Goal: Task Accomplishment & Management: Use online tool/utility

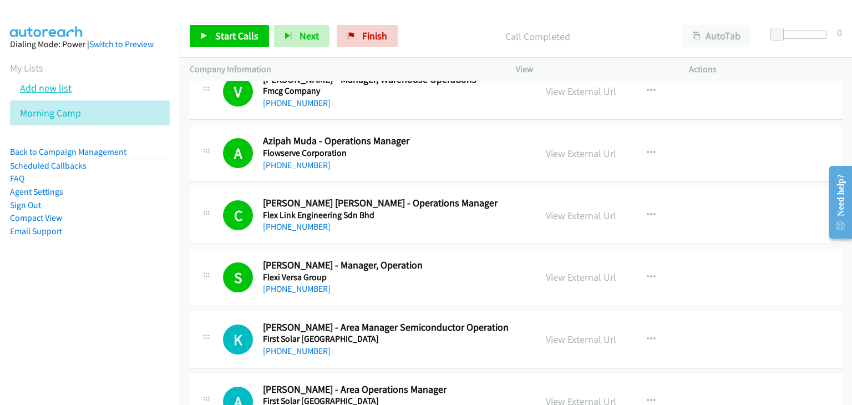
click at [64, 87] on link "Add new list" at bounding box center [46, 88] width 52 height 13
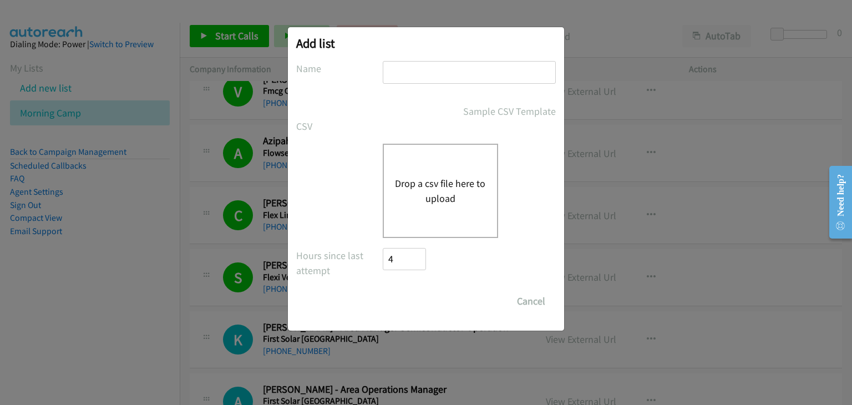
click at [434, 81] on input "text" at bounding box center [469, 72] width 173 height 23
type input "Afternoon camp"
click at [429, 171] on div "Drop a csv file here to upload" at bounding box center [440, 191] width 115 height 94
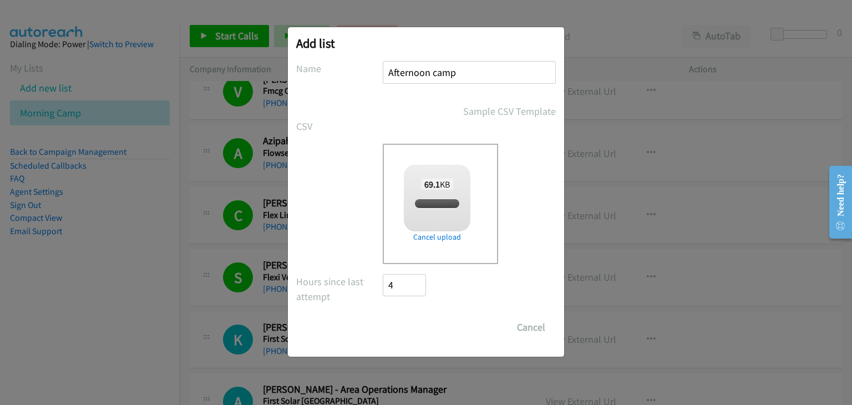
checkbox input "true"
click at [408, 331] on input "Save List" at bounding box center [412, 327] width 58 height 22
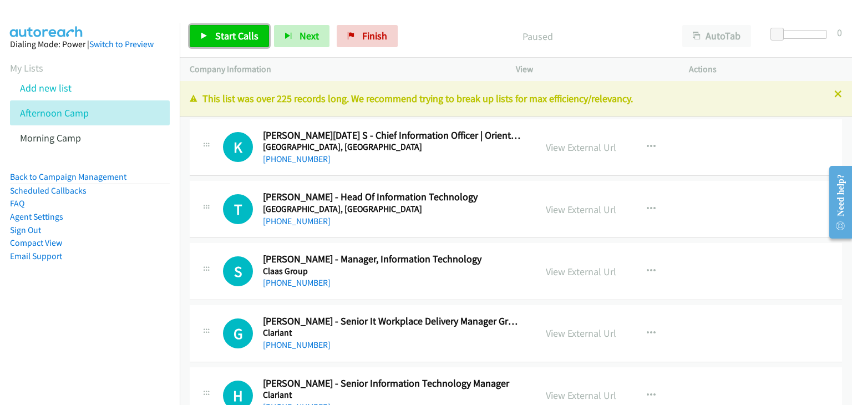
click at [241, 29] on span "Start Calls" at bounding box center [236, 35] width 43 height 13
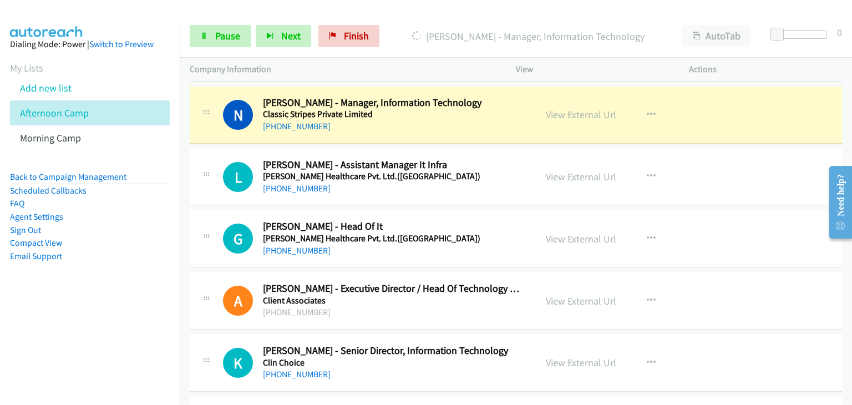
scroll to position [610, 0]
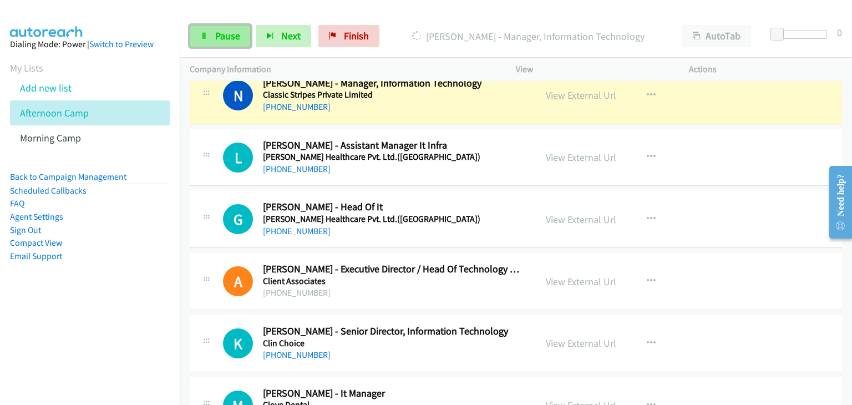
click at [238, 32] on span "Pause" at bounding box center [227, 35] width 25 height 13
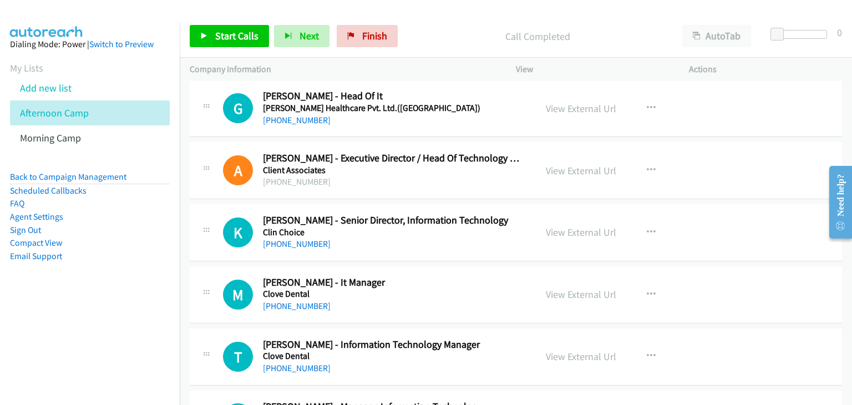
scroll to position [666, 0]
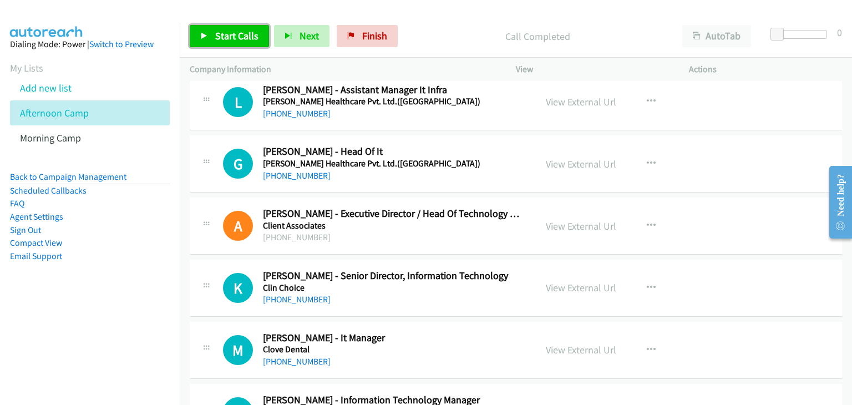
click at [230, 39] on span "Start Calls" at bounding box center [236, 35] width 43 height 13
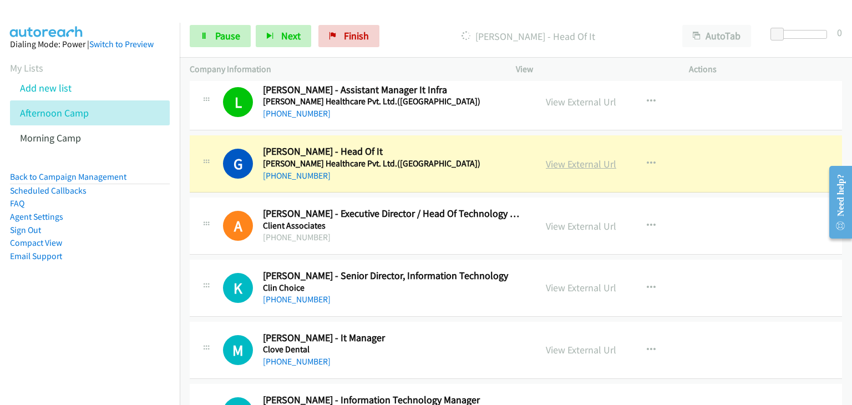
drag, startPoint x: 577, startPoint y: 157, endPoint x: 594, endPoint y: 165, distance: 18.9
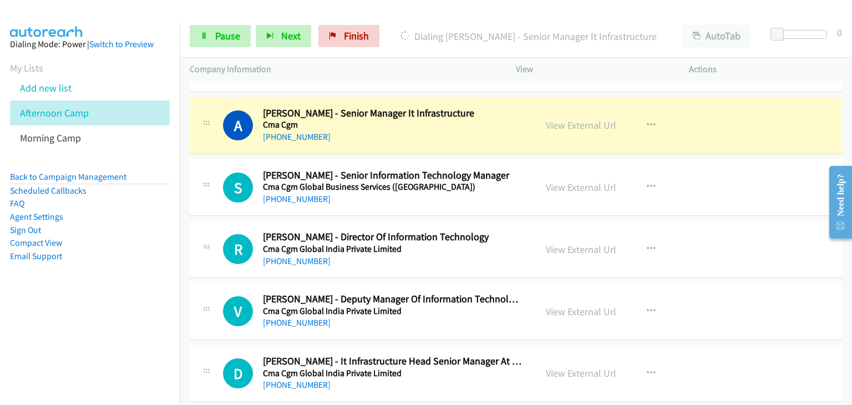
scroll to position [1554, 0]
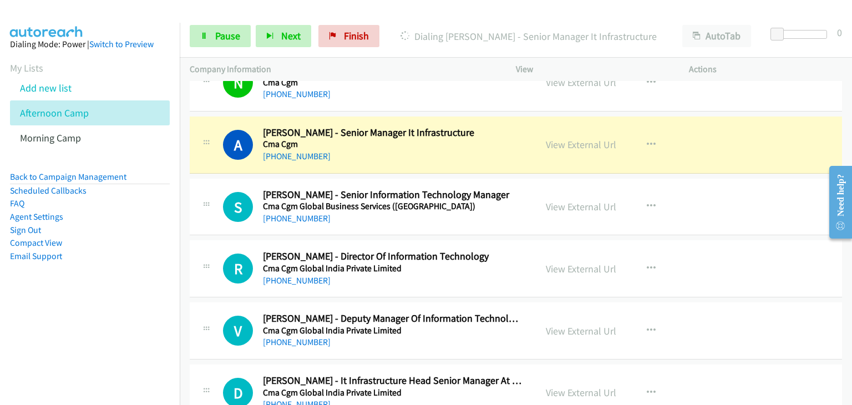
click at [701, 356] on div "V Callback Scheduled [PERSON_NAME] - Deputy Manager Of Information Technology C…" at bounding box center [516, 330] width 652 height 57
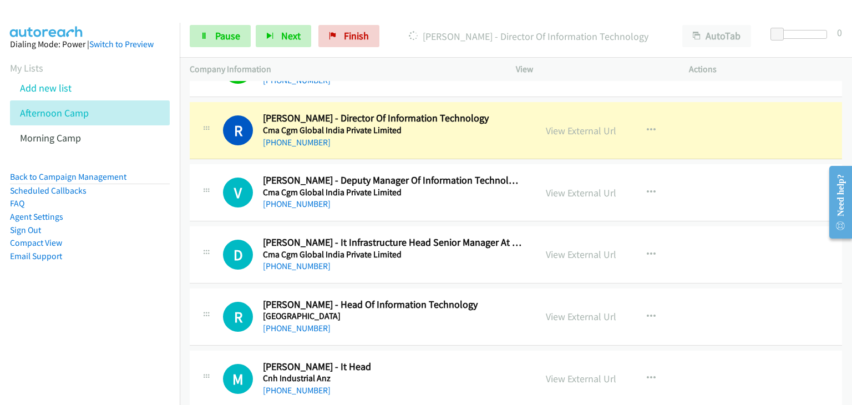
scroll to position [1720, 0]
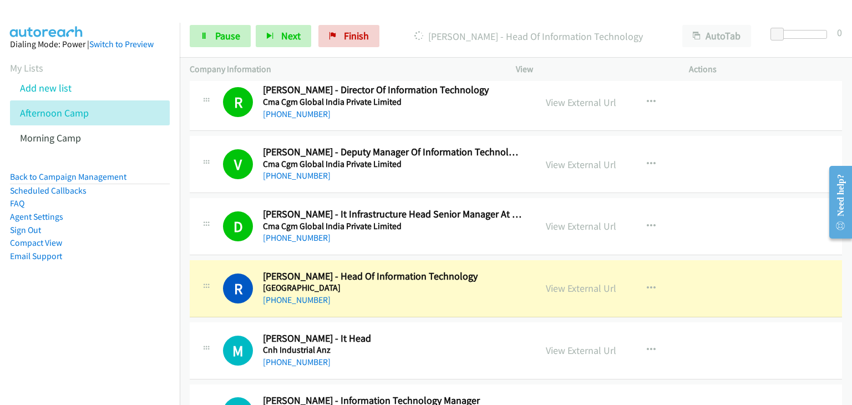
click at [502, 349] on h5 "Cnh Industrial Anz" at bounding box center [392, 350] width 259 height 11
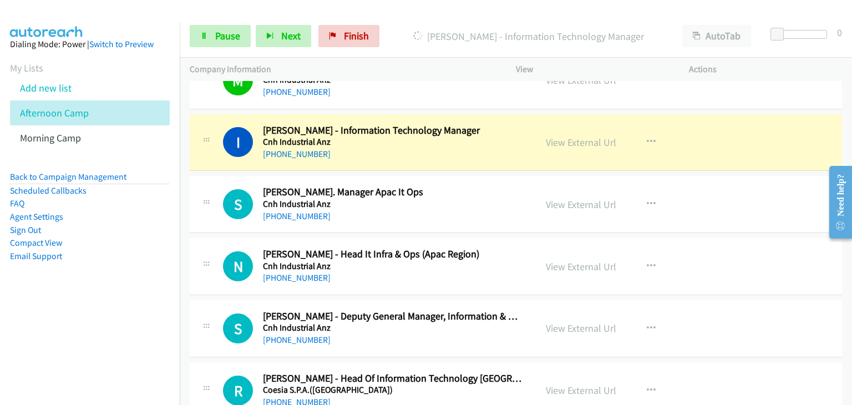
scroll to position [1997, 0]
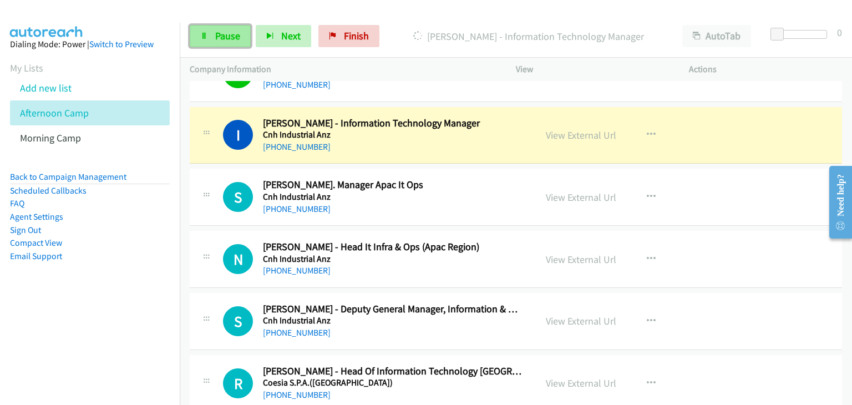
click at [234, 37] on span "Pause" at bounding box center [227, 35] width 25 height 13
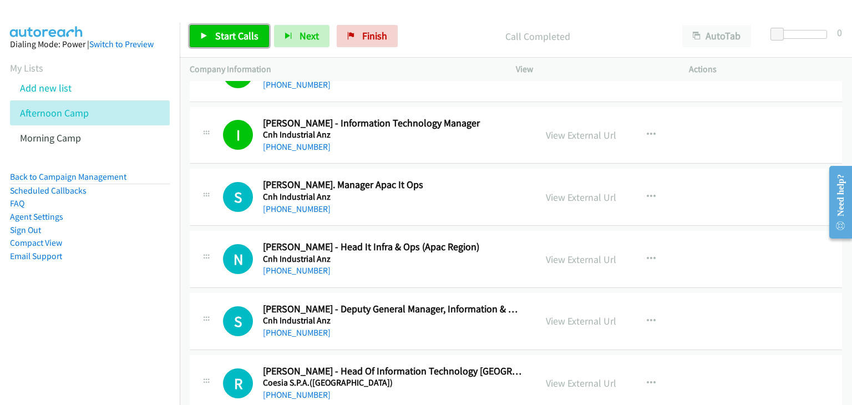
click at [230, 34] on span "Start Calls" at bounding box center [236, 35] width 43 height 13
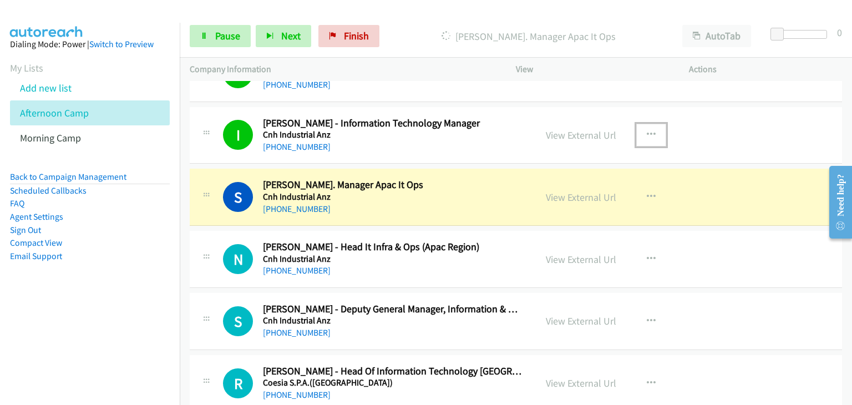
click at [655, 128] on button "button" at bounding box center [651, 135] width 30 height 22
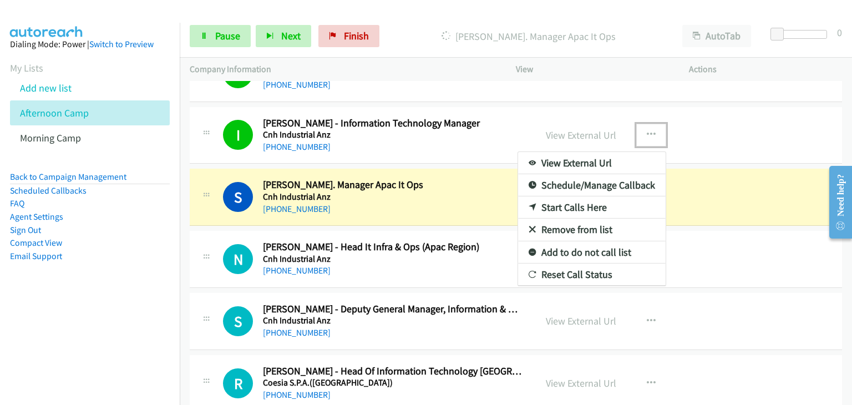
click at [586, 227] on link "Remove from list" at bounding box center [592, 230] width 148 height 22
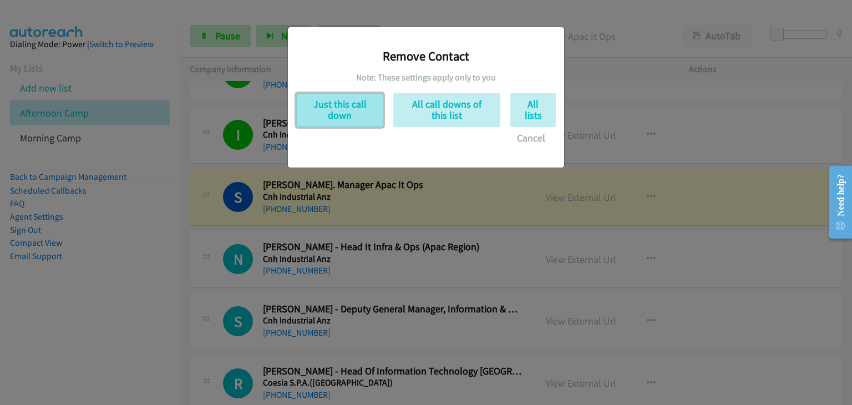
click at [346, 118] on button "Just this call down" at bounding box center [339, 110] width 87 height 34
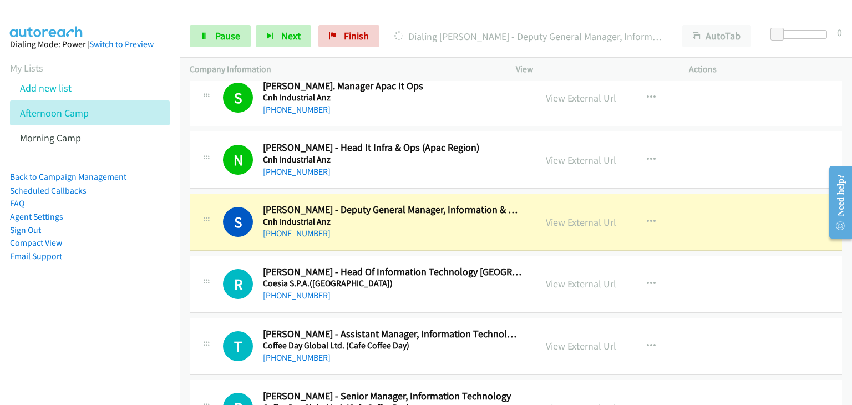
scroll to position [2053, 0]
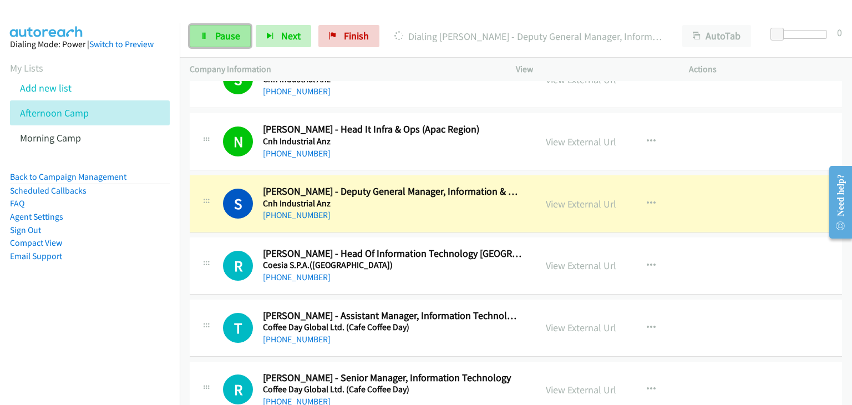
click at [224, 39] on span "Pause" at bounding box center [227, 35] width 25 height 13
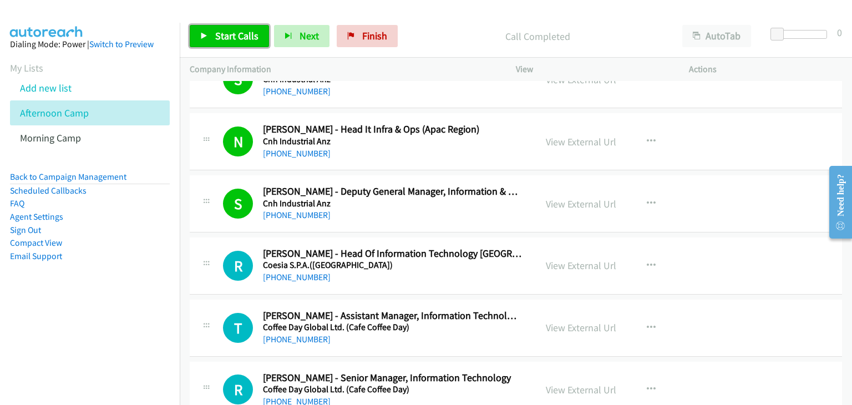
click at [225, 41] on span "Start Calls" at bounding box center [236, 35] width 43 height 13
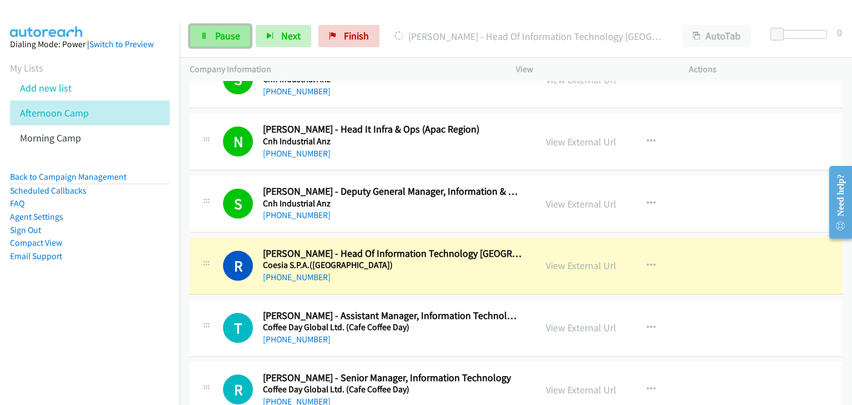
click at [210, 37] on link "Pause" at bounding box center [220, 36] width 61 height 22
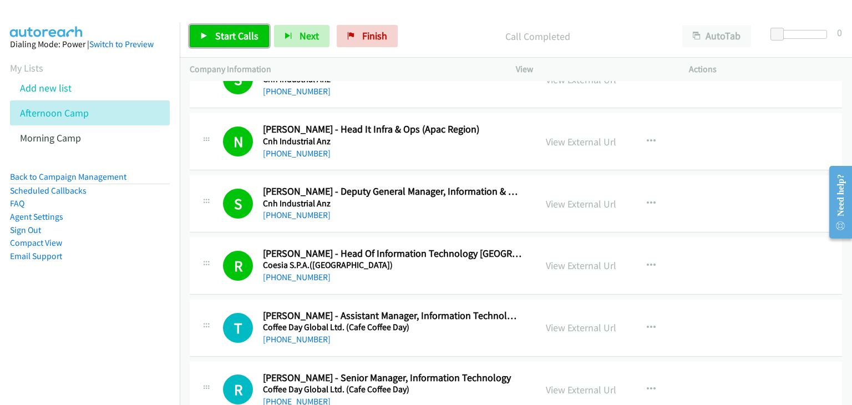
click at [215, 45] on link "Start Calls" at bounding box center [229, 36] width 79 height 22
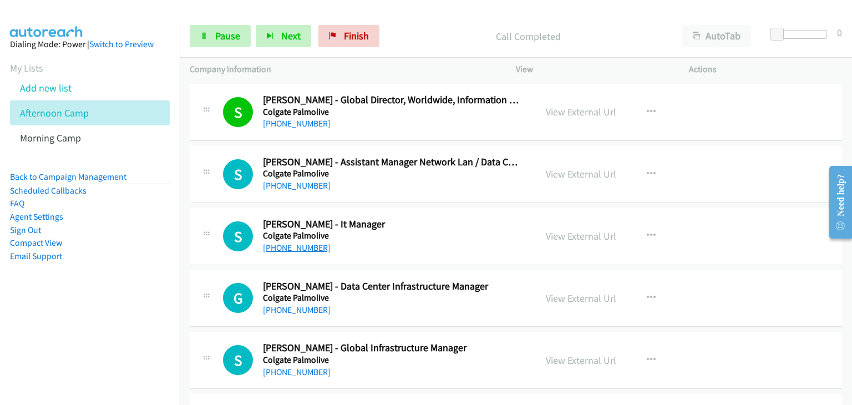
scroll to position [2830, 0]
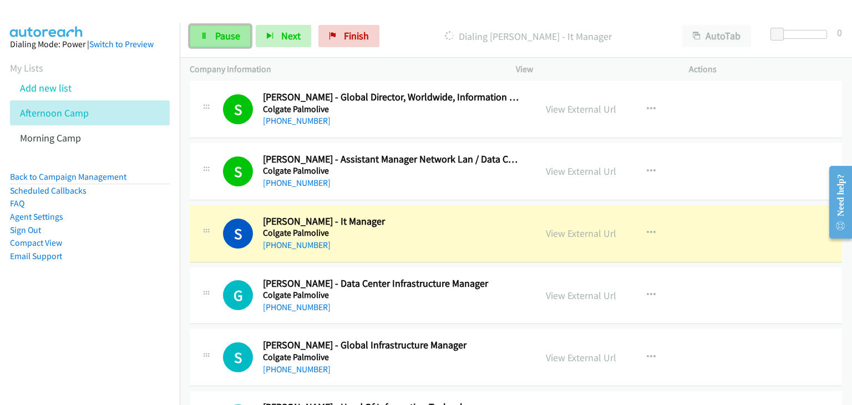
click at [209, 37] on link "Pause" at bounding box center [220, 36] width 61 height 22
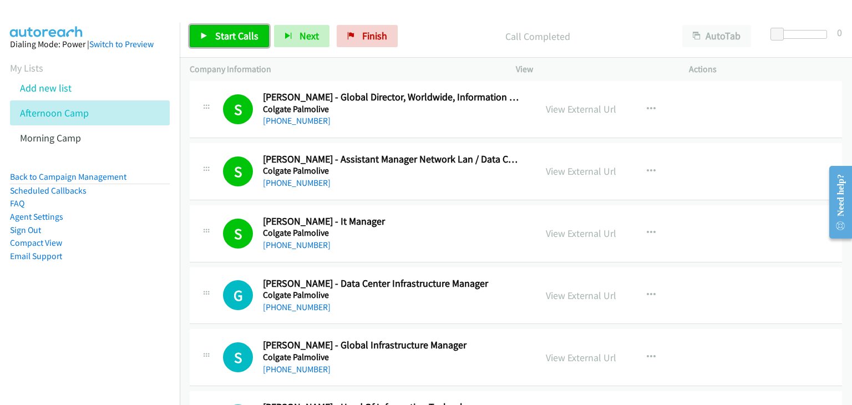
click at [231, 41] on span "Start Calls" at bounding box center [236, 35] width 43 height 13
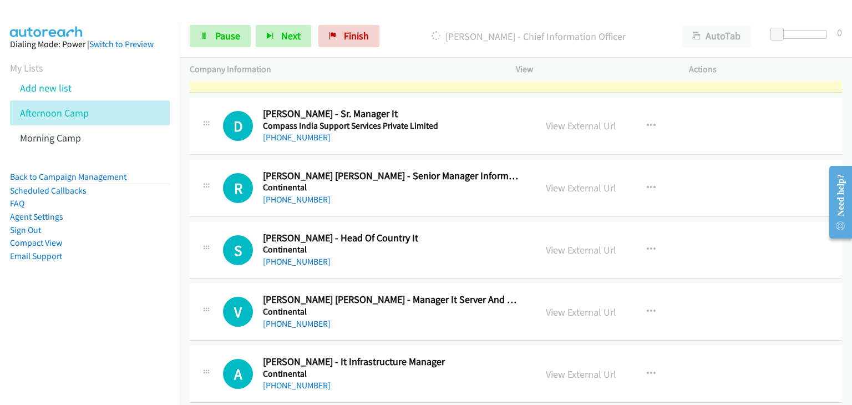
scroll to position [3440, 0]
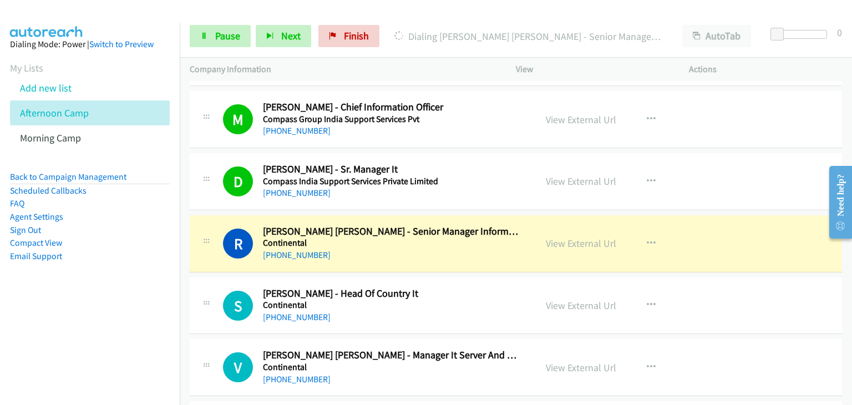
click at [714, 280] on div "S Callback Scheduled [PERSON_NAME] - Head Of Country It Continental [GEOGRAPHIC…" at bounding box center [516, 305] width 652 height 57
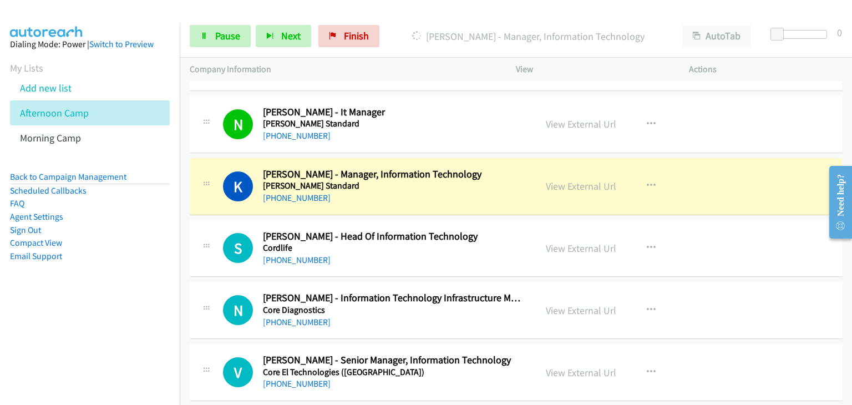
scroll to position [3884, 0]
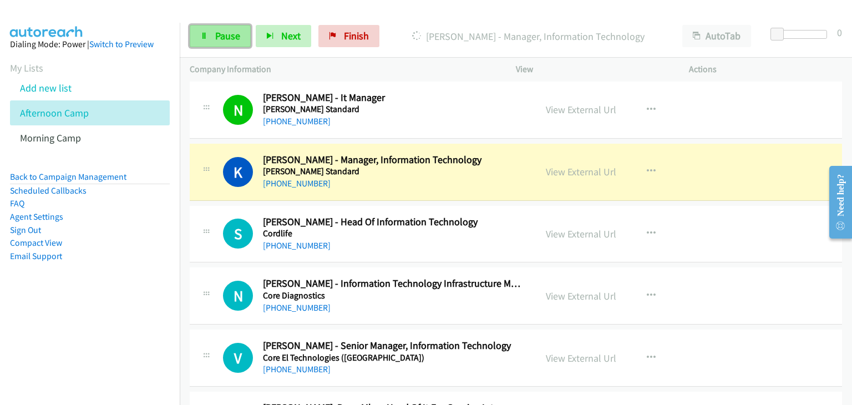
click at [224, 41] on span "Pause" at bounding box center [227, 35] width 25 height 13
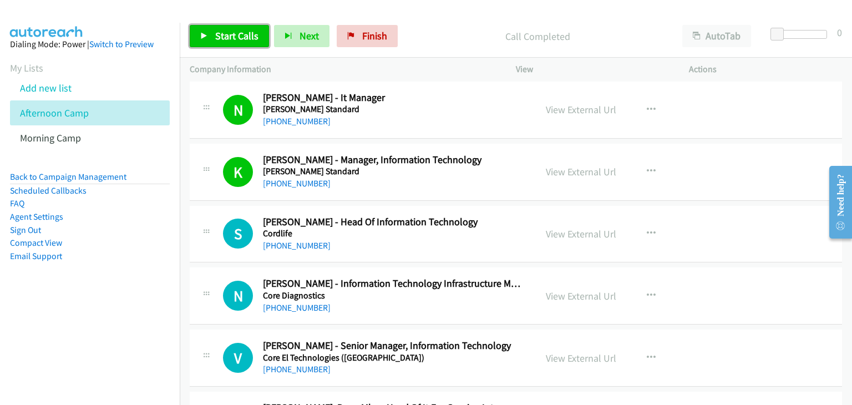
click at [208, 34] on link "Start Calls" at bounding box center [229, 36] width 79 height 22
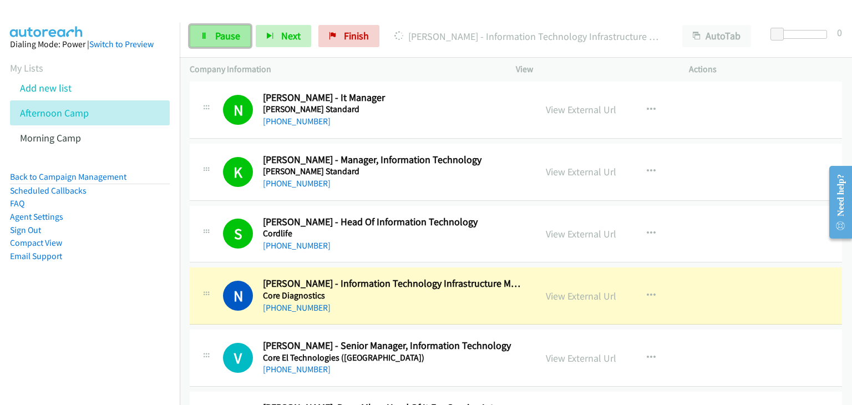
click at [219, 26] on link "Pause" at bounding box center [220, 36] width 61 height 22
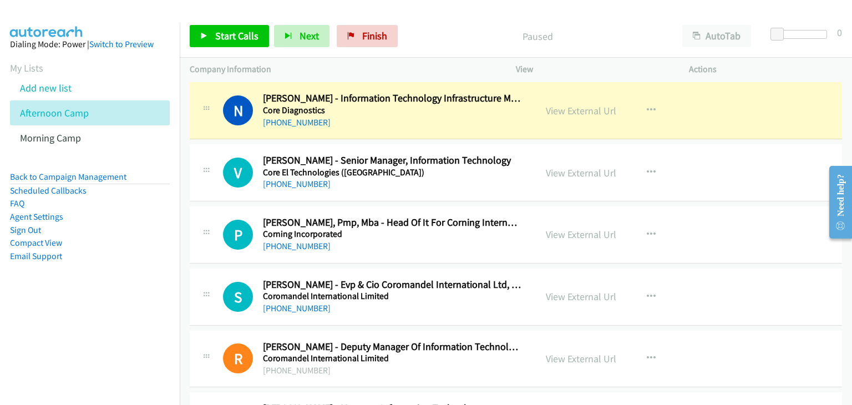
scroll to position [4050, 0]
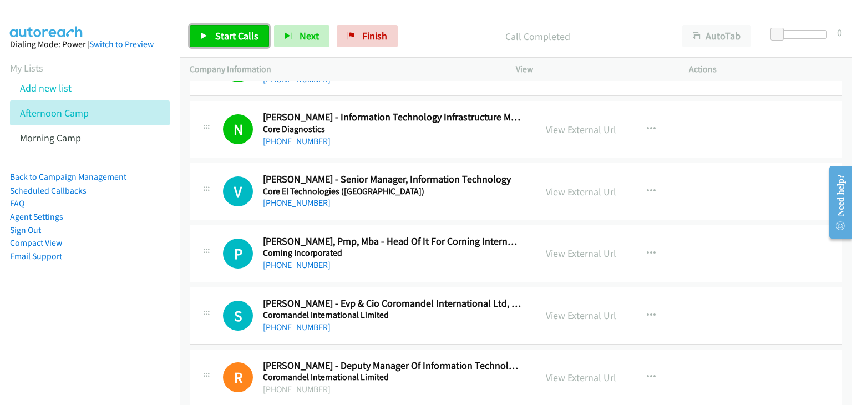
click at [230, 43] on link "Start Calls" at bounding box center [229, 36] width 79 height 22
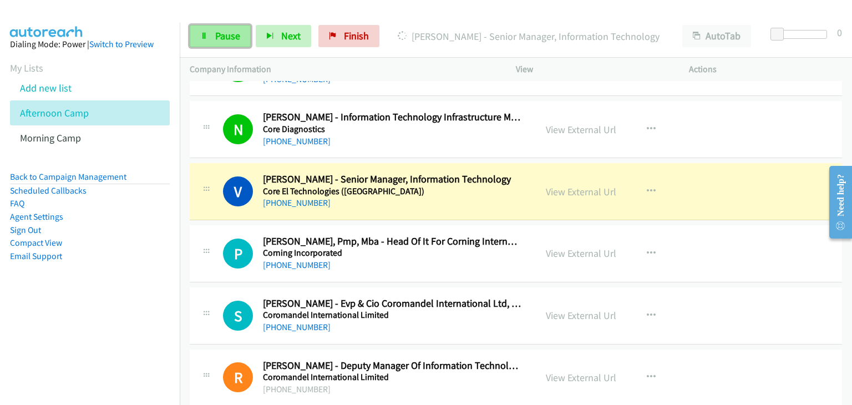
click at [214, 27] on link "Pause" at bounding box center [220, 36] width 61 height 22
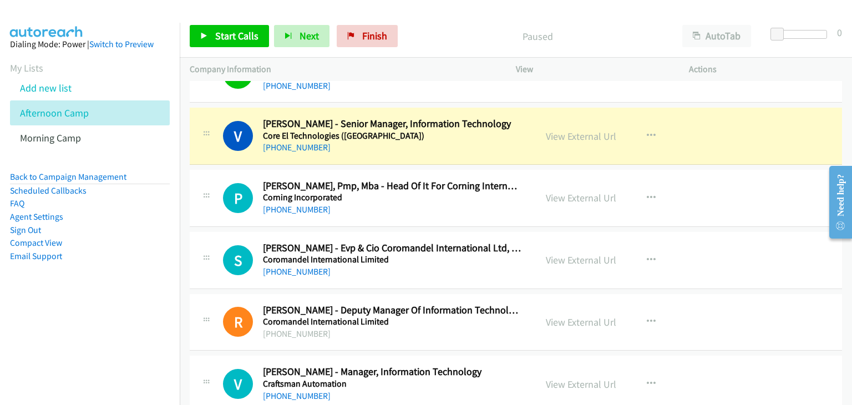
scroll to position [4106, 0]
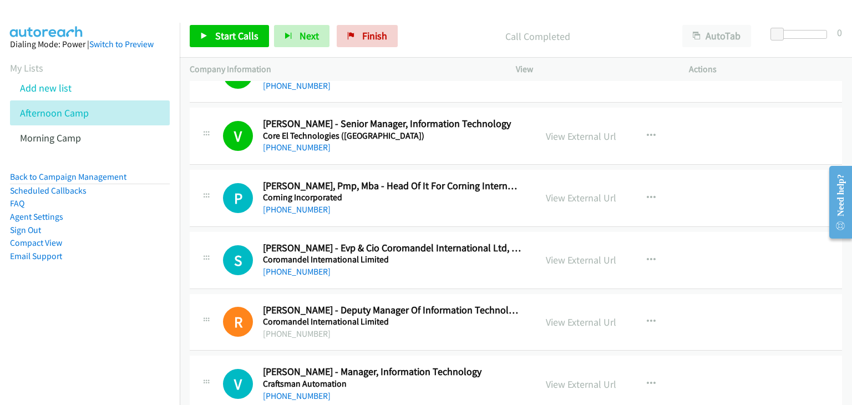
click at [188, 40] on div "Start Calls Pause Next Finish Call Completed AutoTab AutoTab 0" at bounding box center [516, 36] width 672 height 43
click at [201, 38] on icon at bounding box center [204, 37] width 8 height 8
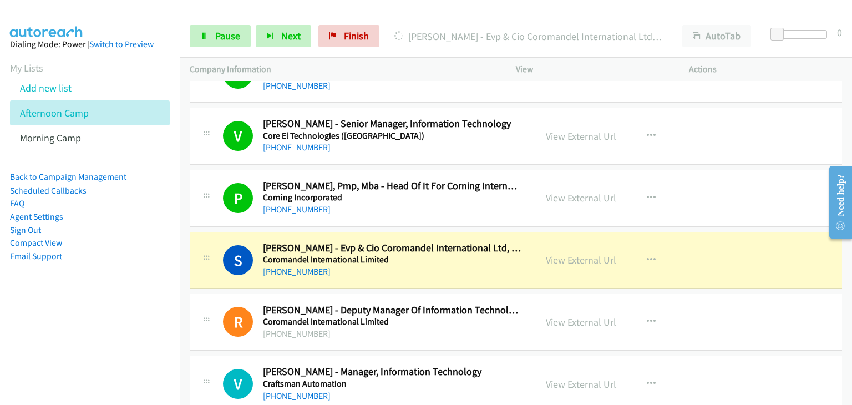
scroll to position [4217, 0]
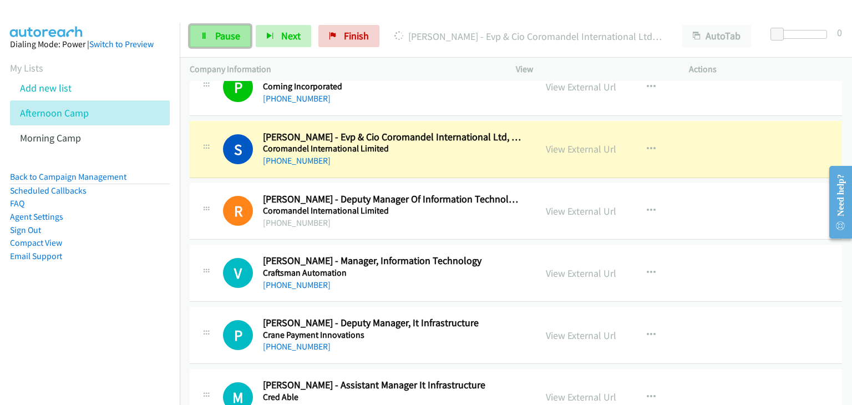
click at [222, 36] on span "Pause" at bounding box center [227, 35] width 25 height 13
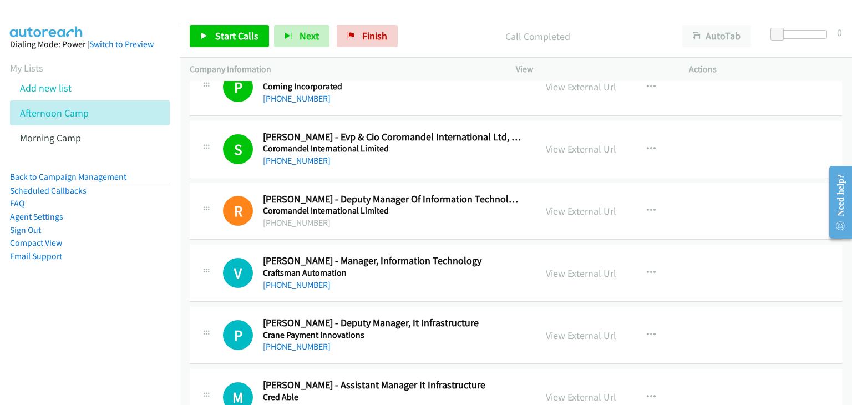
click at [224, 23] on div "Start Calls Pause Next Finish Call Completed AutoTab AutoTab 0" at bounding box center [516, 36] width 672 height 43
click at [235, 37] on span "Start Calls" at bounding box center [236, 35] width 43 height 13
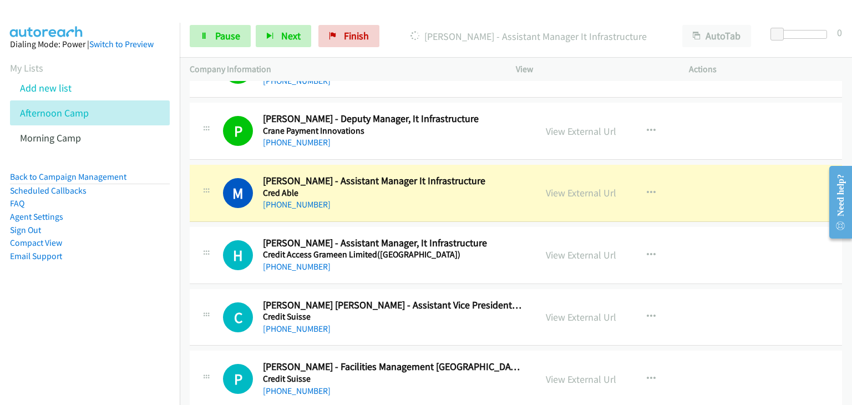
scroll to position [4439, 0]
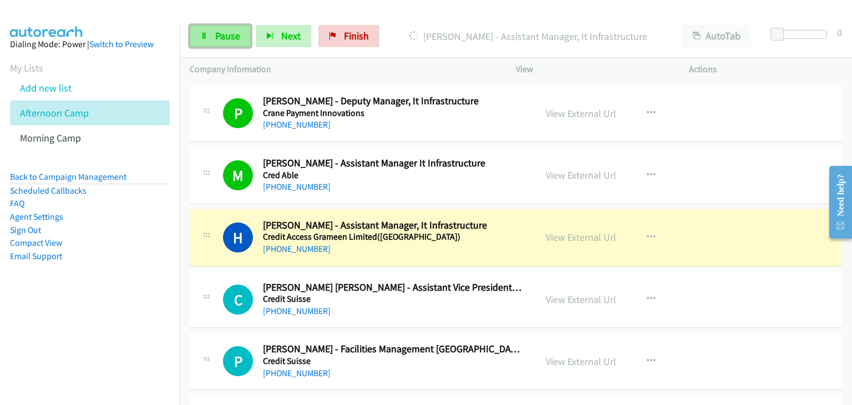
drag, startPoint x: 198, startPoint y: 31, endPoint x: 216, endPoint y: 45, distance: 23.0
click at [198, 31] on link "Pause" at bounding box center [220, 36] width 61 height 22
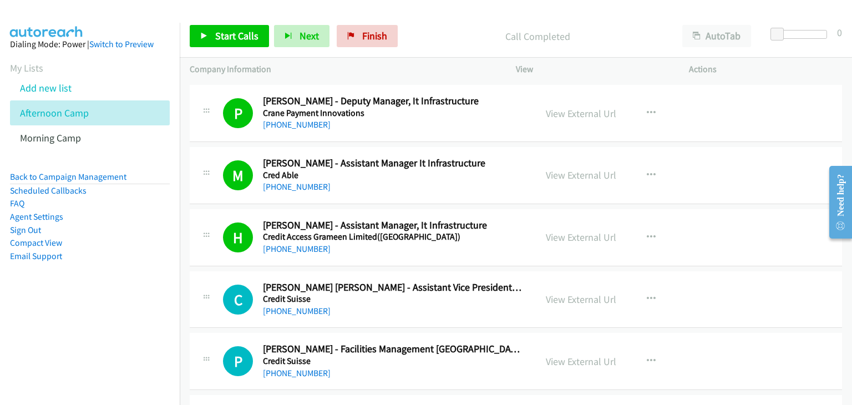
click at [680, 171] on div "View External Url View External Url Schedule/Manage Callback Start Calls Here R…" at bounding box center [627, 175] width 183 height 37
click at [647, 171] on icon "button" at bounding box center [651, 175] width 9 height 9
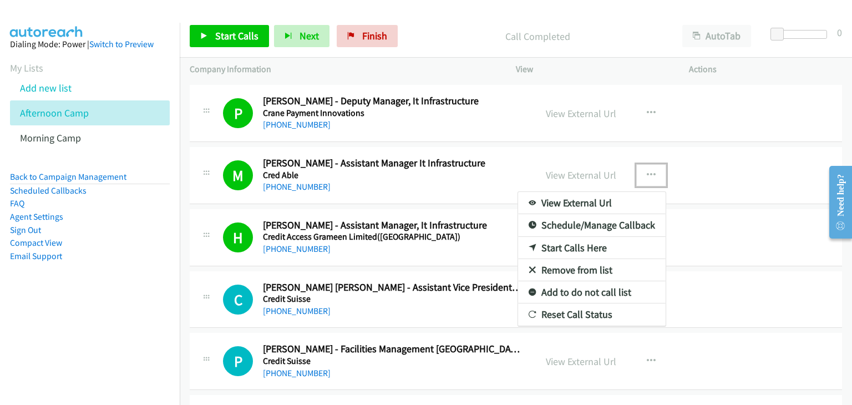
click at [613, 260] on link "Remove from list" at bounding box center [592, 270] width 148 height 22
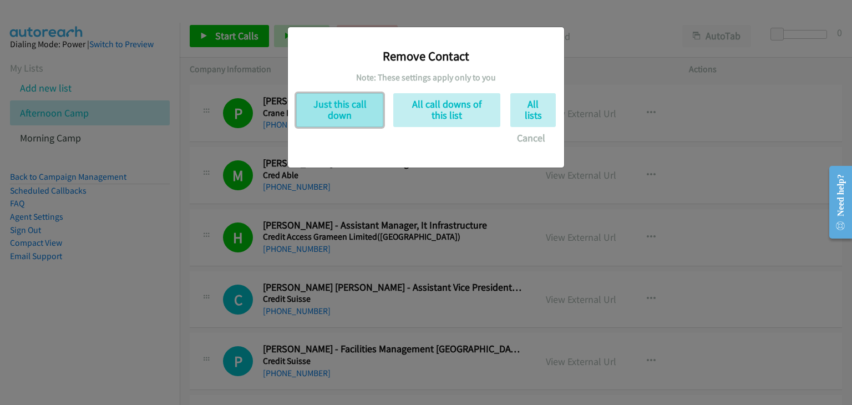
click at [338, 114] on button "Just this call down" at bounding box center [339, 110] width 87 height 34
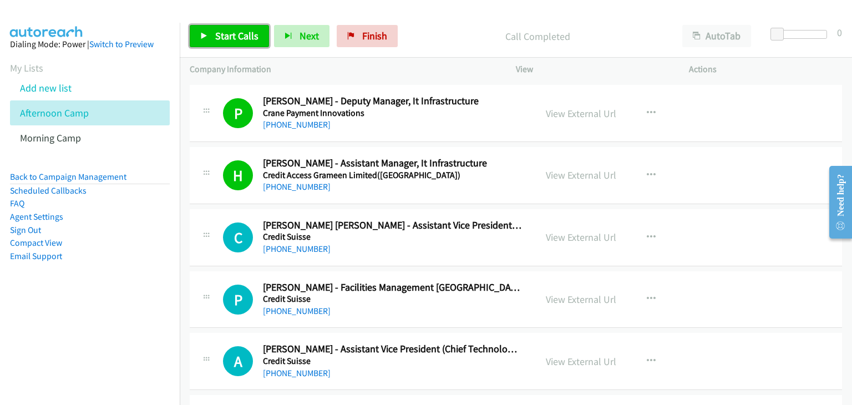
click at [235, 35] on span "Start Calls" at bounding box center [236, 35] width 43 height 13
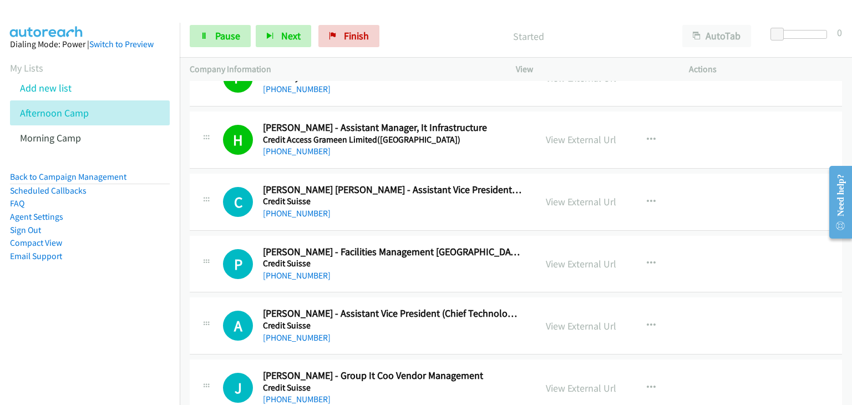
scroll to position [4494, 0]
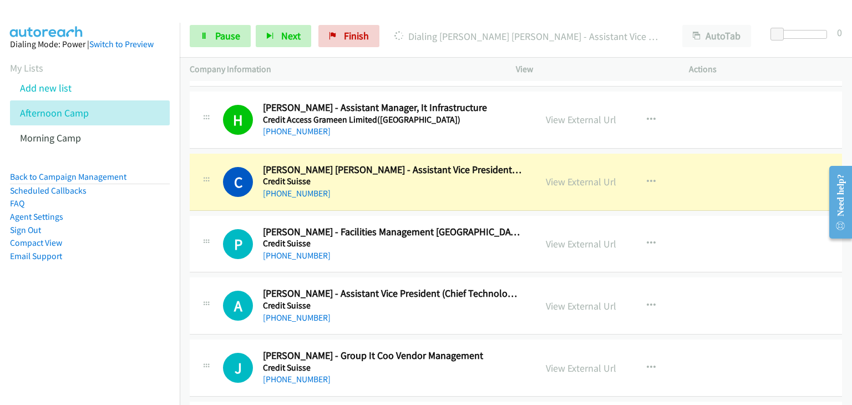
click at [211, 24] on div "Start Calls Pause Next Finish Dialing [PERSON_NAME] [PERSON_NAME] - Assistant V…" at bounding box center [516, 36] width 672 height 43
click at [211, 35] on link "Pause" at bounding box center [220, 36] width 61 height 22
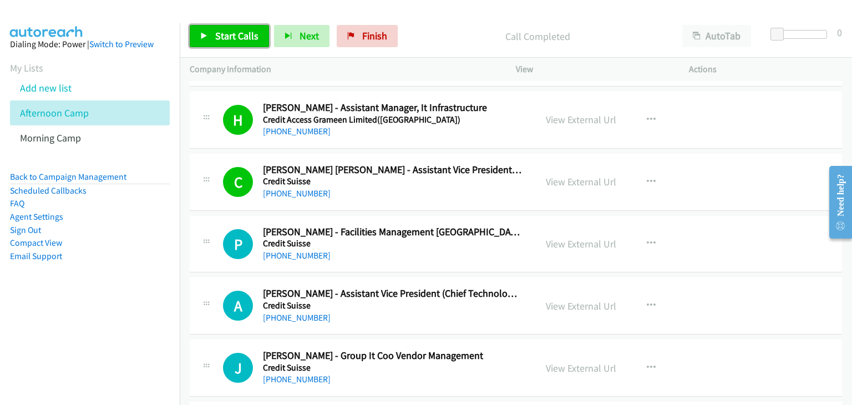
click at [213, 27] on link "Start Calls" at bounding box center [229, 36] width 79 height 22
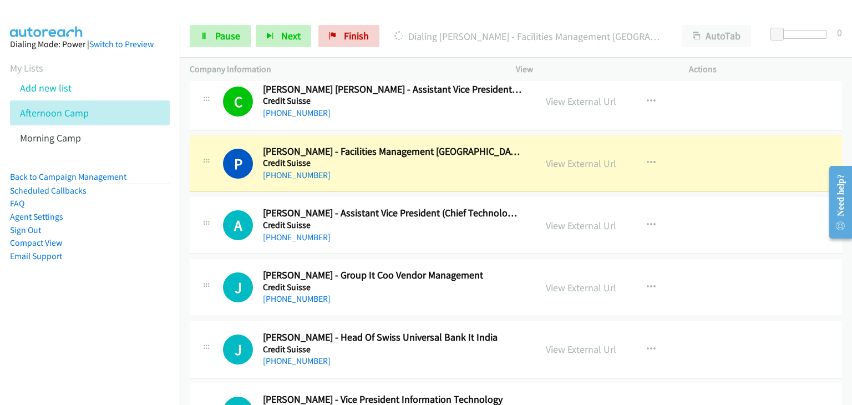
scroll to position [4605, 0]
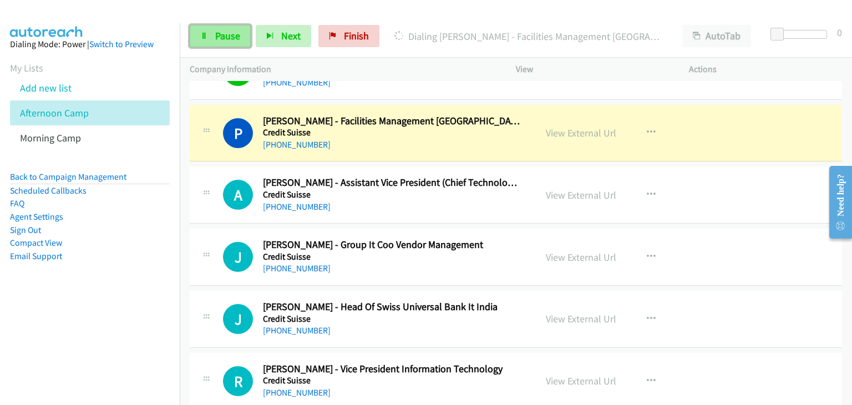
click at [221, 41] on span "Pause" at bounding box center [227, 35] width 25 height 13
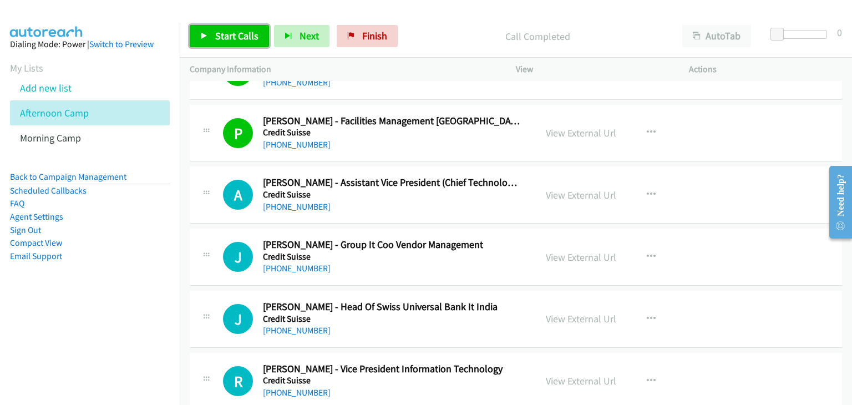
click at [234, 32] on span "Start Calls" at bounding box center [236, 35] width 43 height 13
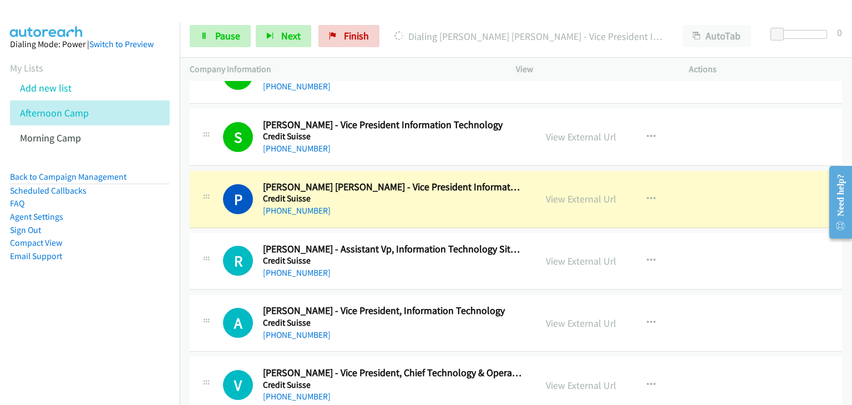
scroll to position [5160, 0]
drag, startPoint x: 576, startPoint y: 191, endPoint x: 588, endPoint y: 194, distance: 11.9
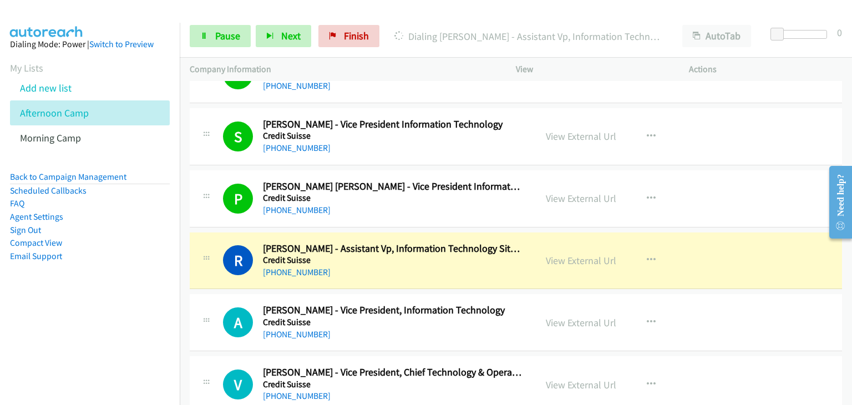
scroll to position [5215, 0]
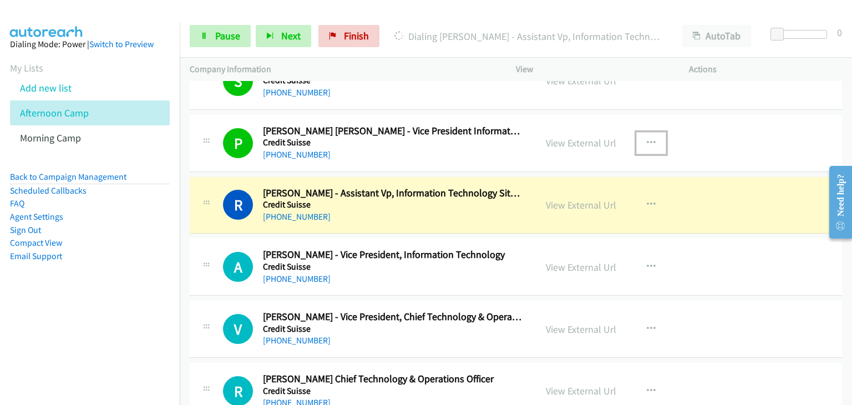
click at [647, 139] on icon "button" at bounding box center [651, 143] width 9 height 9
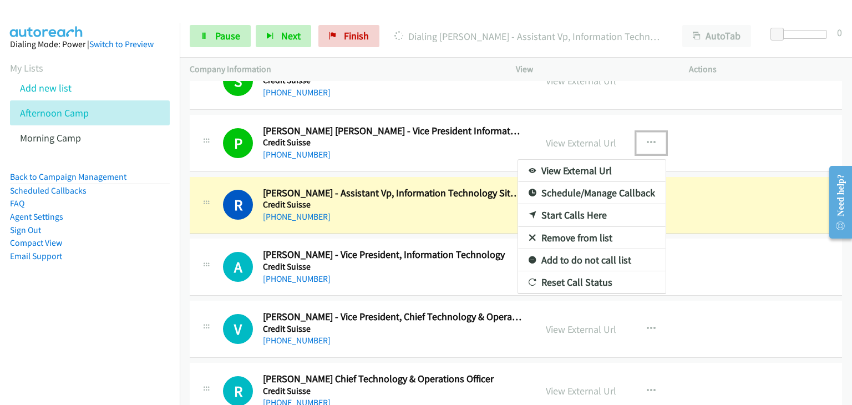
click at [586, 227] on link "Remove from list" at bounding box center [592, 238] width 148 height 22
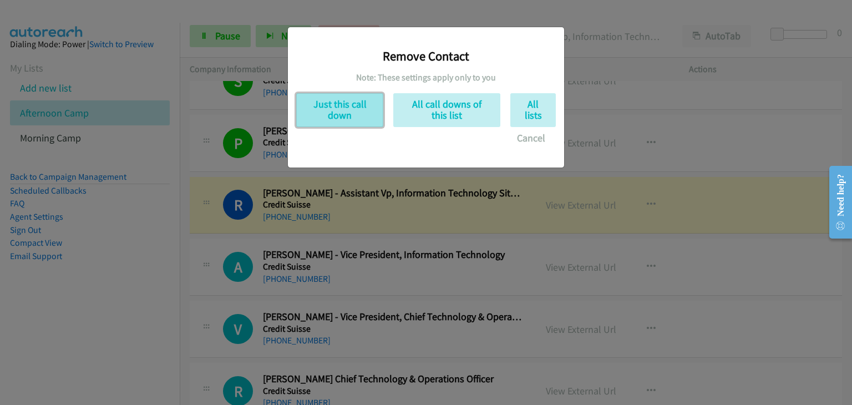
click at [326, 118] on button "Just this call down" at bounding box center [339, 110] width 87 height 34
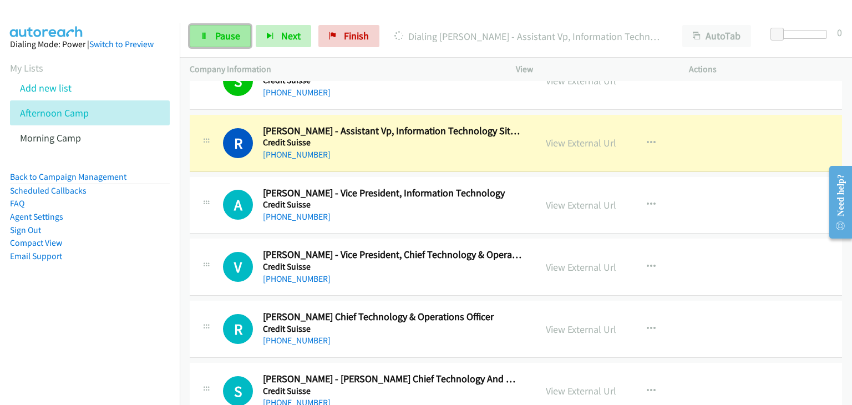
drag, startPoint x: 212, startPoint y: 38, endPoint x: 220, endPoint y: 42, distance: 8.5
click at [213, 38] on link "Pause" at bounding box center [220, 36] width 61 height 22
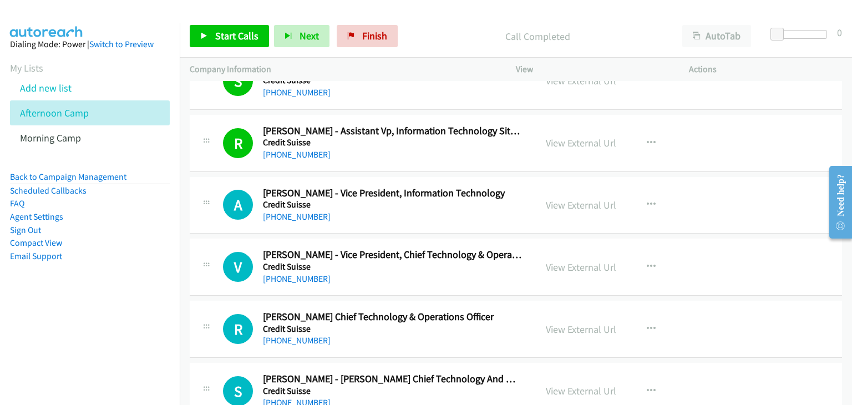
click at [213, 187] on div "A Callback Scheduled [PERSON_NAME] - Vice President, Information Technology Cre…" at bounding box center [363, 205] width 326 height 37
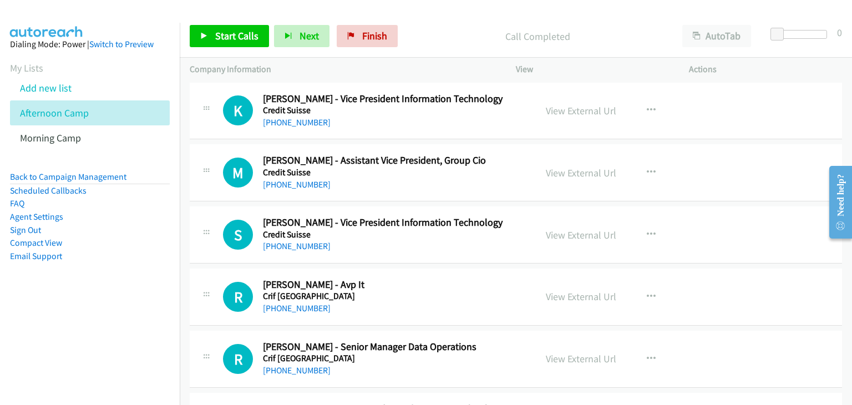
scroll to position [6048, 0]
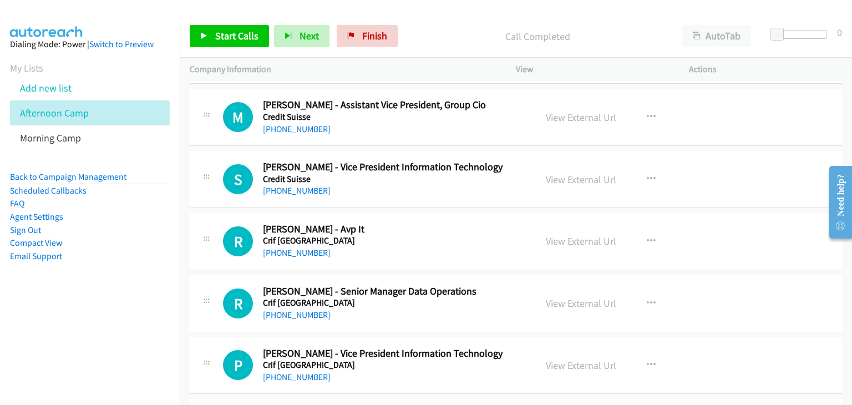
drag, startPoint x: 477, startPoint y: 225, endPoint x: 480, endPoint y: 217, distance: 8.2
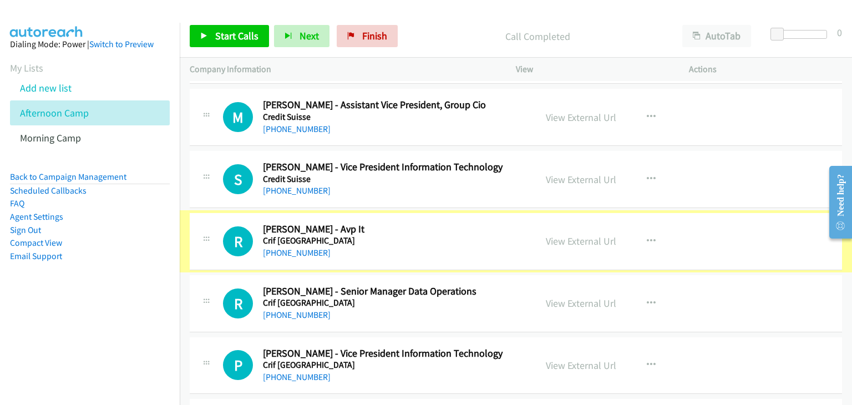
scroll to position [6159, 0]
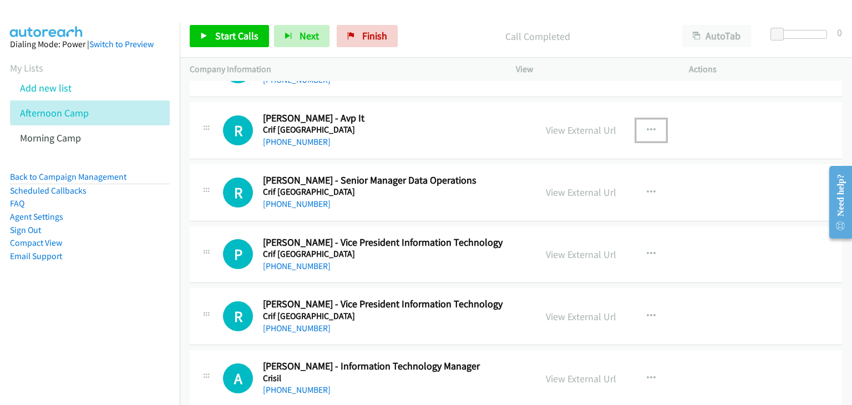
click at [647, 126] on icon "button" at bounding box center [651, 130] width 9 height 9
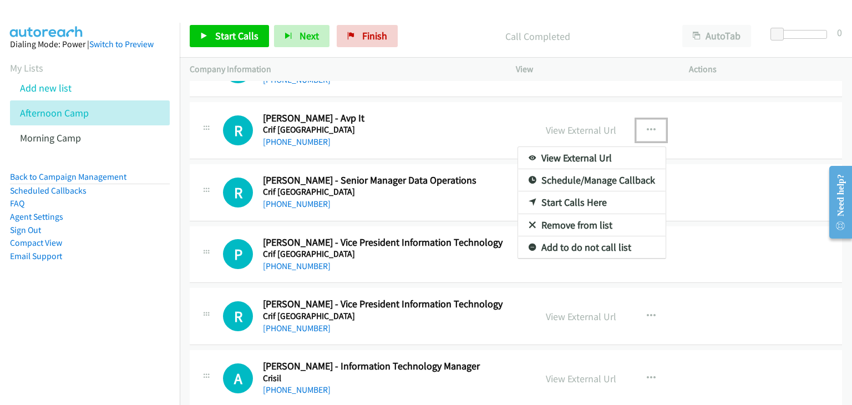
click at [604, 193] on link "Start Calls Here" at bounding box center [592, 202] width 148 height 22
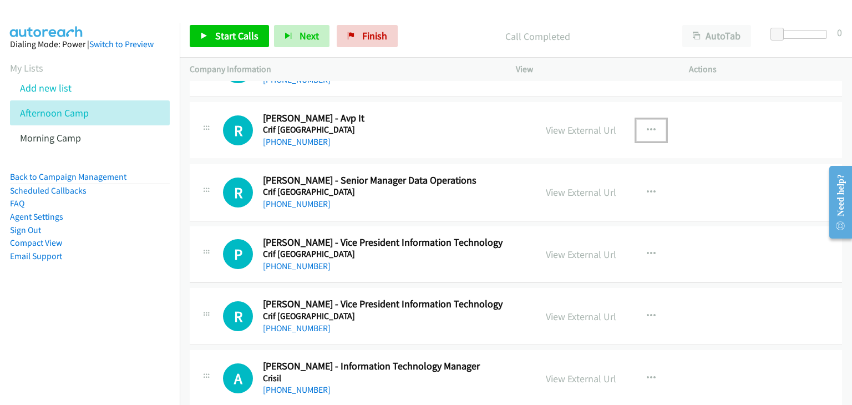
click at [647, 126] on icon "button" at bounding box center [651, 130] width 9 height 9
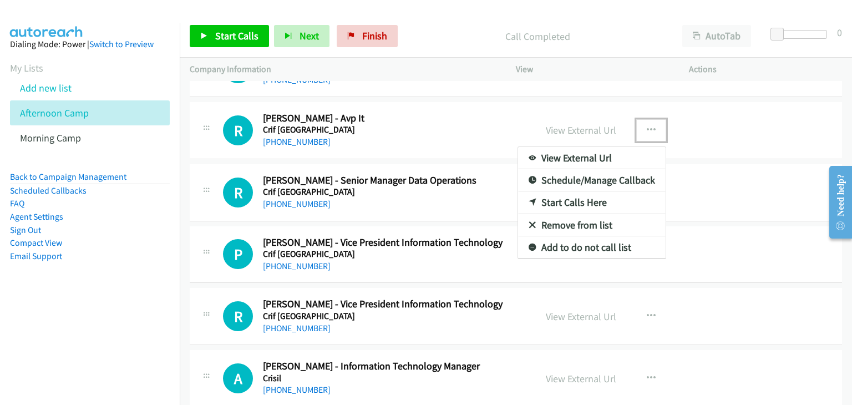
click at [577, 191] on link "Start Calls Here" at bounding box center [592, 202] width 148 height 22
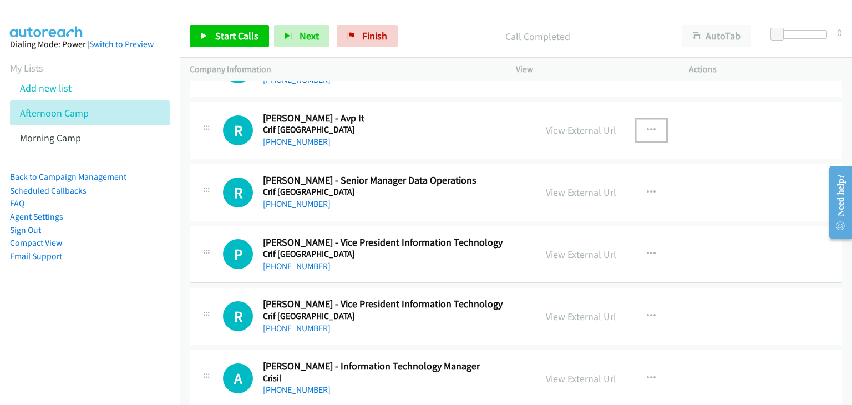
click at [647, 126] on icon "button" at bounding box center [651, 130] width 9 height 9
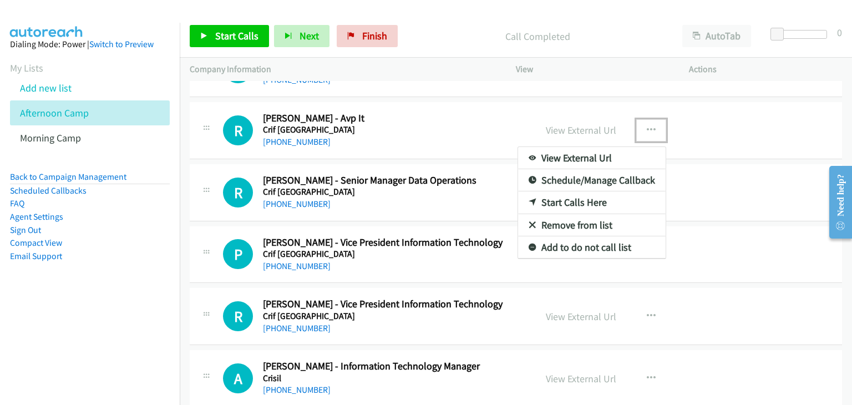
click at [581, 191] on link "Start Calls Here" at bounding box center [592, 202] width 148 height 22
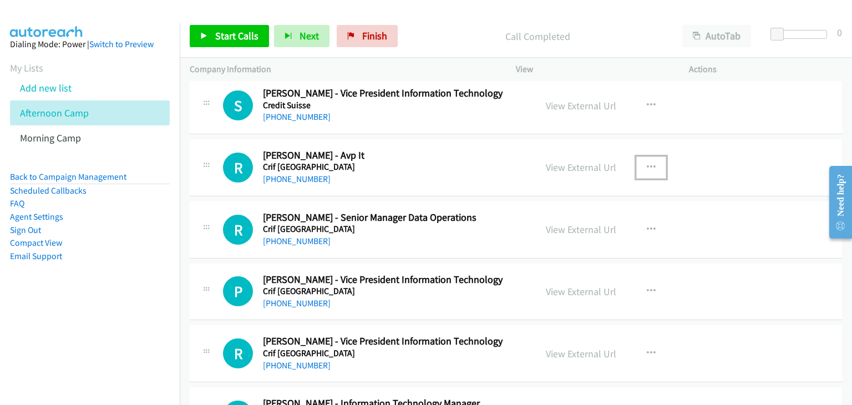
scroll to position [6103, 0]
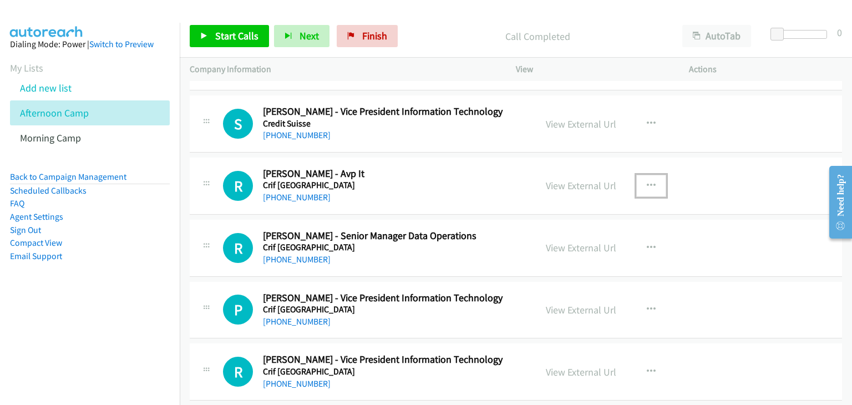
click at [647, 181] on icon "button" at bounding box center [651, 185] width 9 height 9
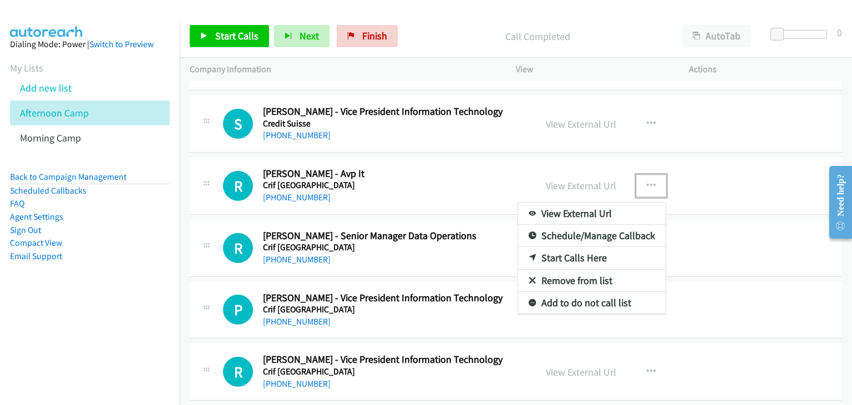
click at [577, 247] on link "Start Calls Here" at bounding box center [592, 258] width 148 height 22
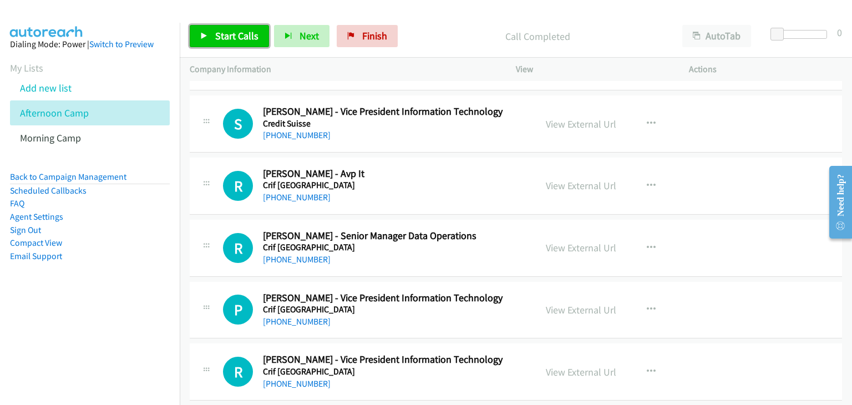
click at [216, 44] on link "Start Calls" at bounding box center [229, 36] width 79 height 22
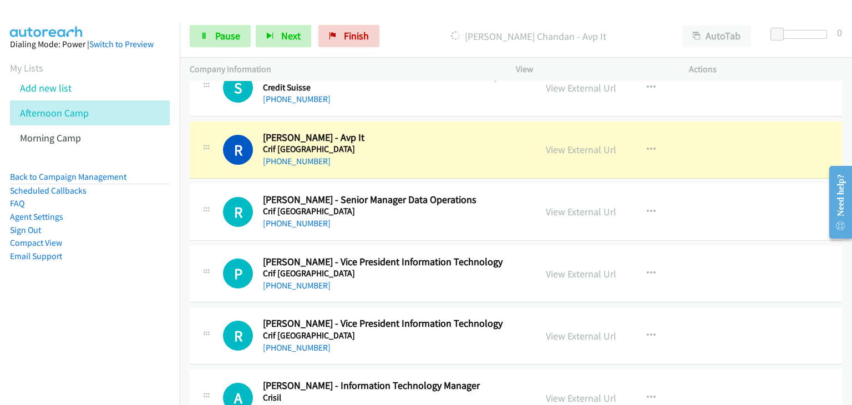
scroll to position [6159, 0]
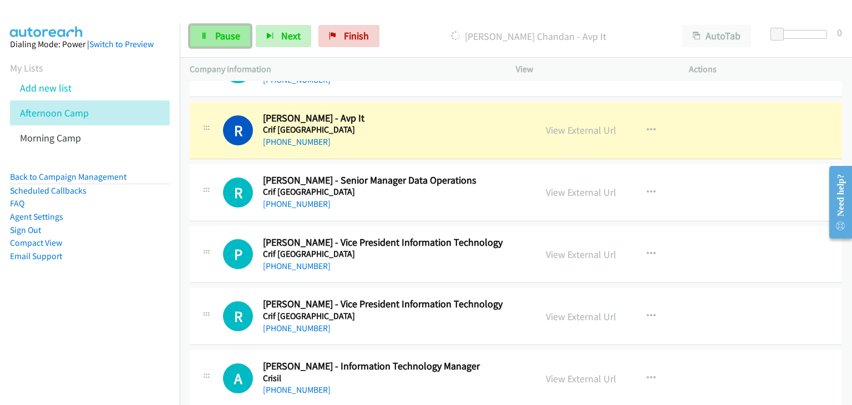
click at [220, 34] on span "Pause" at bounding box center [227, 35] width 25 height 13
click at [227, 43] on link "Pause" at bounding box center [220, 36] width 61 height 22
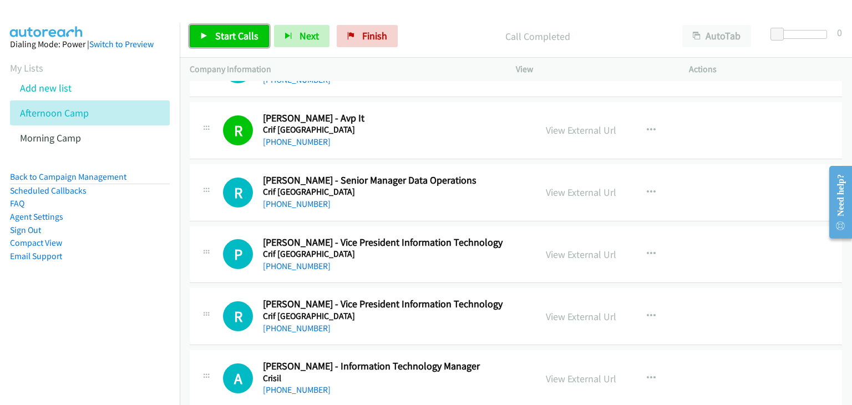
click at [216, 38] on span "Start Calls" at bounding box center [236, 35] width 43 height 13
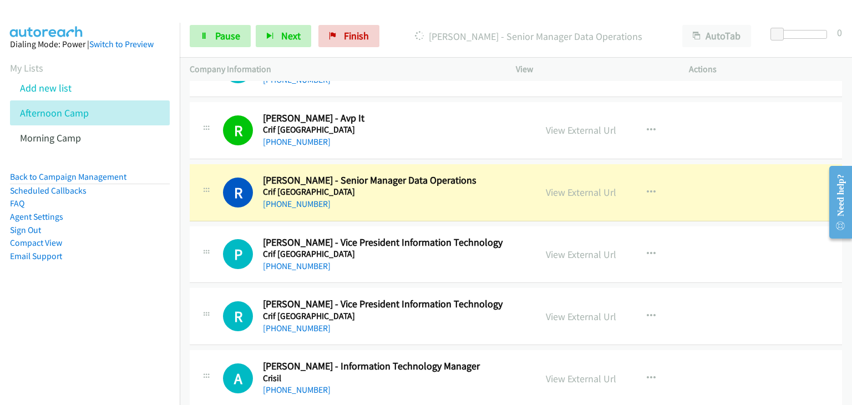
scroll to position [6214, 0]
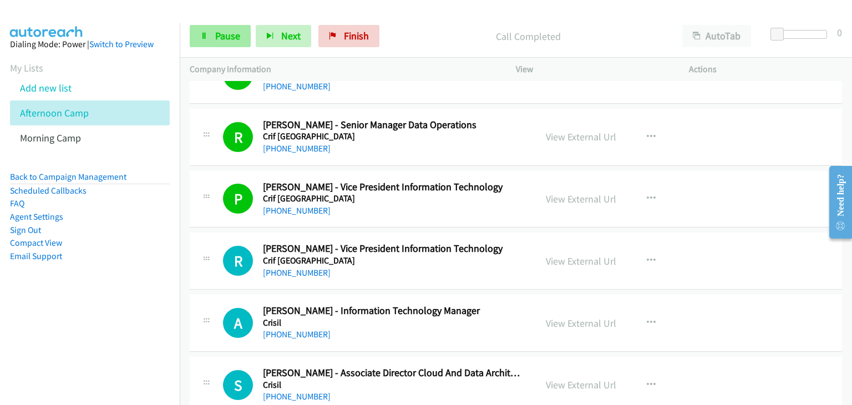
click at [220, 38] on span "Pause" at bounding box center [227, 35] width 25 height 13
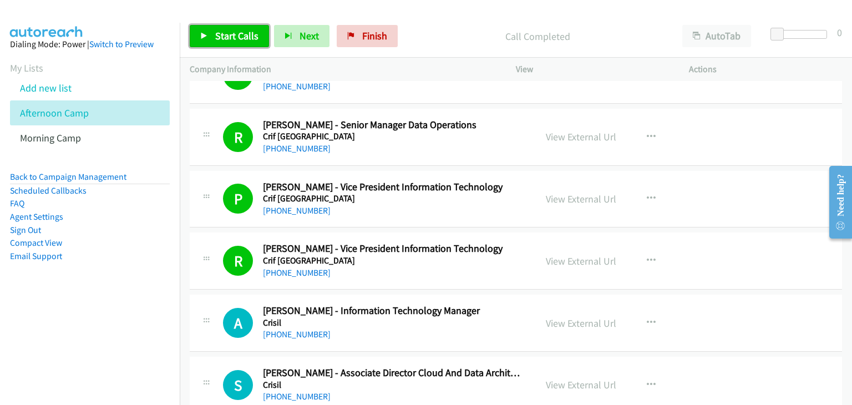
click at [219, 35] on span "Start Calls" at bounding box center [236, 35] width 43 height 13
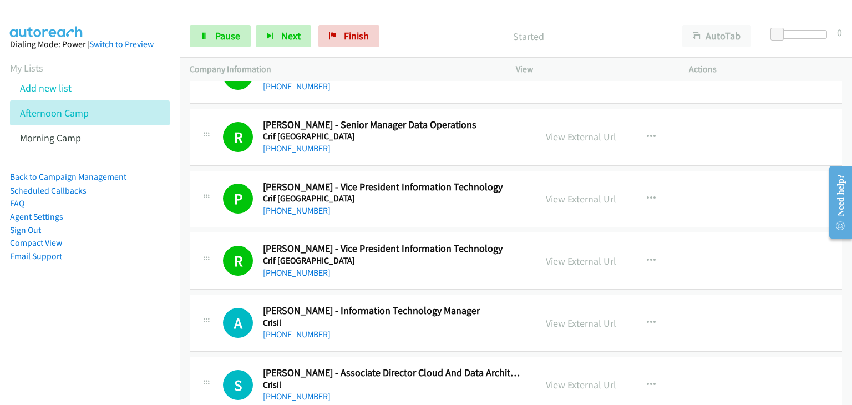
scroll to position [6325, 0]
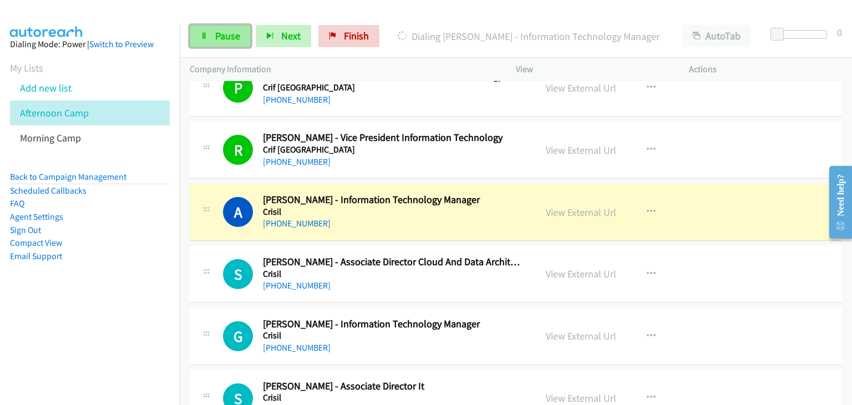
click at [218, 42] on span "Pause" at bounding box center [227, 35] width 25 height 13
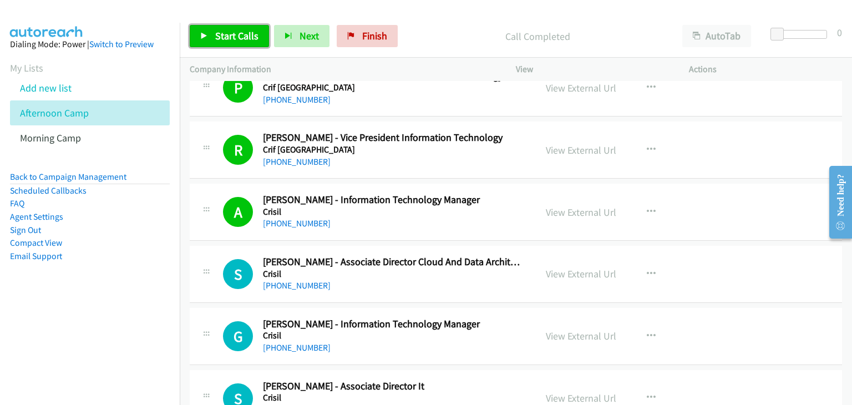
click at [234, 43] on link "Start Calls" at bounding box center [229, 36] width 79 height 22
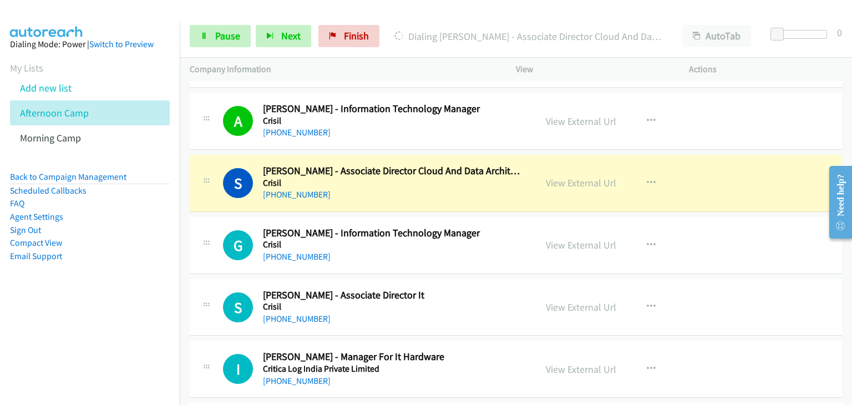
scroll to position [6436, 0]
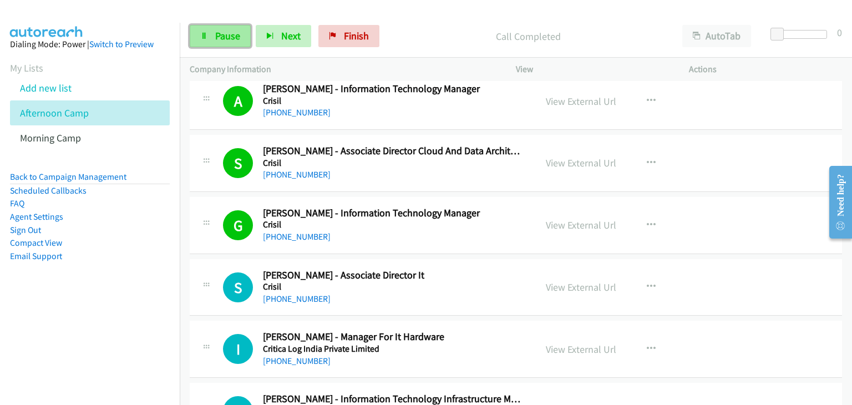
click at [226, 29] on span "Pause" at bounding box center [227, 35] width 25 height 13
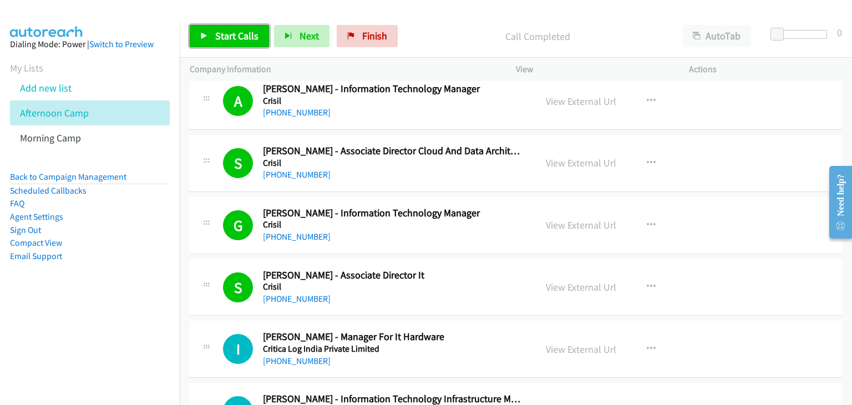
click at [201, 38] on icon at bounding box center [204, 37] width 8 height 8
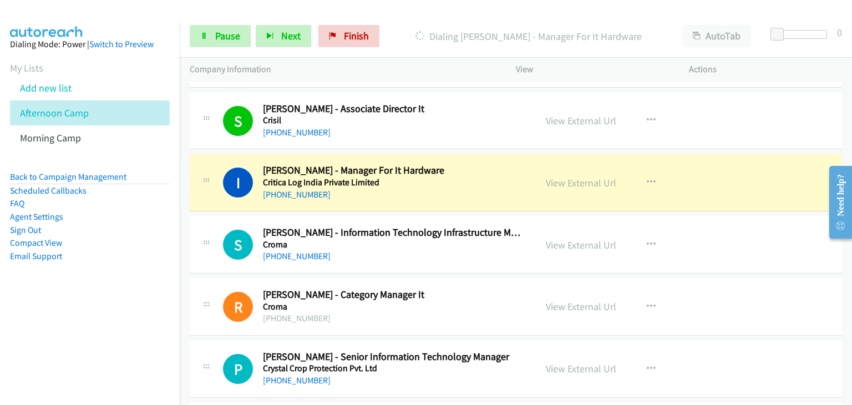
scroll to position [6658, 0]
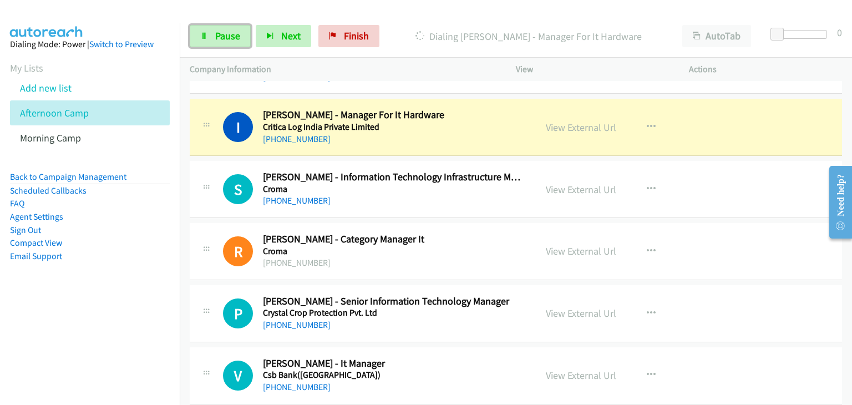
drag, startPoint x: 229, startPoint y: 34, endPoint x: 239, endPoint y: 59, distance: 27.4
click at [229, 34] on span "Pause" at bounding box center [227, 35] width 25 height 13
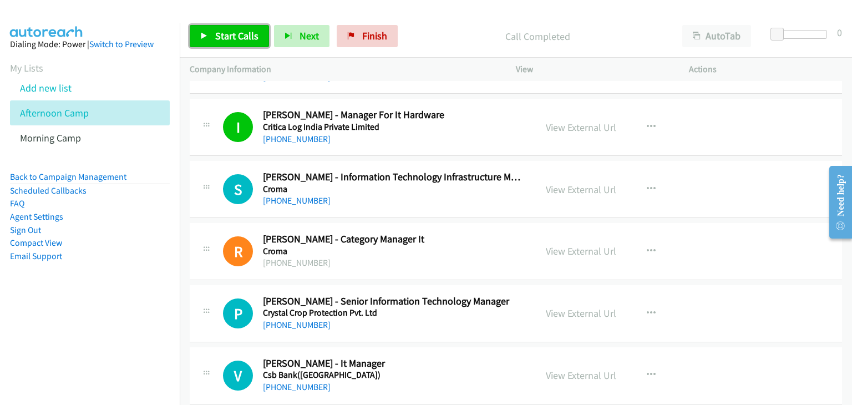
click at [231, 27] on link "Start Calls" at bounding box center [229, 36] width 79 height 22
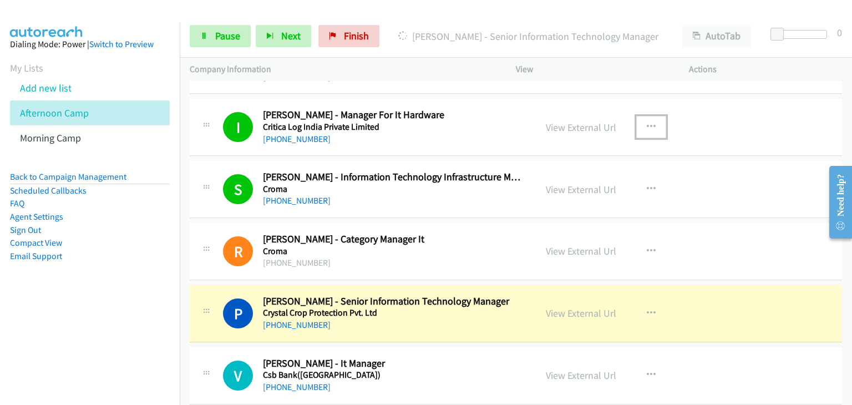
click at [651, 116] on button "button" at bounding box center [651, 127] width 30 height 22
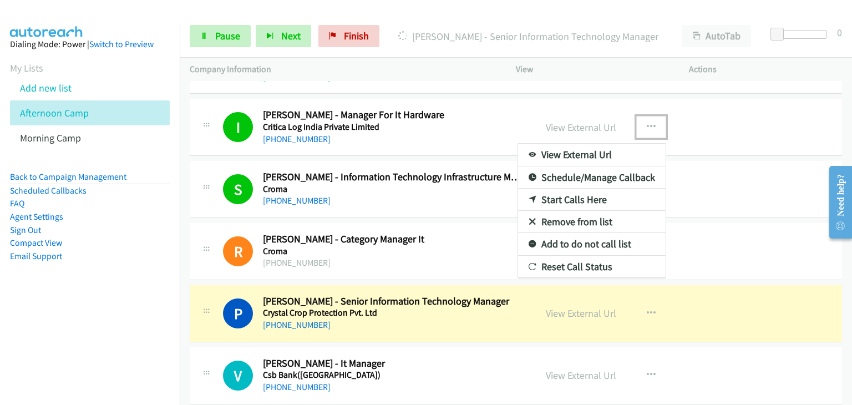
click at [595, 211] on link "Remove from list" at bounding box center [592, 222] width 148 height 22
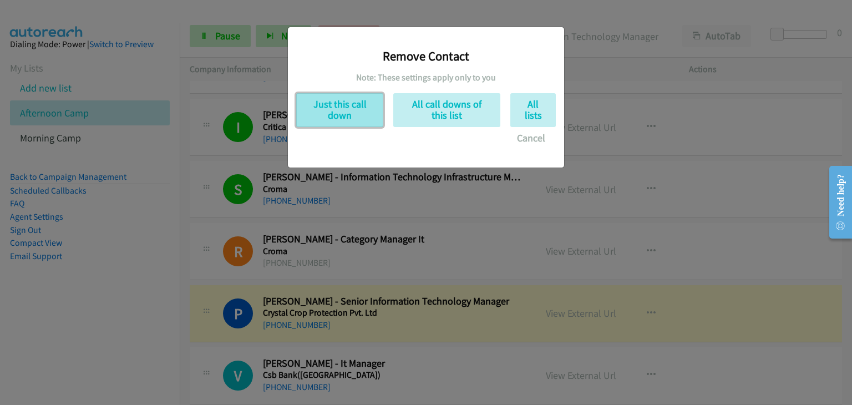
click at [316, 101] on button "Just this call down" at bounding box center [339, 110] width 87 height 34
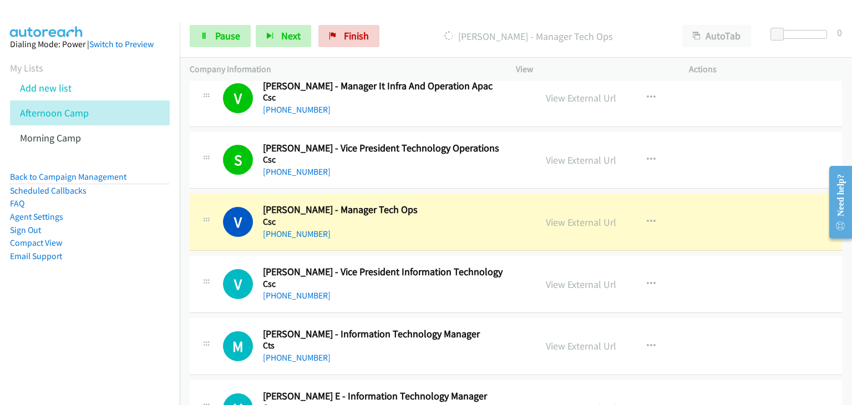
scroll to position [7046, 0]
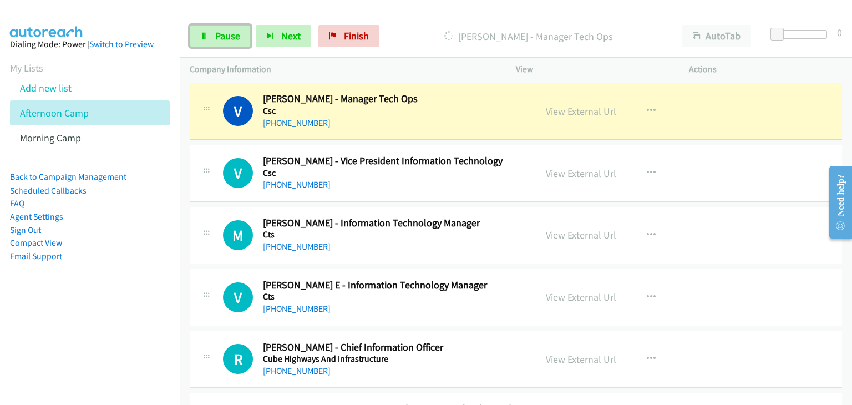
drag, startPoint x: 222, startPoint y: 42, endPoint x: 256, endPoint y: 50, distance: 35.3
click at [222, 43] on link "Pause" at bounding box center [220, 36] width 61 height 22
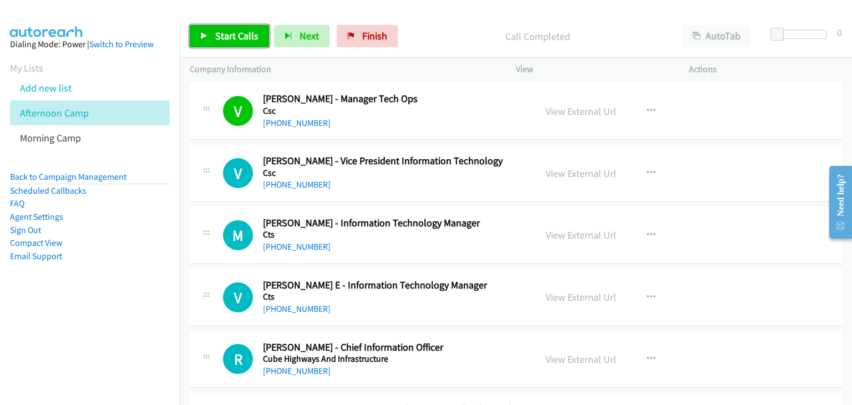
click at [203, 39] on icon at bounding box center [204, 37] width 8 height 8
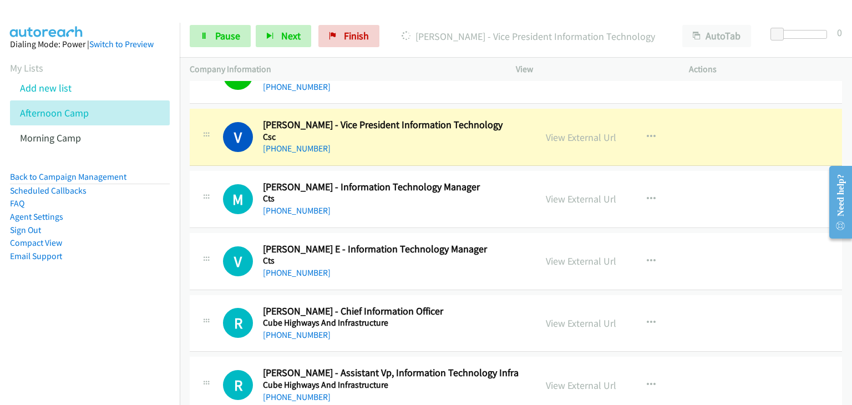
scroll to position [7102, 0]
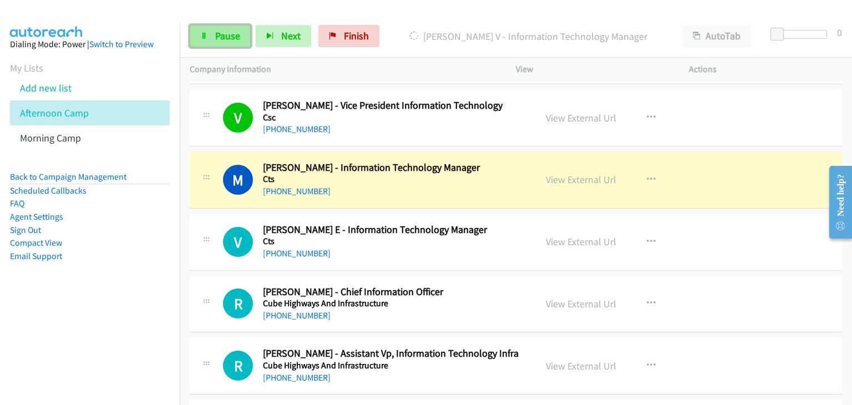
click at [213, 35] on link "Pause" at bounding box center [220, 36] width 61 height 22
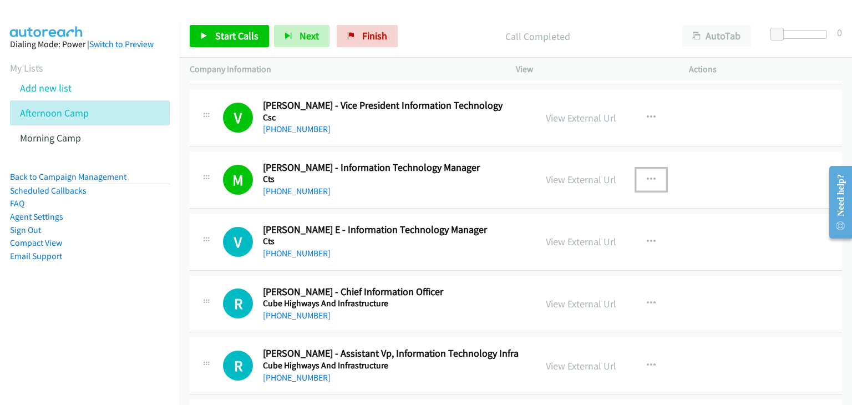
click at [647, 175] on icon "button" at bounding box center [651, 179] width 9 height 9
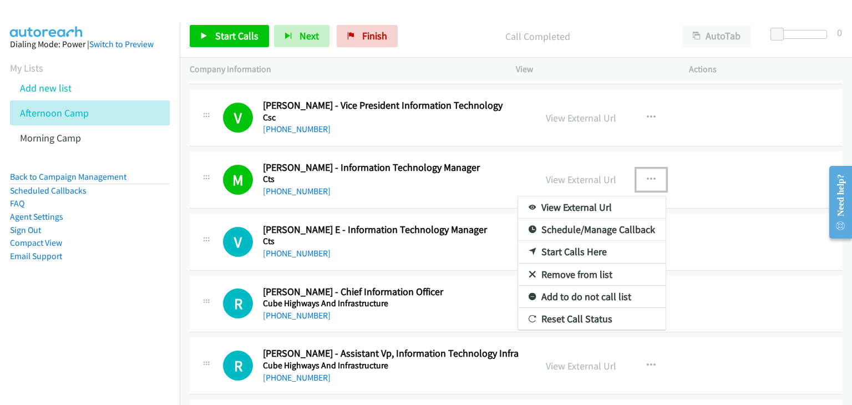
click at [577, 264] on link "Remove from list" at bounding box center [592, 275] width 148 height 22
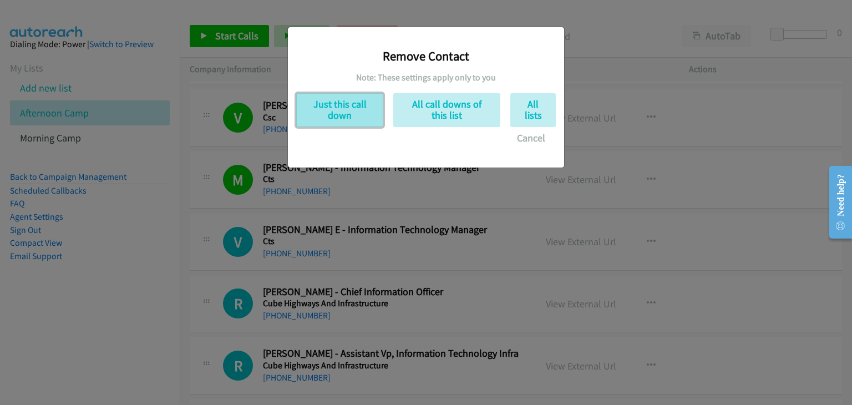
drag, startPoint x: 332, startPoint y: 99, endPoint x: 346, endPoint y: 119, distance: 23.9
click at [333, 99] on button "Just this call down" at bounding box center [339, 110] width 87 height 34
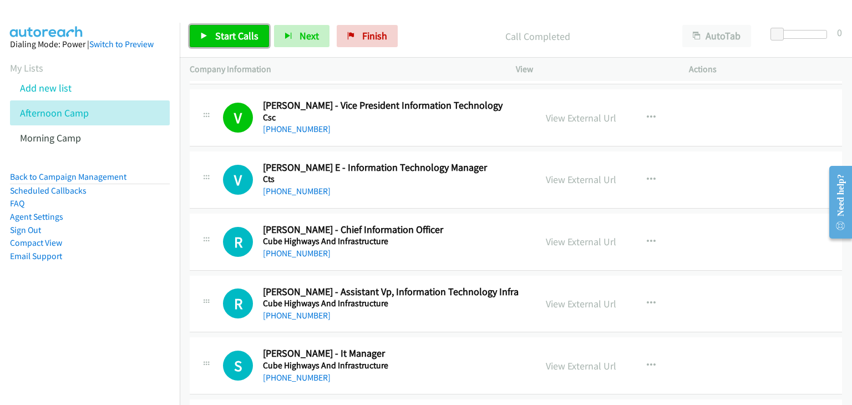
click at [250, 34] on span "Start Calls" at bounding box center [236, 35] width 43 height 13
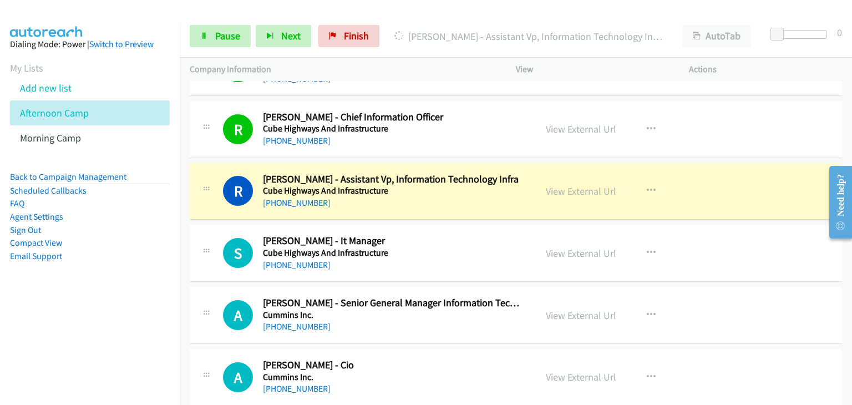
scroll to position [7268, 0]
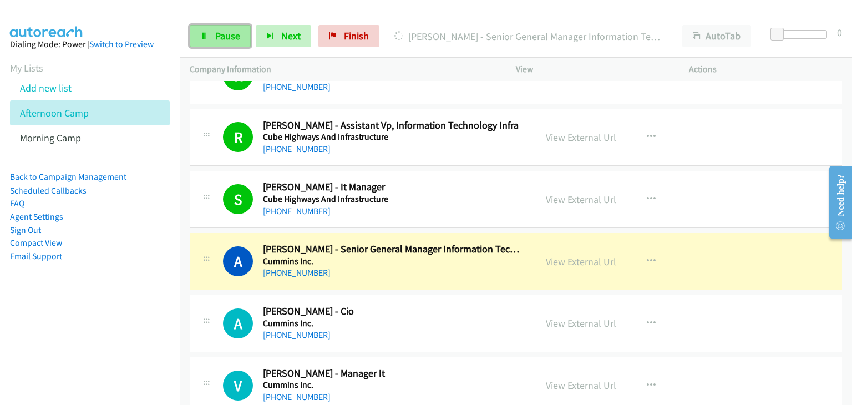
click at [219, 34] on span "Pause" at bounding box center [227, 35] width 25 height 13
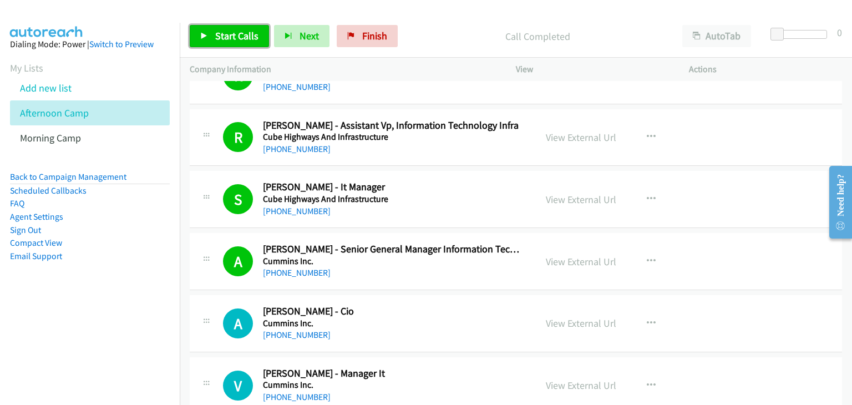
click at [201, 26] on link "Start Calls" at bounding box center [229, 36] width 79 height 22
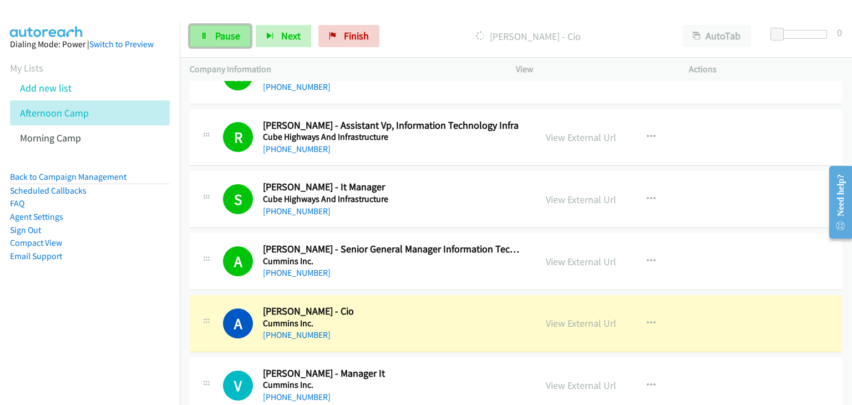
click at [222, 36] on span "Pause" at bounding box center [227, 35] width 25 height 13
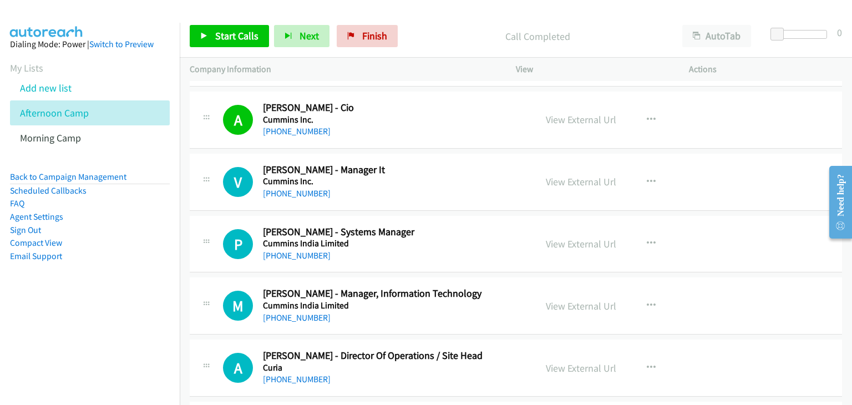
scroll to position [7490, 0]
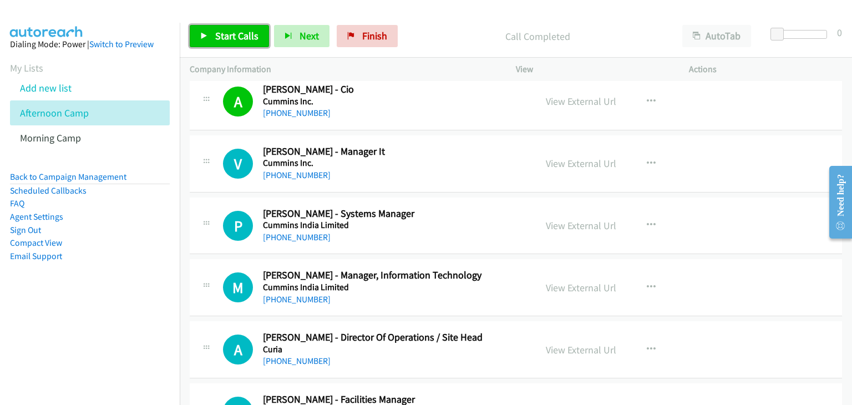
click at [249, 38] on span "Start Calls" at bounding box center [236, 35] width 43 height 13
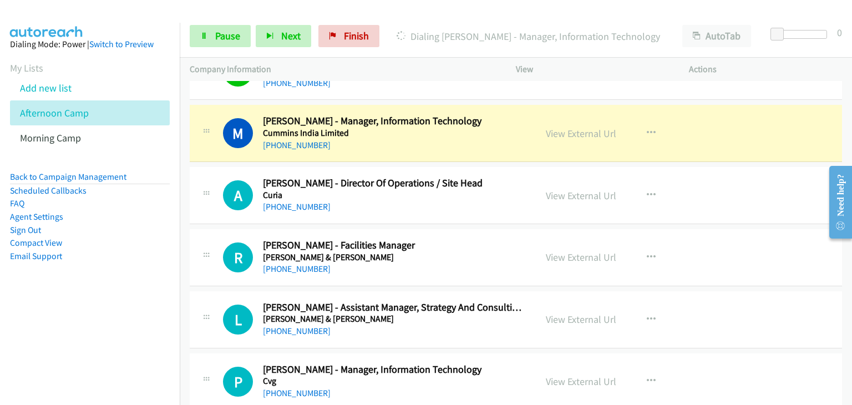
scroll to position [7657, 0]
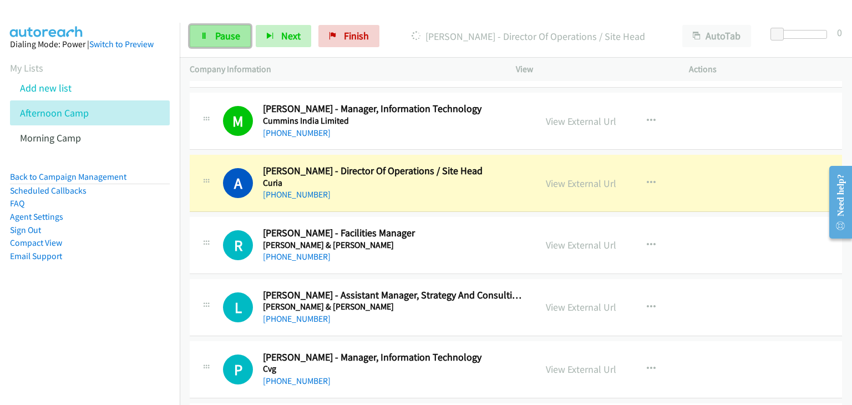
click at [220, 31] on span "Pause" at bounding box center [227, 35] width 25 height 13
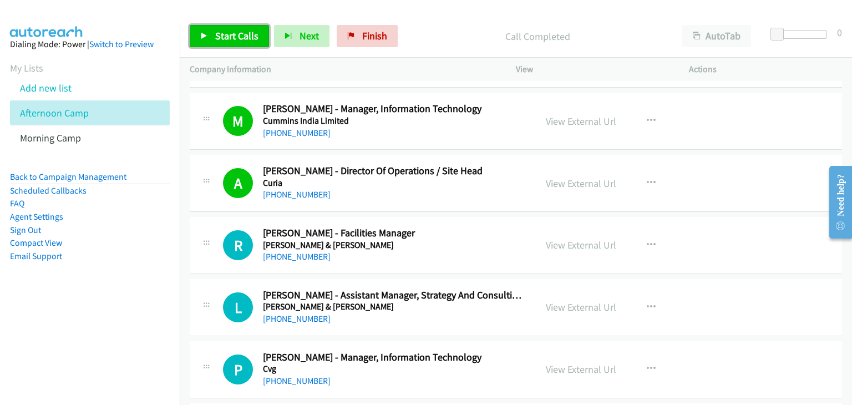
click at [212, 38] on link "Start Calls" at bounding box center [229, 36] width 79 height 22
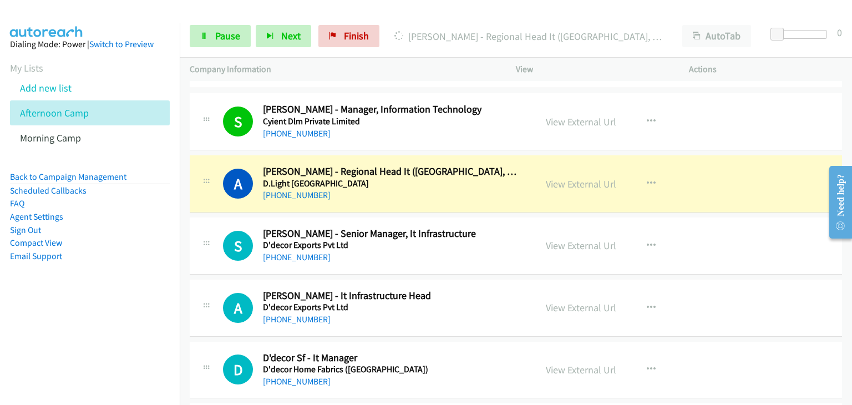
scroll to position [8045, 0]
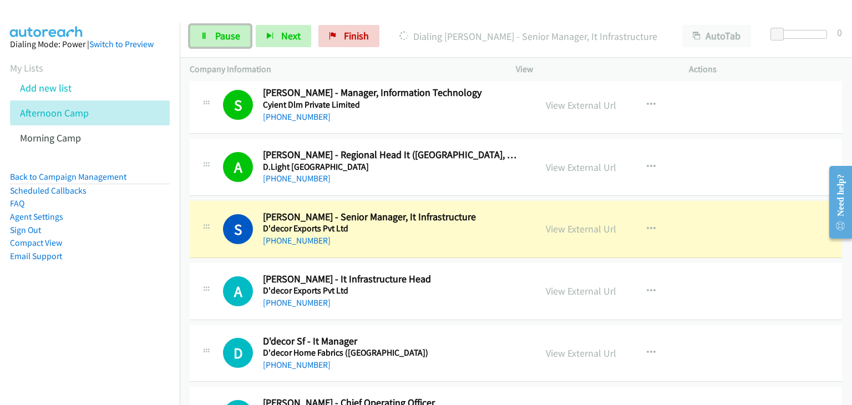
drag, startPoint x: 219, startPoint y: 38, endPoint x: 292, endPoint y: 64, distance: 77.6
click at [219, 38] on span "Pause" at bounding box center [227, 35] width 25 height 13
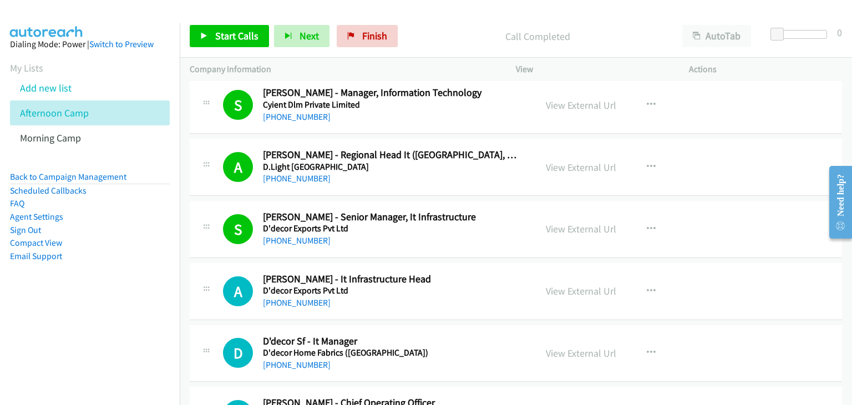
drag, startPoint x: 811, startPoint y: 275, endPoint x: 721, endPoint y: 19, distance: 270.6
click at [232, 31] on span "Start Calls" at bounding box center [236, 35] width 43 height 13
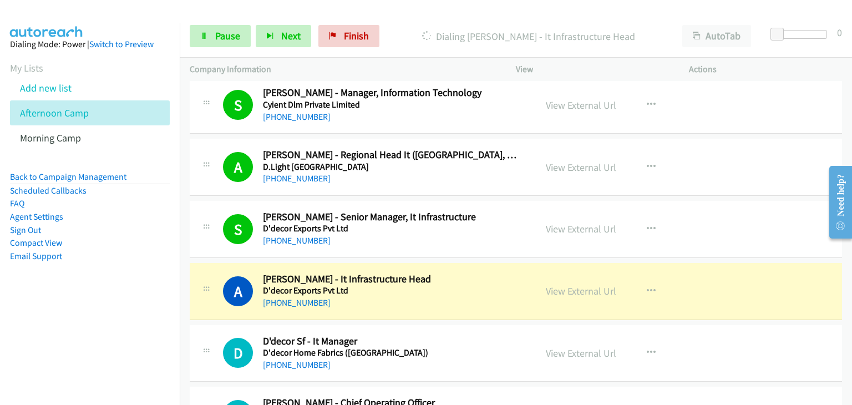
drag, startPoint x: 198, startPoint y: 124, endPoint x: 230, endPoint y: 136, distance: 34.4
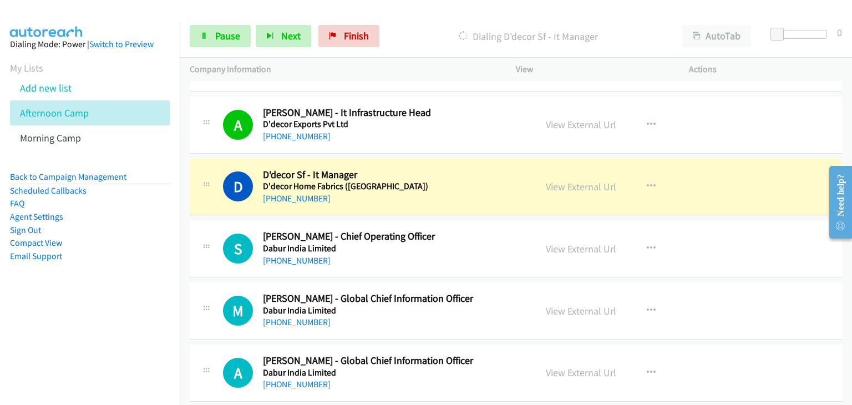
scroll to position [8267, 0]
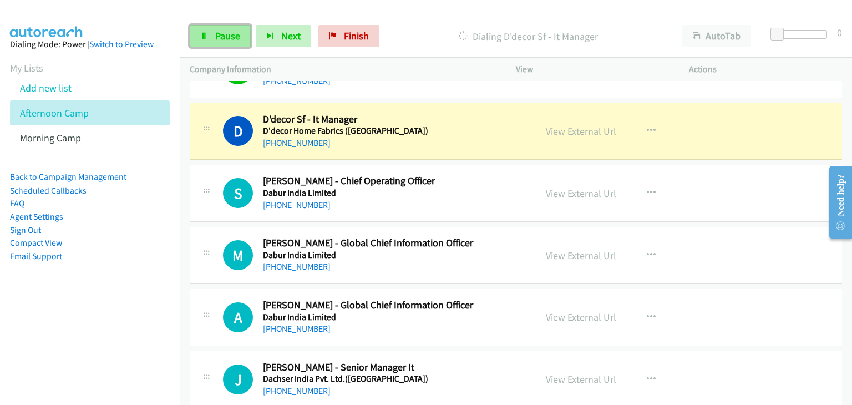
click at [224, 41] on span "Pause" at bounding box center [227, 35] width 25 height 13
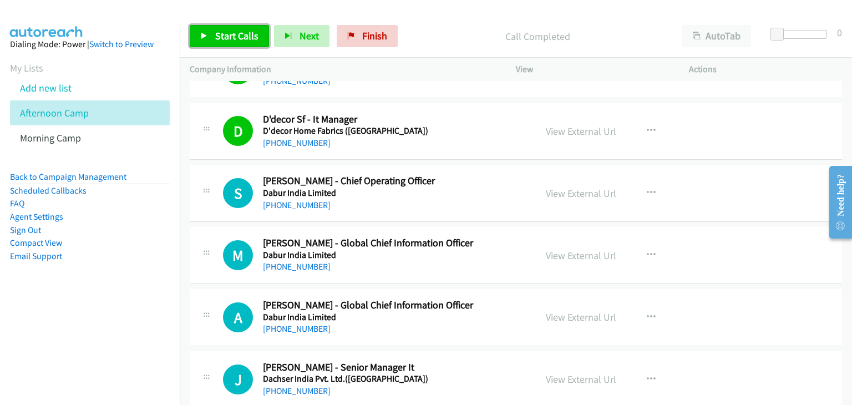
click at [211, 42] on link "Start Calls" at bounding box center [229, 36] width 79 height 22
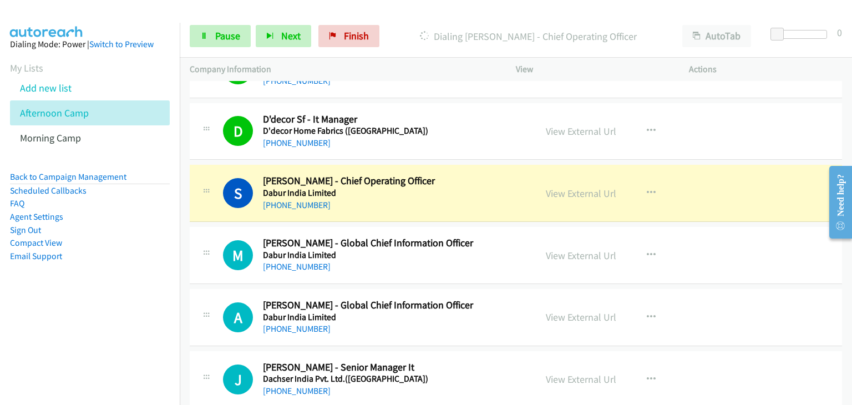
scroll to position [8322, 0]
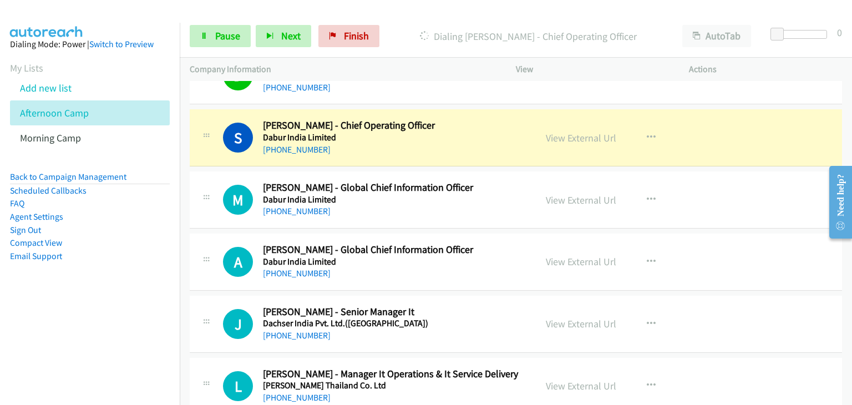
click at [706, 244] on div "View External Url View External Url Schedule/Manage Callback Start Calls Here R…" at bounding box center [627, 262] width 183 height 37
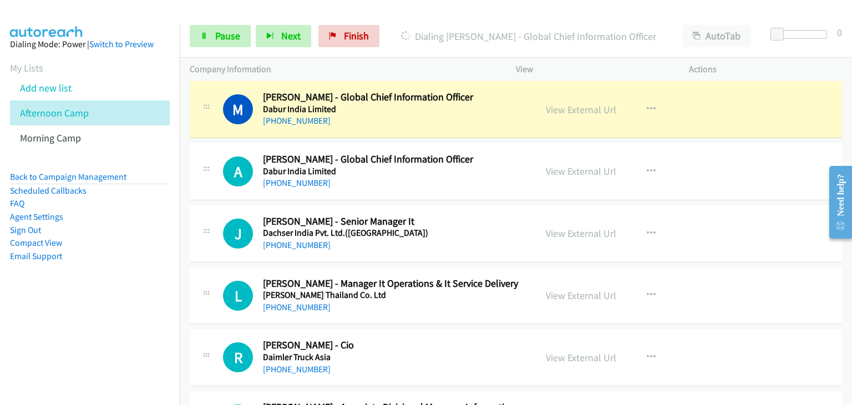
scroll to position [8378, 0]
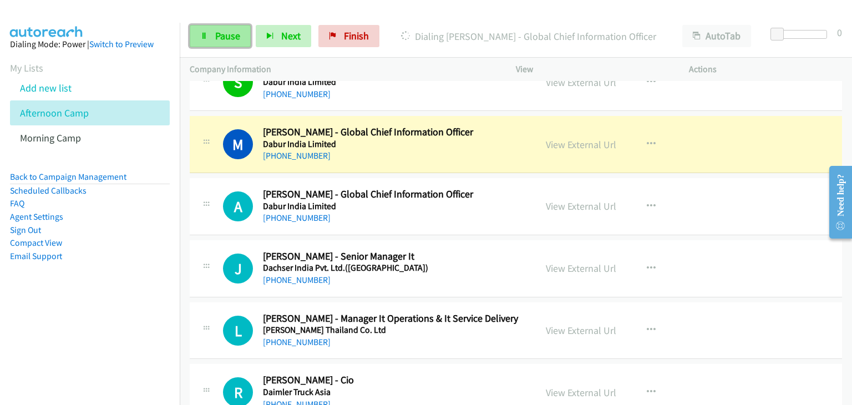
click at [221, 40] on span "Pause" at bounding box center [227, 35] width 25 height 13
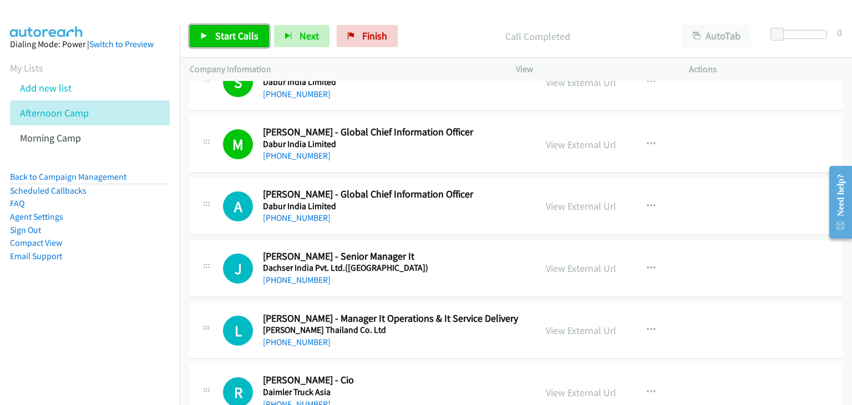
drag, startPoint x: 219, startPoint y: 38, endPoint x: 231, endPoint y: 40, distance: 11.8
click at [220, 39] on span "Start Calls" at bounding box center [236, 35] width 43 height 13
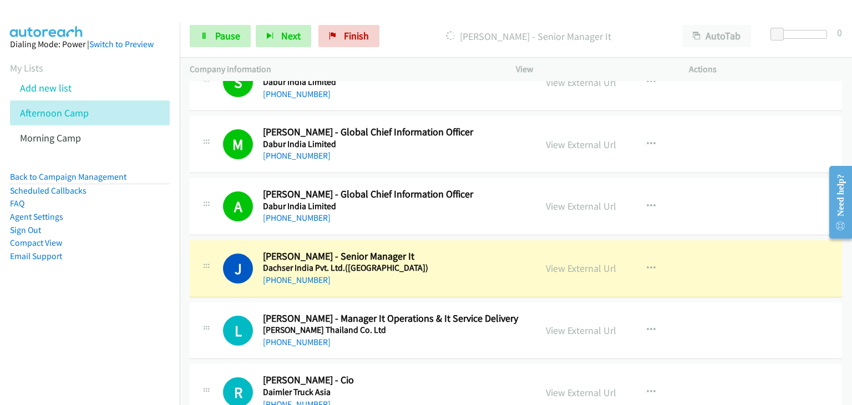
drag, startPoint x: 225, startPoint y: 96, endPoint x: 423, endPoint y: 256, distance: 254.8
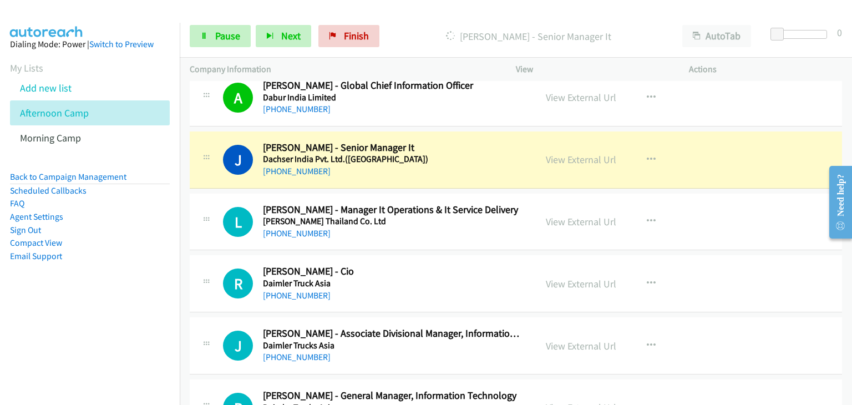
scroll to position [8489, 0]
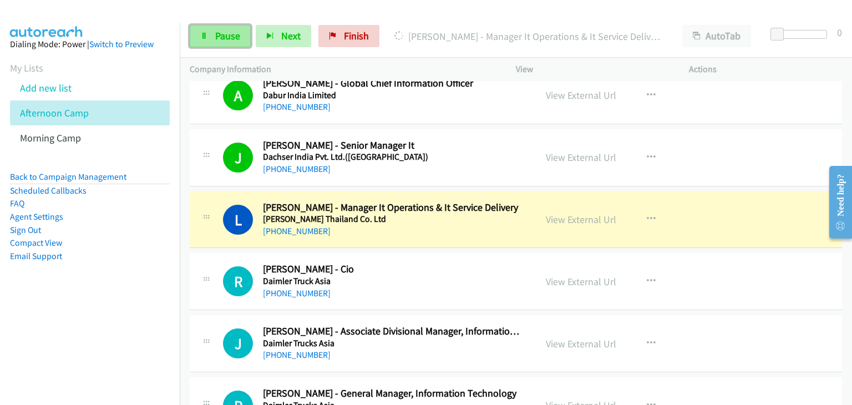
click at [212, 34] on link "Pause" at bounding box center [220, 36] width 61 height 22
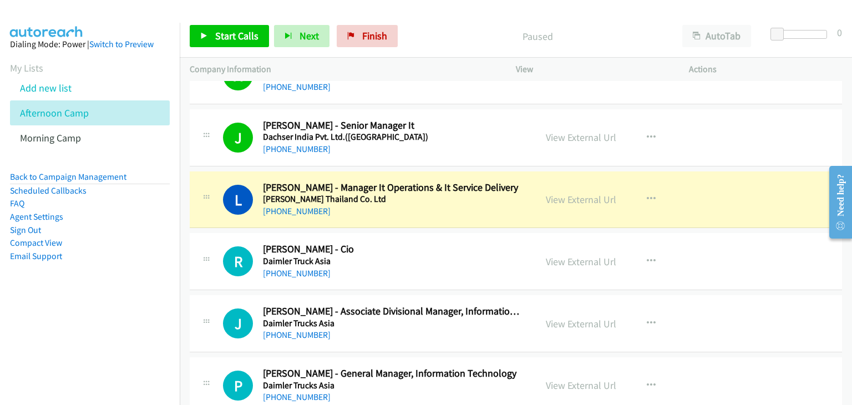
scroll to position [8544, 0]
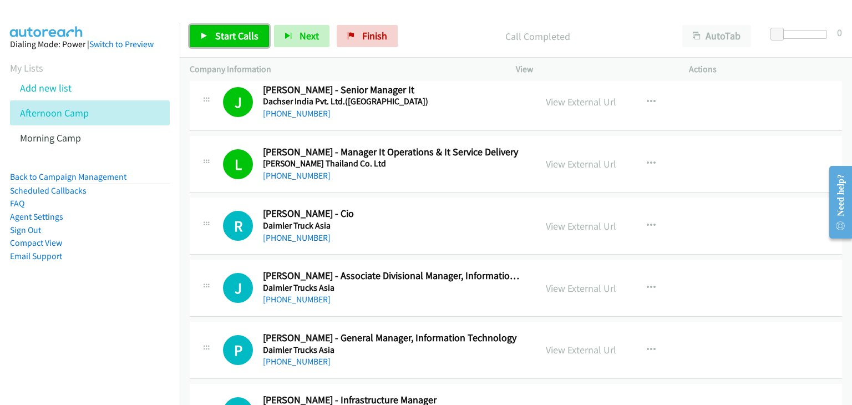
click at [229, 33] on span "Start Calls" at bounding box center [236, 35] width 43 height 13
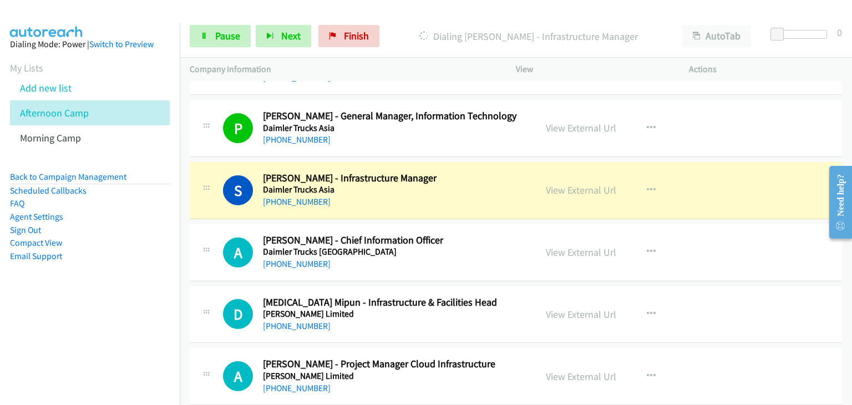
scroll to position [8822, 0]
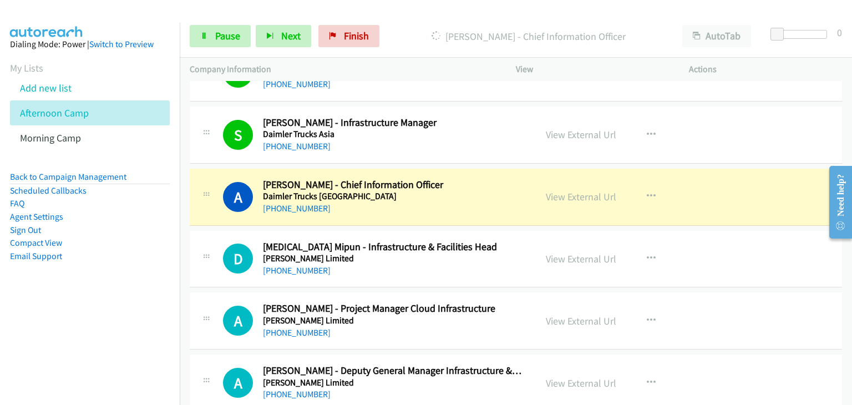
drag, startPoint x: 581, startPoint y: 183, endPoint x: 595, endPoint y: 190, distance: 15.6
click at [195, 35] on link "Pause" at bounding box center [220, 36] width 61 height 22
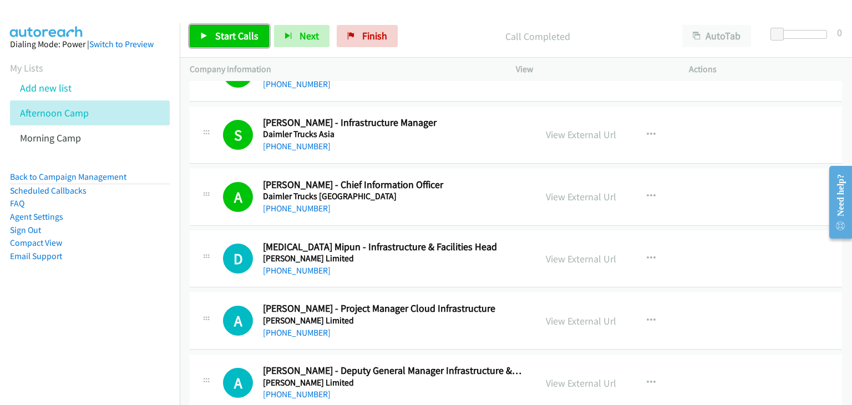
drag, startPoint x: 247, startPoint y: 36, endPoint x: 415, endPoint y: 22, distance: 168.7
click at [247, 36] on span "Start Calls" at bounding box center [236, 35] width 43 height 13
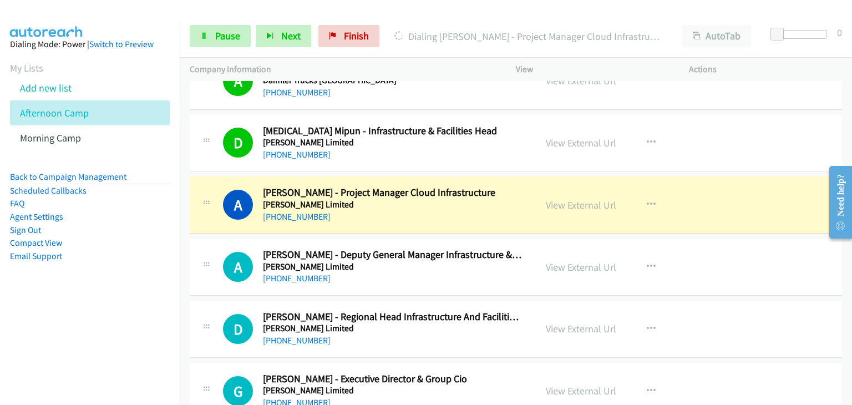
scroll to position [8988, 0]
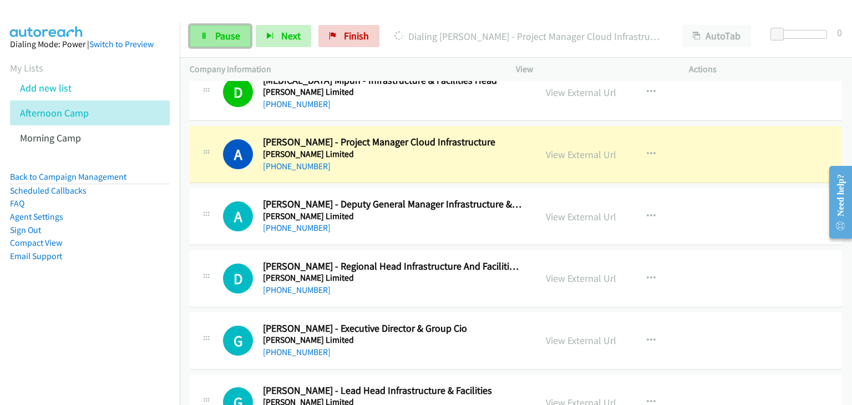
click at [202, 36] on icon at bounding box center [204, 37] width 8 height 8
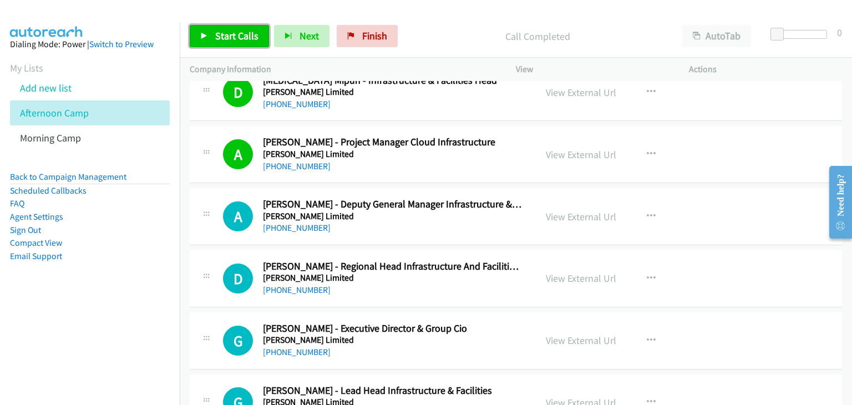
click at [224, 37] on span "Start Calls" at bounding box center [236, 35] width 43 height 13
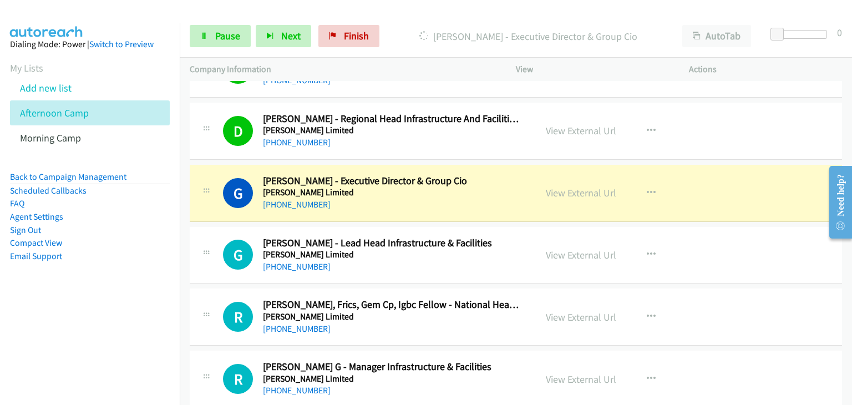
scroll to position [9155, 0]
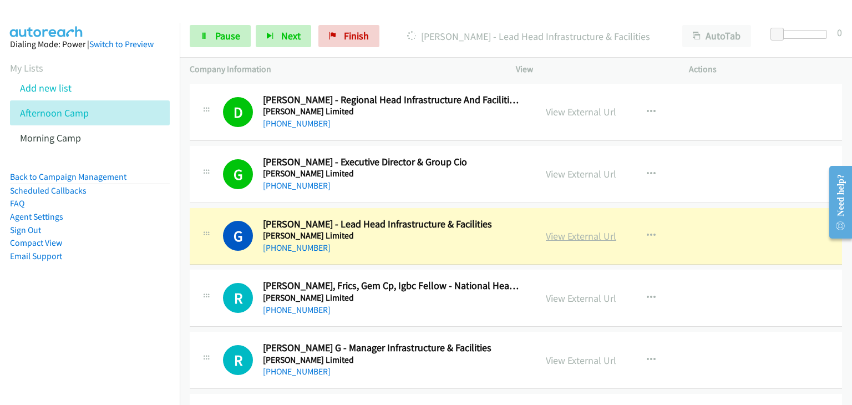
drag, startPoint x: 570, startPoint y: 219, endPoint x: 580, endPoint y: 221, distance: 10.4
click at [232, 34] on span "Pause" at bounding box center [227, 35] width 25 height 13
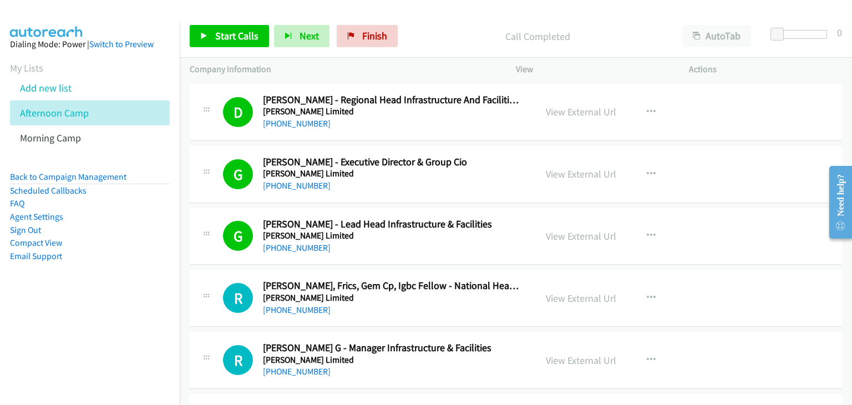
drag, startPoint x: 184, startPoint y: 38, endPoint x: 235, endPoint y: 37, distance: 51.1
click at [184, 38] on div "Start Calls Pause Next Finish Call Completed AutoTab AutoTab 0" at bounding box center [516, 36] width 672 height 43
click at [215, 39] on span "Start Calls" at bounding box center [236, 35] width 43 height 13
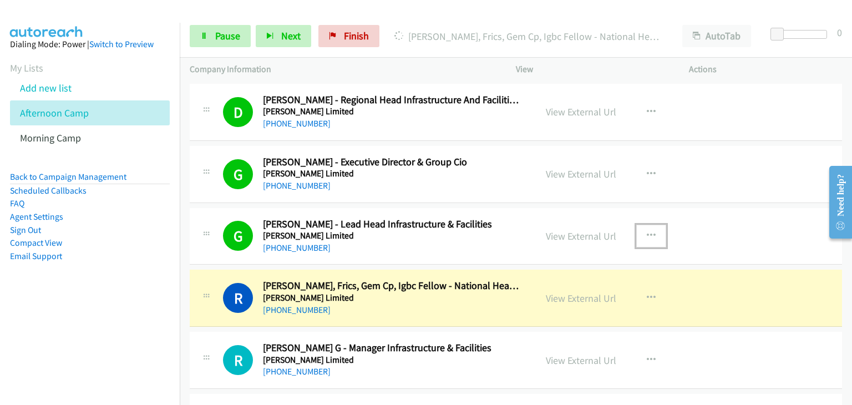
click at [647, 231] on icon "button" at bounding box center [651, 235] width 9 height 9
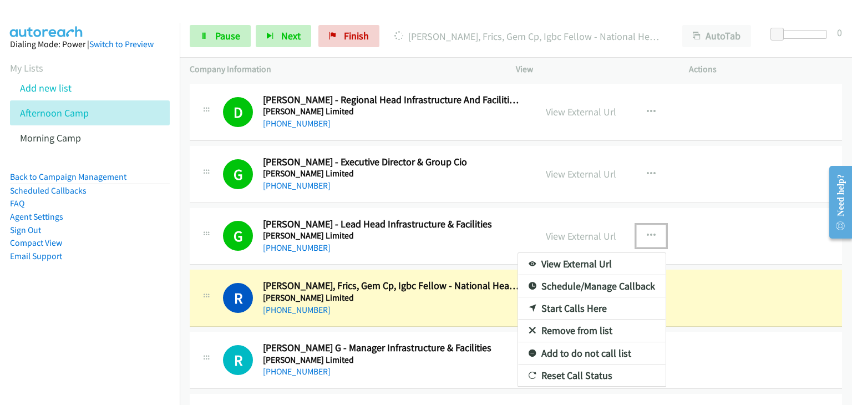
click at [559, 320] on link "Remove from list" at bounding box center [592, 331] width 148 height 22
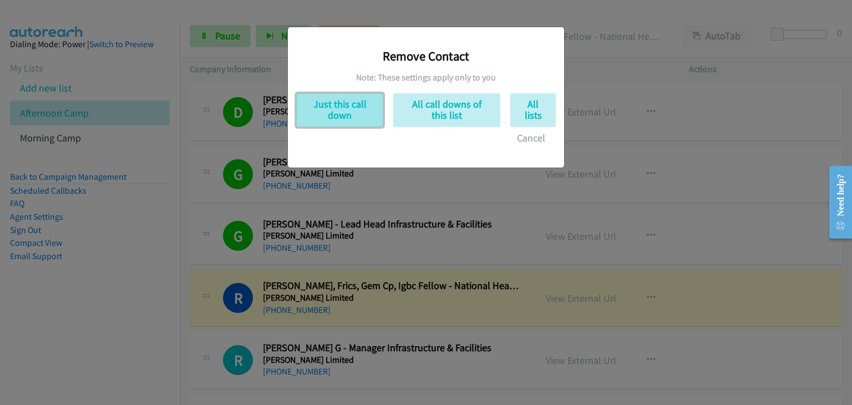
click at [336, 118] on button "Just this call down" at bounding box center [339, 110] width 87 height 34
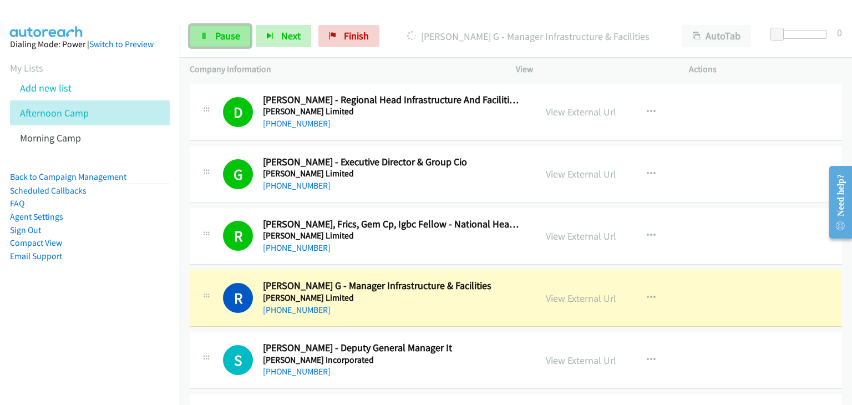
click at [231, 33] on span "Pause" at bounding box center [227, 35] width 25 height 13
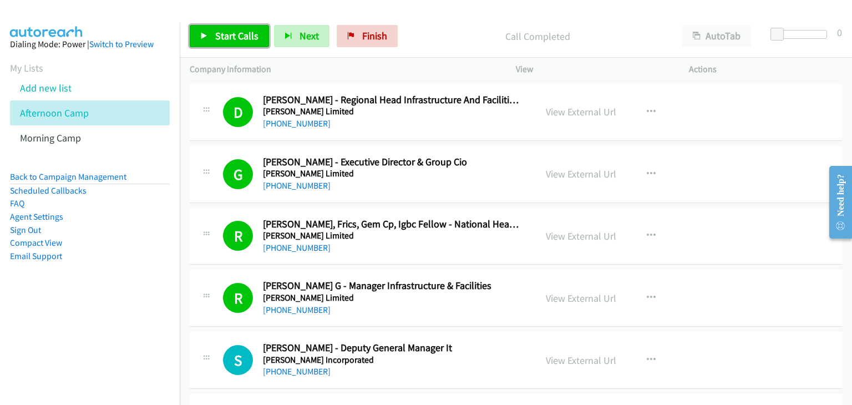
click at [226, 37] on span "Start Calls" at bounding box center [236, 35] width 43 height 13
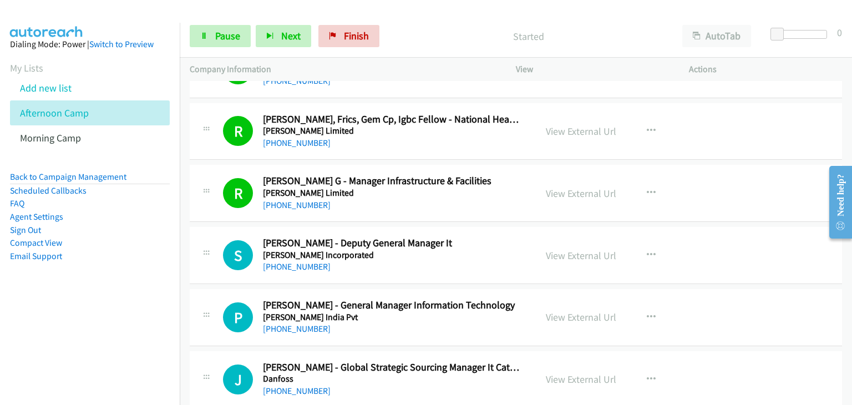
scroll to position [9321, 0]
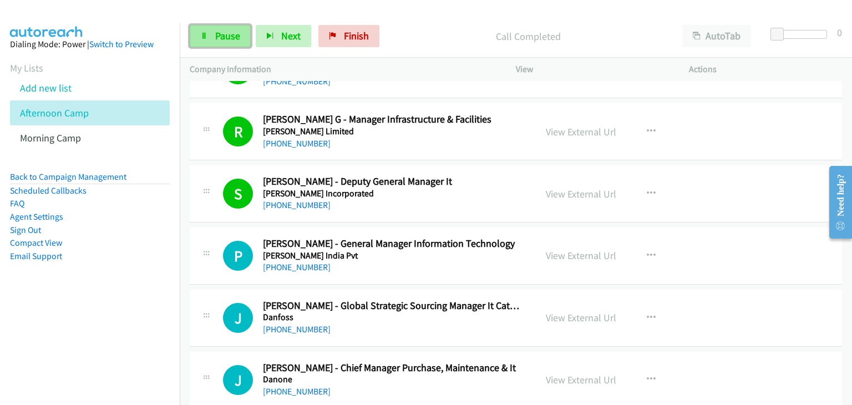
drag, startPoint x: 208, startPoint y: 41, endPoint x: 221, endPoint y: 46, distance: 14.4
click at [208, 40] on link "Pause" at bounding box center [220, 36] width 61 height 22
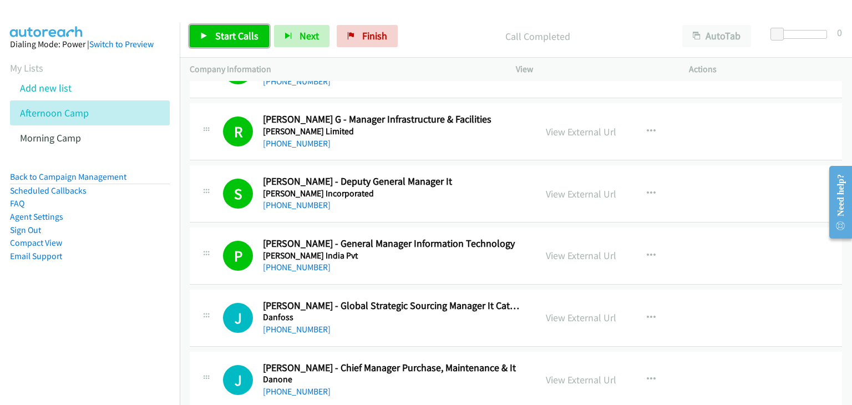
drag, startPoint x: 231, startPoint y: 41, endPoint x: 244, endPoint y: 60, distance: 23.2
click at [232, 40] on span "Start Calls" at bounding box center [236, 35] width 43 height 13
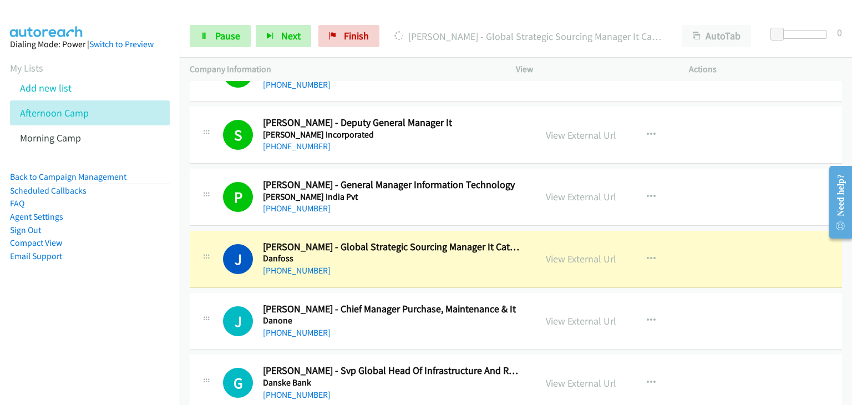
scroll to position [9432, 0]
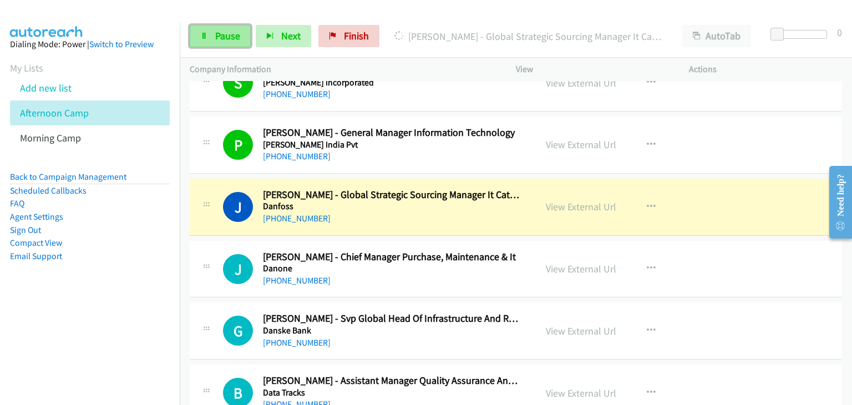
drag, startPoint x: 206, startPoint y: 28, endPoint x: 215, endPoint y: 39, distance: 14.3
click at [206, 28] on link "Pause" at bounding box center [220, 36] width 61 height 22
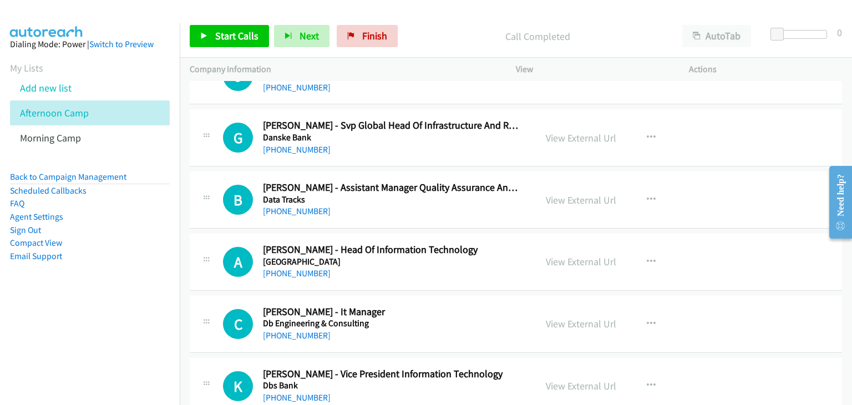
scroll to position [9599, 0]
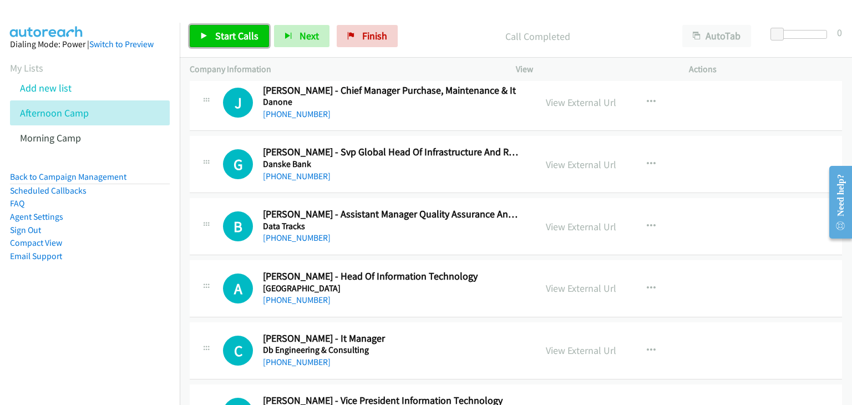
click at [195, 35] on link "Start Calls" at bounding box center [229, 36] width 79 height 22
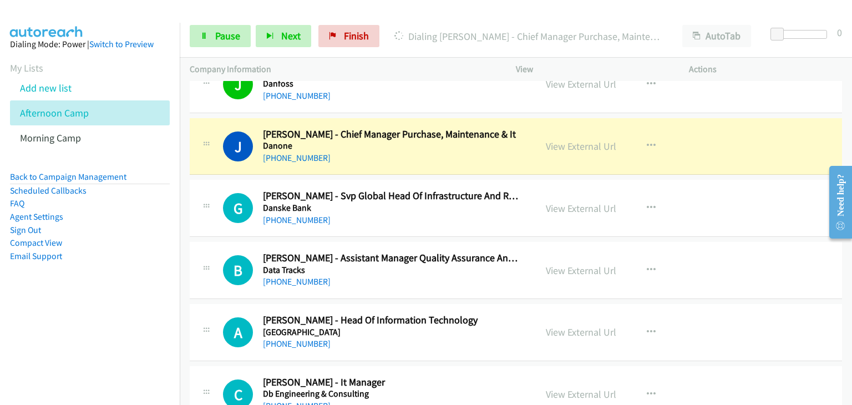
scroll to position [9543, 0]
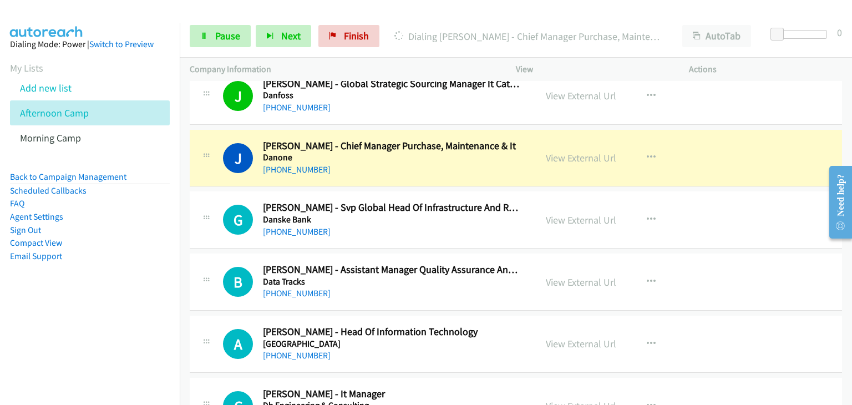
click at [753, 206] on div "G Callback Scheduled [PERSON_NAME] - Svp Global Head Of Infrastructure And Reli…" at bounding box center [516, 219] width 652 height 57
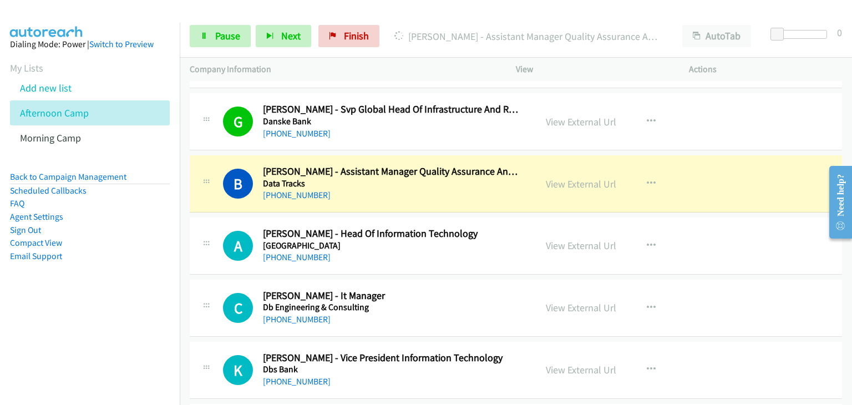
scroll to position [9654, 0]
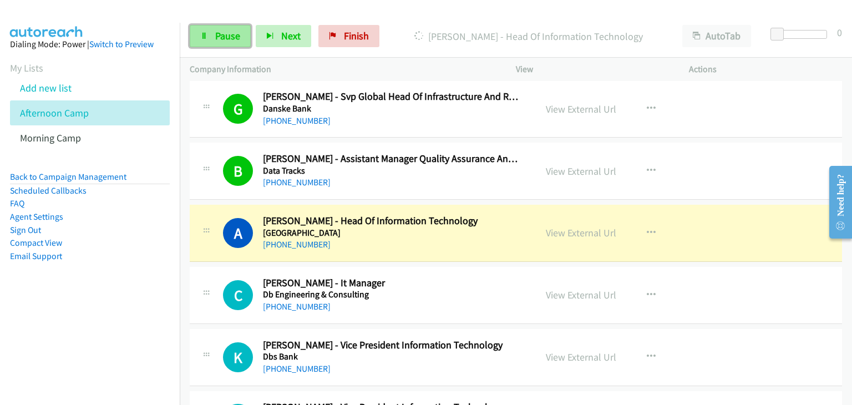
click at [216, 34] on span "Pause" at bounding box center [227, 35] width 25 height 13
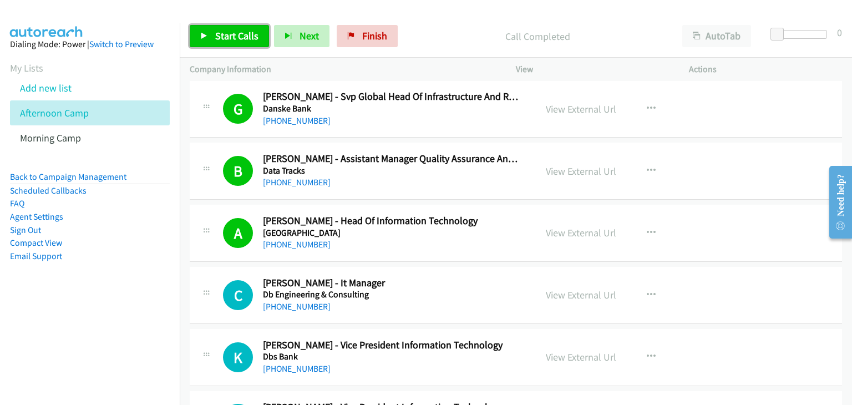
click at [257, 41] on link "Start Calls" at bounding box center [229, 36] width 79 height 22
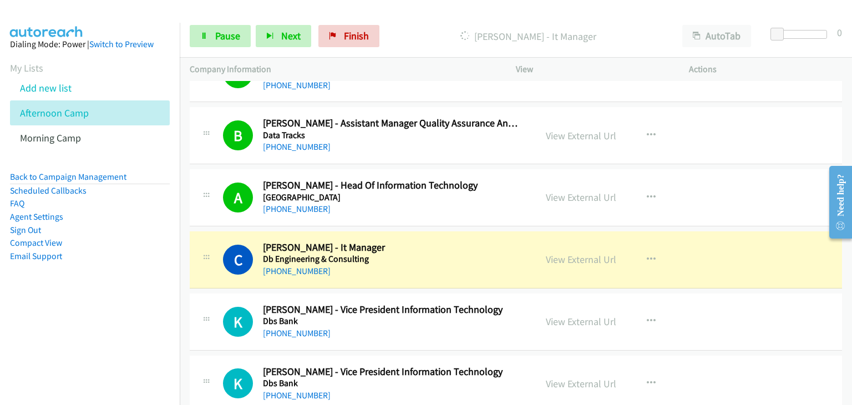
scroll to position [9709, 0]
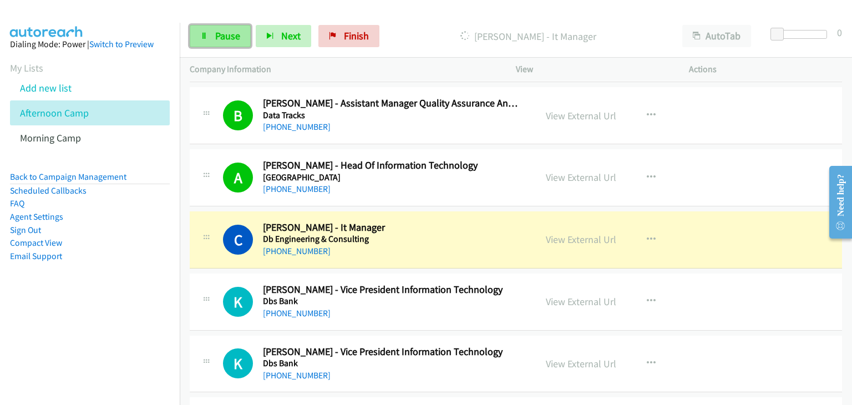
click at [202, 33] on icon at bounding box center [204, 37] width 8 height 8
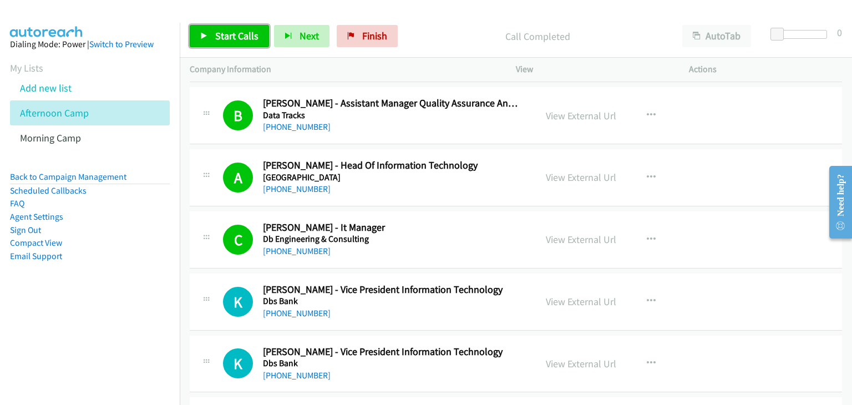
click at [220, 26] on link "Start Calls" at bounding box center [229, 36] width 79 height 22
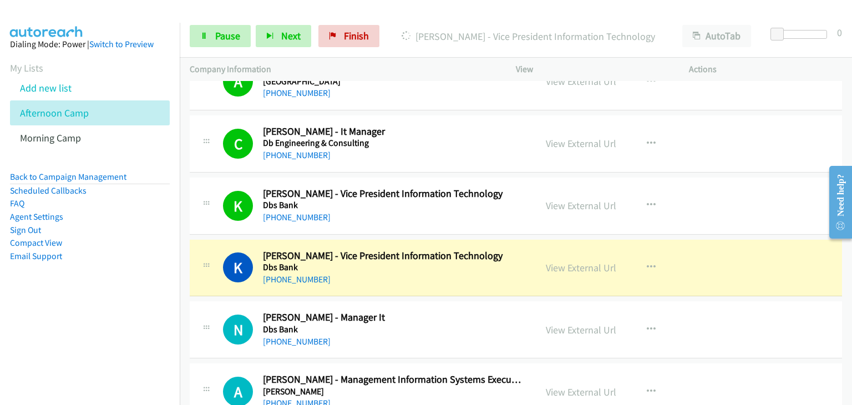
scroll to position [9876, 0]
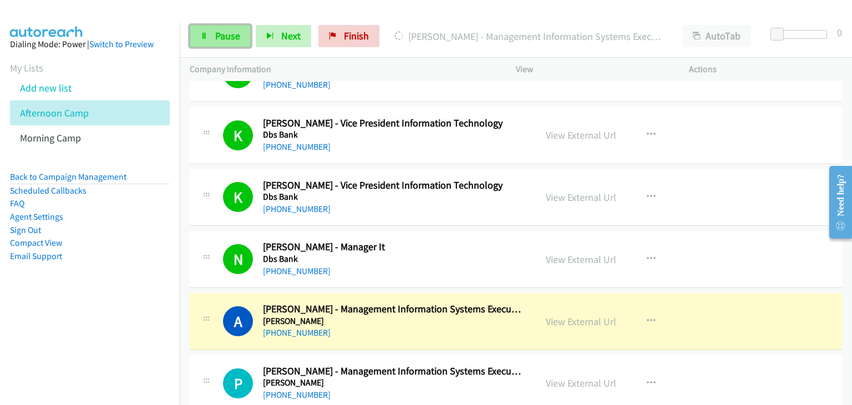
drag, startPoint x: 222, startPoint y: 34, endPoint x: 227, endPoint y: 41, distance: 8.3
click at [222, 35] on span "Pause" at bounding box center [227, 35] width 25 height 13
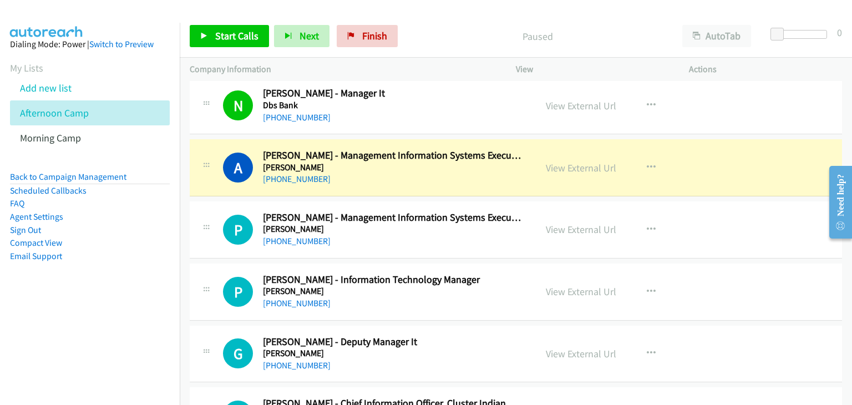
scroll to position [10042, 0]
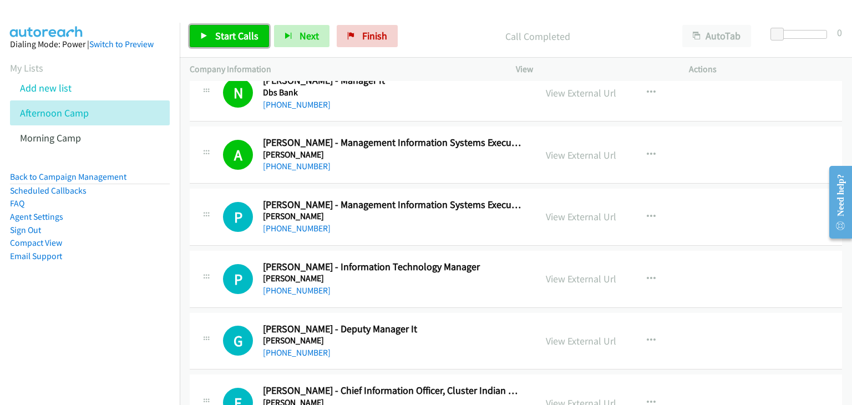
click at [220, 44] on link "Start Calls" at bounding box center [229, 36] width 79 height 22
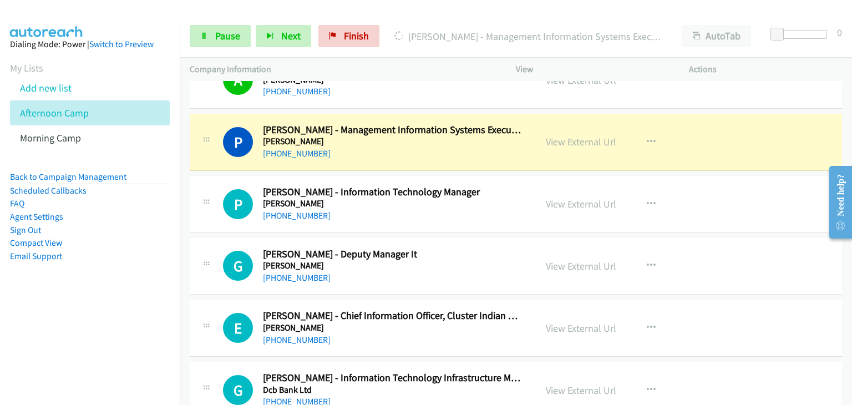
scroll to position [10098, 0]
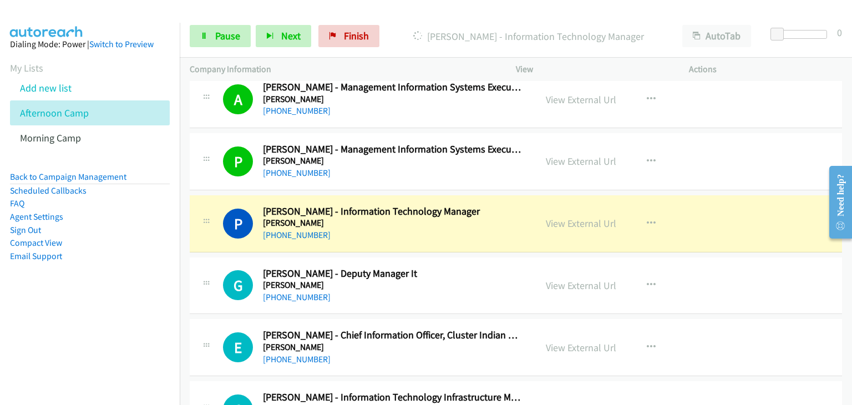
drag, startPoint x: 705, startPoint y: 229, endPoint x: 591, endPoint y: 196, distance: 117.7
click at [705, 229] on div "P Callback Scheduled [PERSON_NAME] - Information Technology Manager [PERSON_NAM…" at bounding box center [516, 223] width 652 height 57
drag, startPoint x: 227, startPoint y: 34, endPoint x: 593, endPoint y: 2, distance: 367.6
click at [227, 34] on span "Pause" at bounding box center [227, 35] width 25 height 13
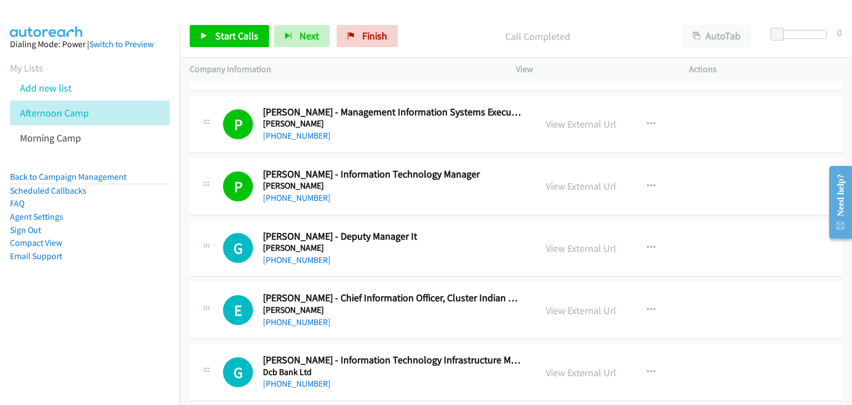
scroll to position [10153, 0]
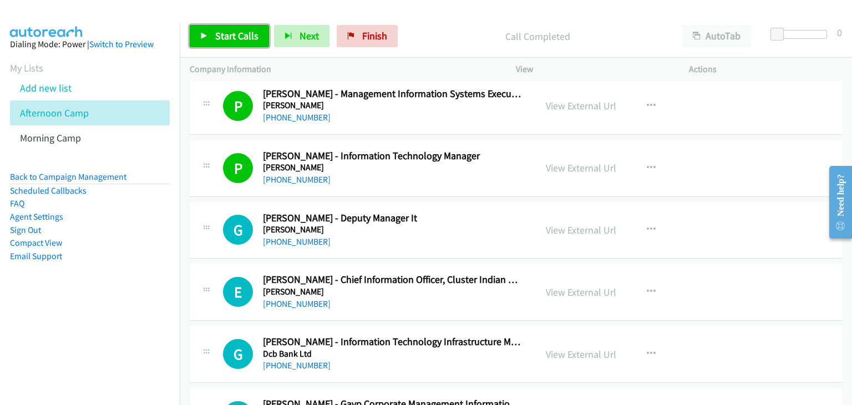
click at [221, 32] on span "Start Calls" at bounding box center [236, 35] width 43 height 13
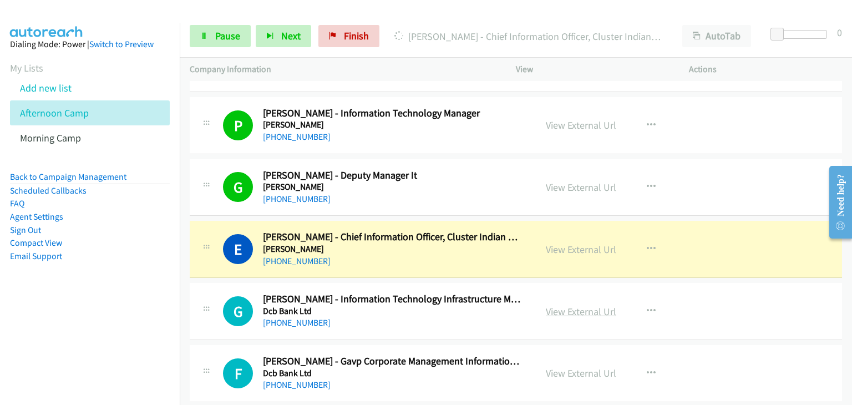
scroll to position [10209, 0]
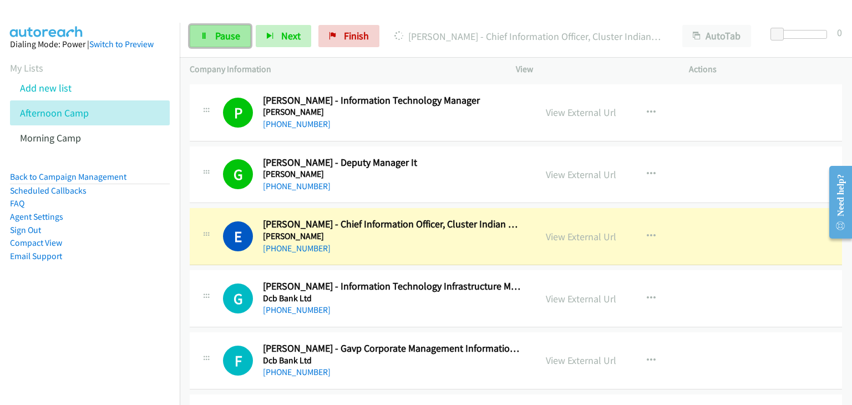
click at [221, 31] on span "Pause" at bounding box center [227, 35] width 25 height 13
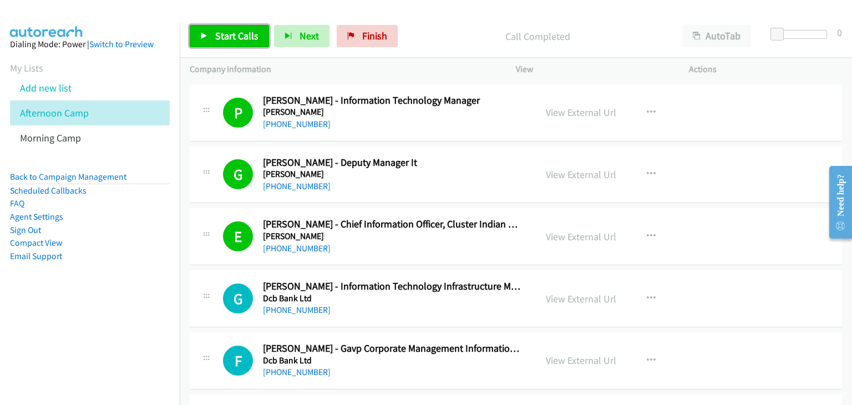
click at [249, 29] on link "Start Calls" at bounding box center [229, 36] width 79 height 22
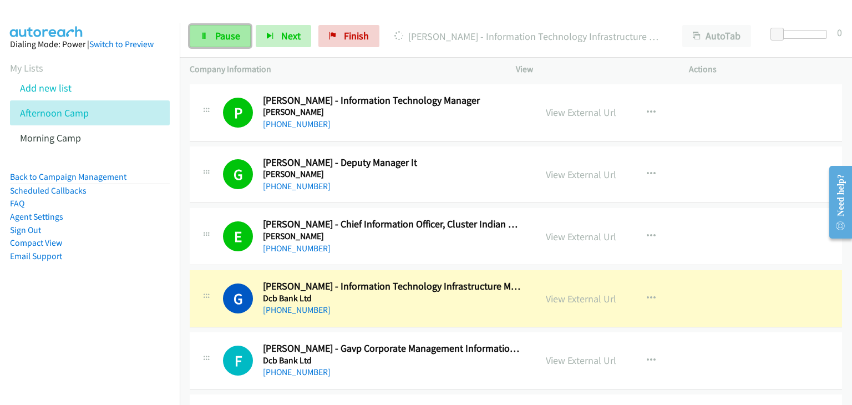
click at [213, 38] on link "Pause" at bounding box center [220, 36] width 61 height 22
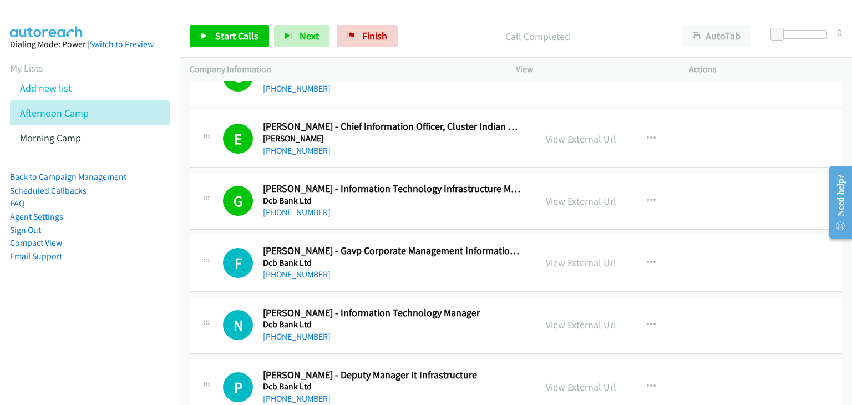
scroll to position [10375, 0]
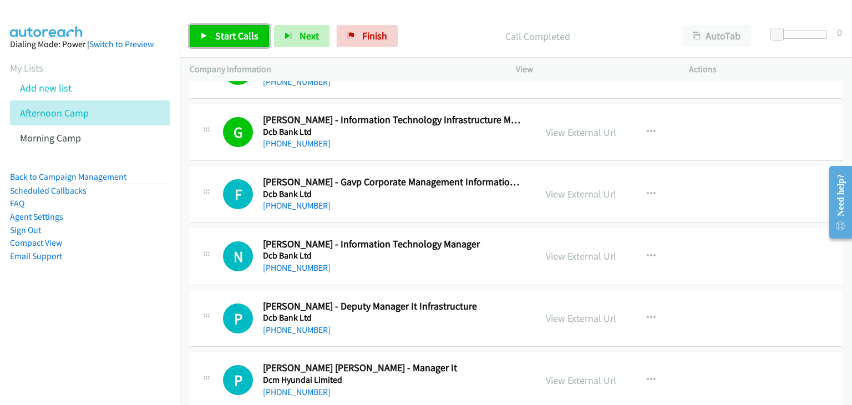
click at [201, 39] on icon at bounding box center [204, 37] width 8 height 8
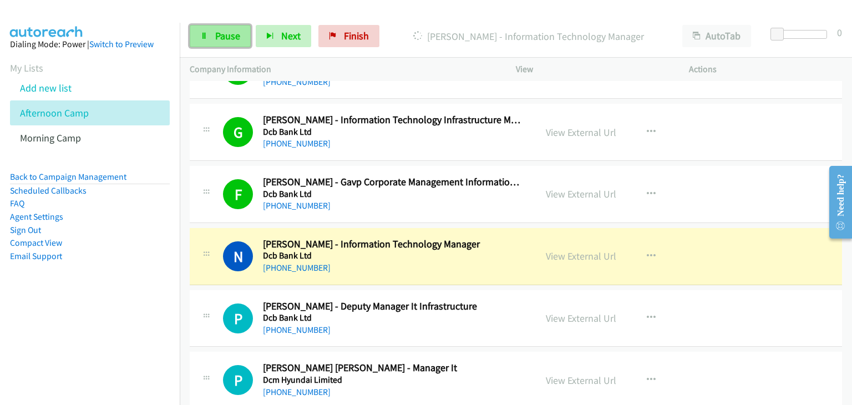
click at [228, 34] on span "Pause" at bounding box center [227, 35] width 25 height 13
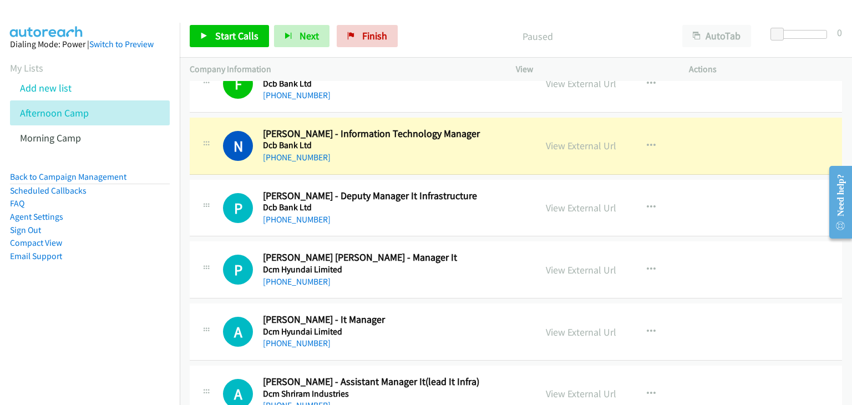
scroll to position [10486, 0]
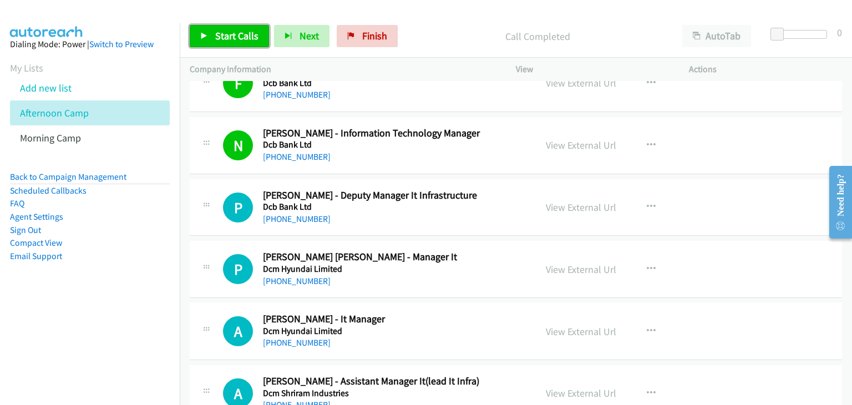
drag, startPoint x: 234, startPoint y: 36, endPoint x: 484, endPoint y: 18, distance: 250.3
click at [234, 36] on span "Start Calls" at bounding box center [236, 35] width 43 height 13
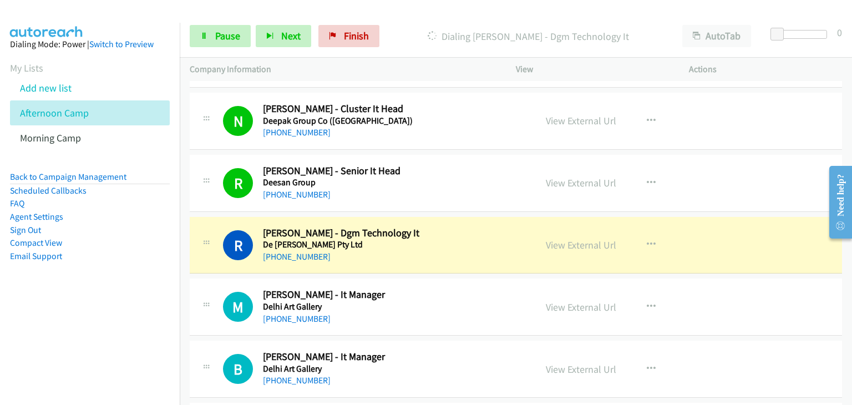
scroll to position [11485, 0]
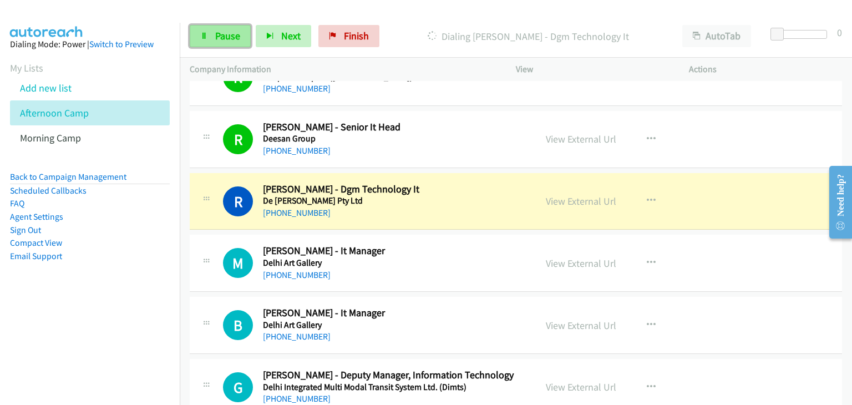
click at [232, 34] on span "Pause" at bounding box center [227, 35] width 25 height 13
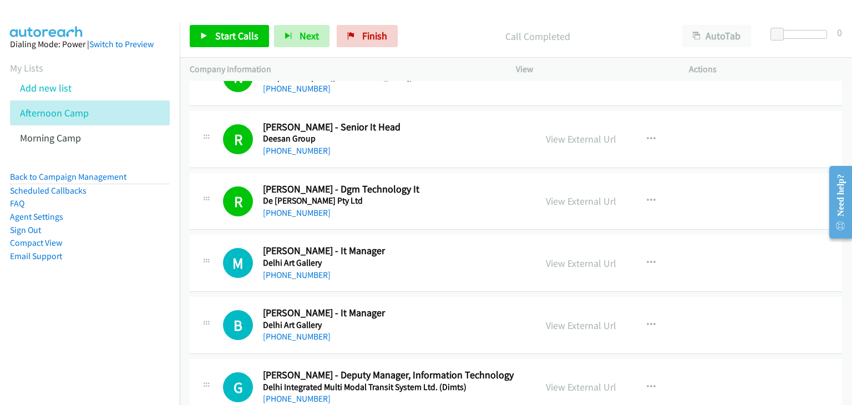
click at [209, 47] on div "Start Calls Pause Next Finish Call Completed AutoTab AutoTab 0" at bounding box center [516, 36] width 672 height 43
click at [222, 39] on span "Start Calls" at bounding box center [236, 35] width 43 height 13
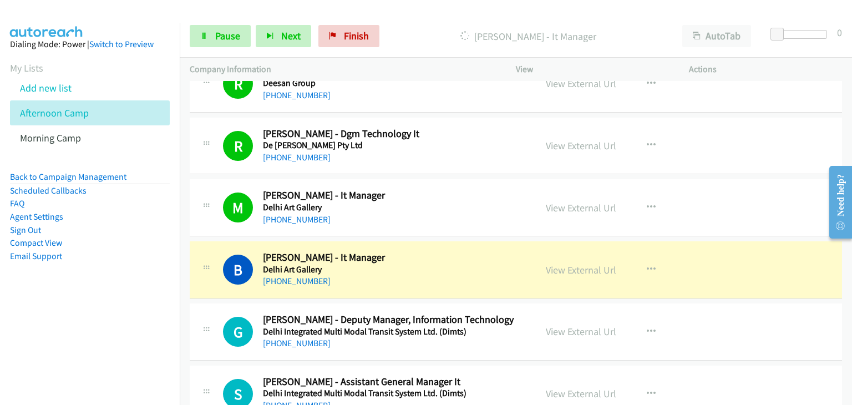
scroll to position [11596, 0]
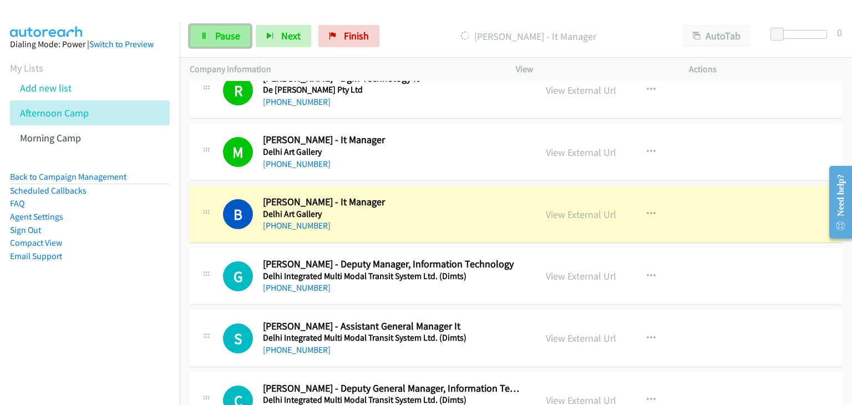
click at [211, 38] on link "Pause" at bounding box center [220, 36] width 61 height 22
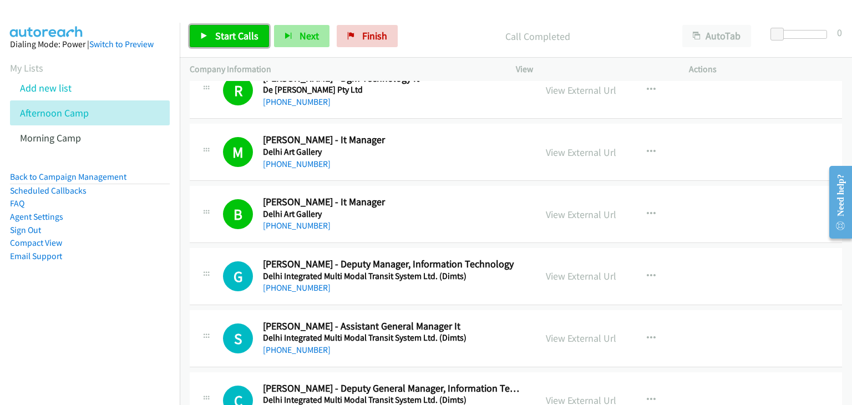
drag, startPoint x: 226, startPoint y: 33, endPoint x: 281, endPoint y: 43, distance: 55.2
click at [226, 33] on span "Start Calls" at bounding box center [236, 35] width 43 height 13
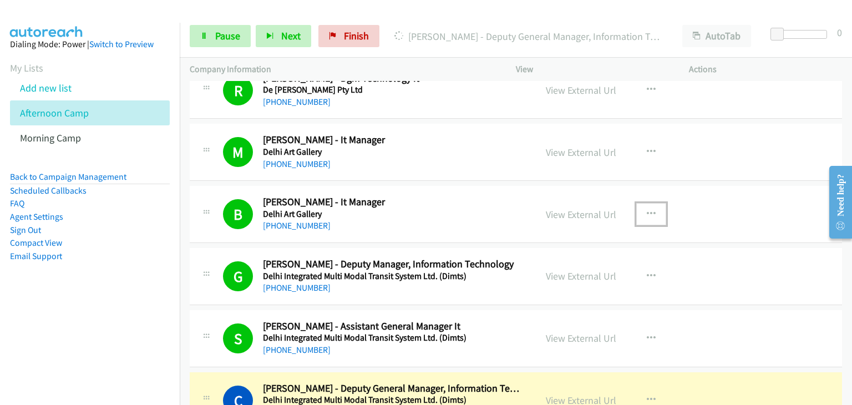
click at [652, 203] on button "button" at bounding box center [651, 214] width 30 height 22
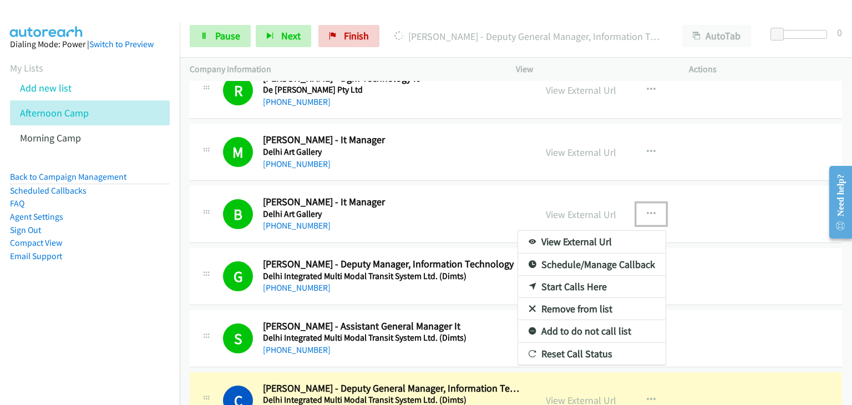
click at [569, 298] on link "Remove from list" at bounding box center [592, 309] width 148 height 22
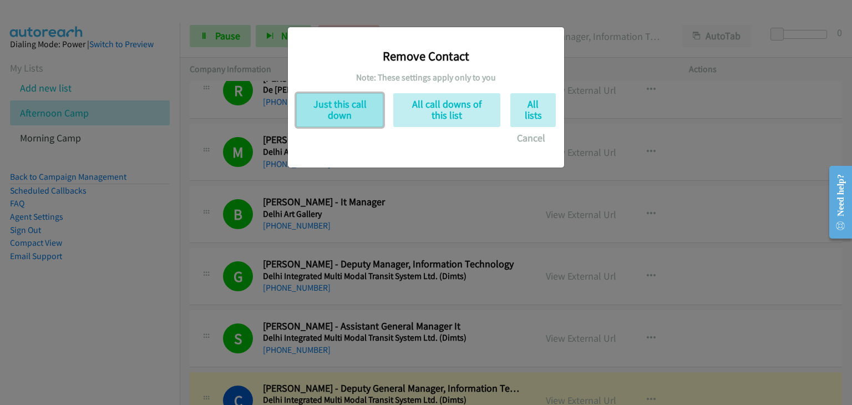
click at [346, 115] on button "Just this call down" at bounding box center [339, 110] width 87 height 34
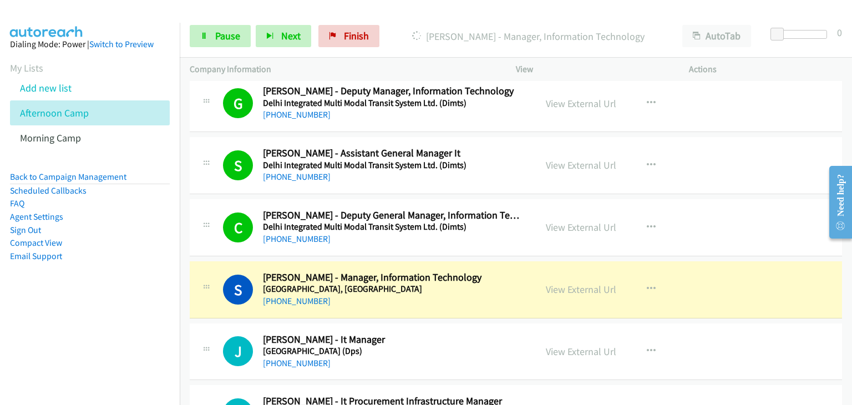
scroll to position [11762, 0]
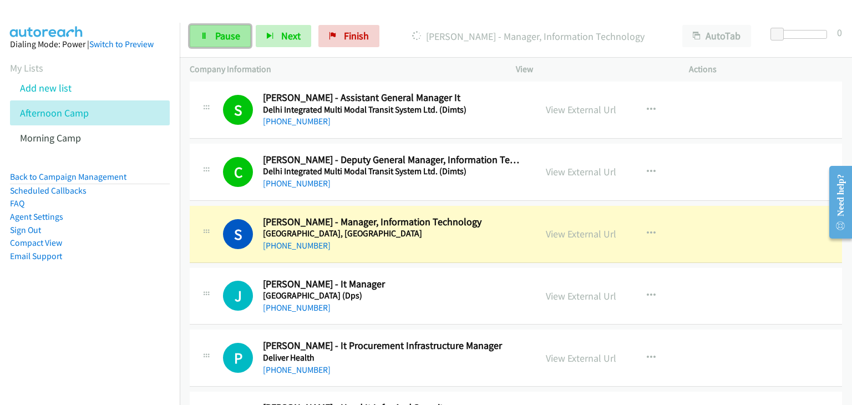
click at [203, 29] on link "Pause" at bounding box center [220, 36] width 61 height 22
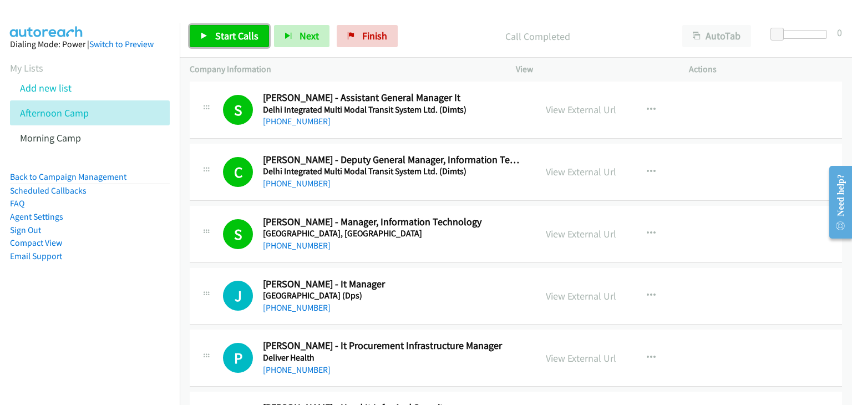
click at [222, 42] on link "Start Calls" at bounding box center [229, 36] width 79 height 22
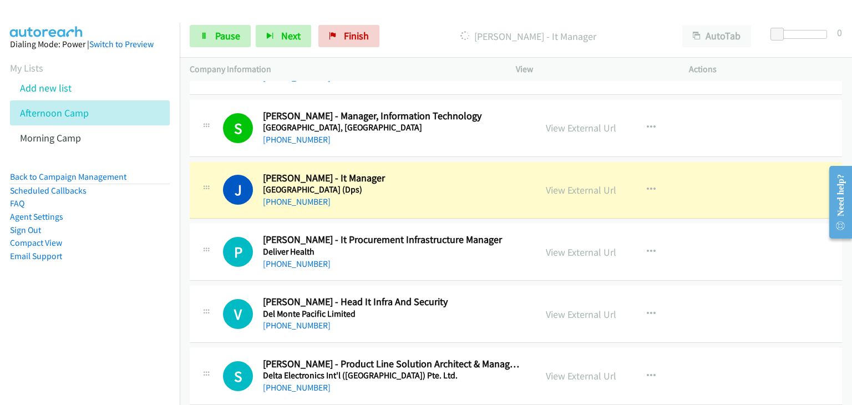
scroll to position [11873, 0]
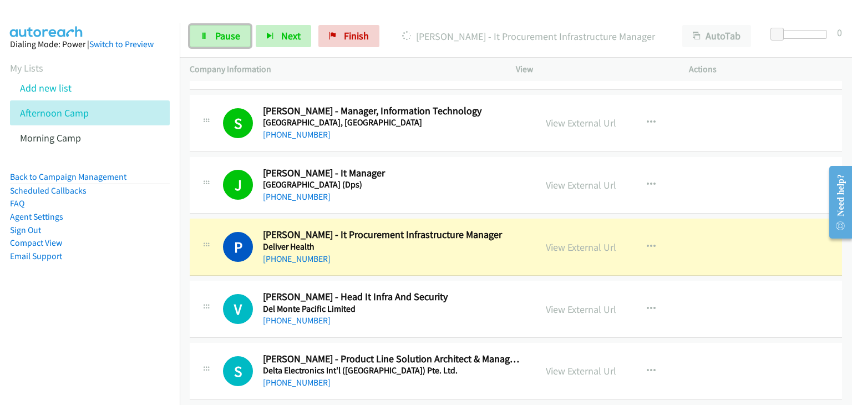
drag, startPoint x: 212, startPoint y: 43, endPoint x: 236, endPoint y: 52, distance: 26.2
click at [212, 43] on link "Pause" at bounding box center [220, 36] width 61 height 22
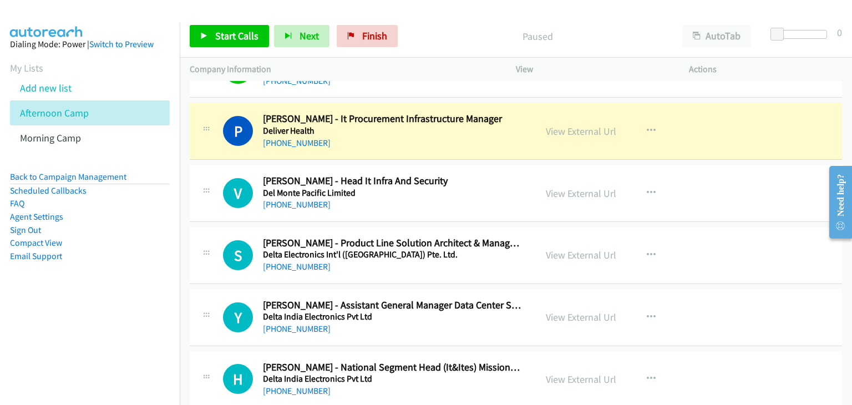
scroll to position [11984, 0]
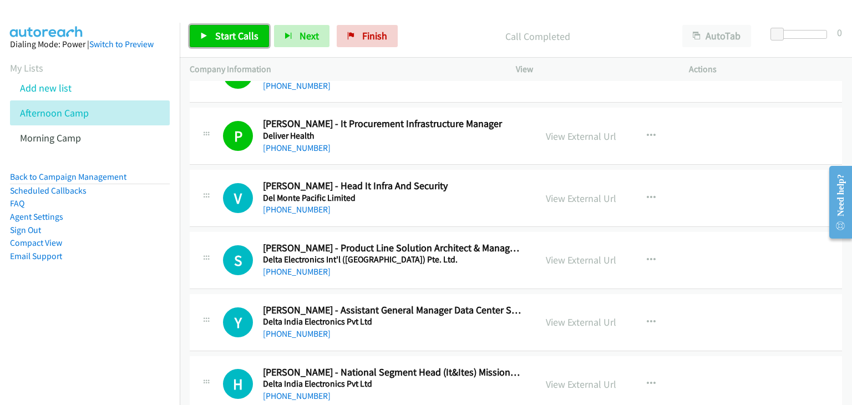
click at [236, 41] on span "Start Calls" at bounding box center [236, 35] width 43 height 13
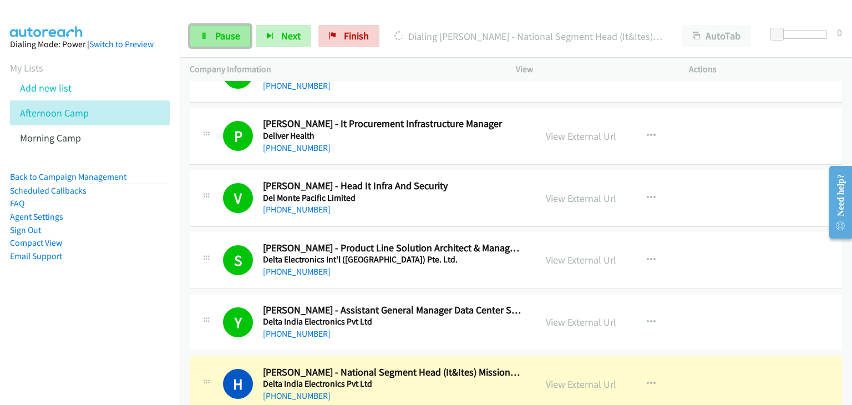
click at [211, 44] on link "Pause" at bounding box center [220, 36] width 61 height 22
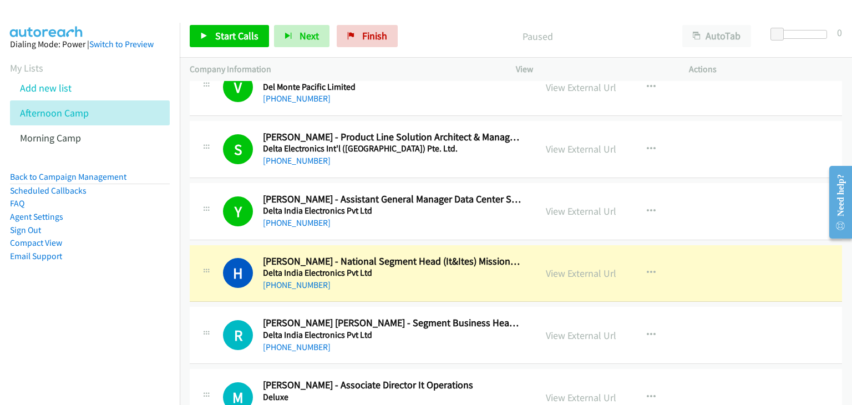
scroll to position [12151, 0]
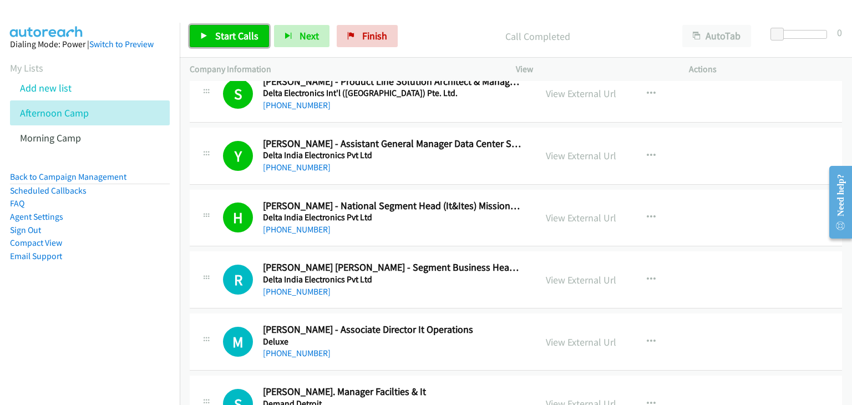
click at [202, 28] on link "Start Calls" at bounding box center [229, 36] width 79 height 22
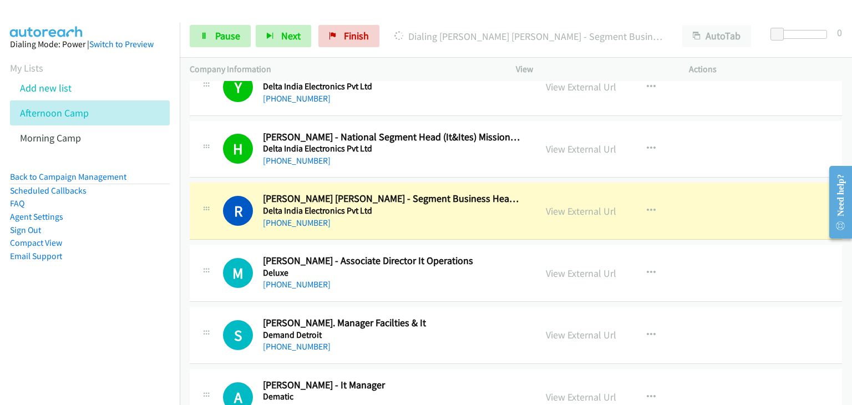
scroll to position [12262, 0]
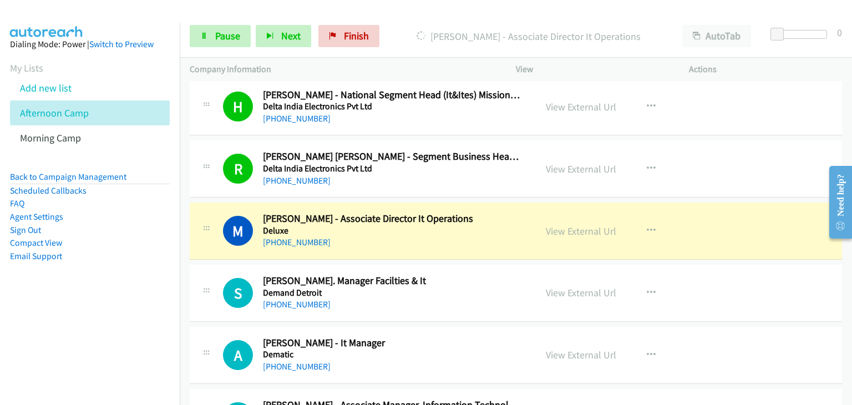
click at [691, 265] on div "S Callback Scheduled [PERSON_NAME] - Sr. Manager Facilties & It Demand [GEOGRAP…" at bounding box center [516, 293] width 652 height 57
drag, startPoint x: 583, startPoint y: 209, endPoint x: 590, endPoint y: 210, distance: 7.3
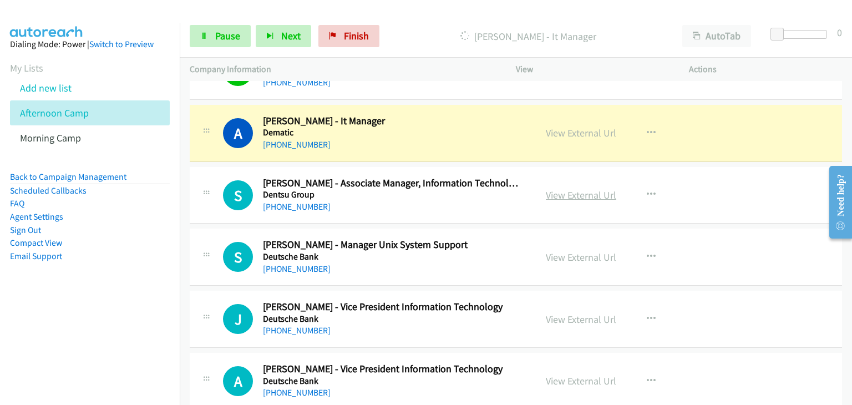
scroll to position [12428, 0]
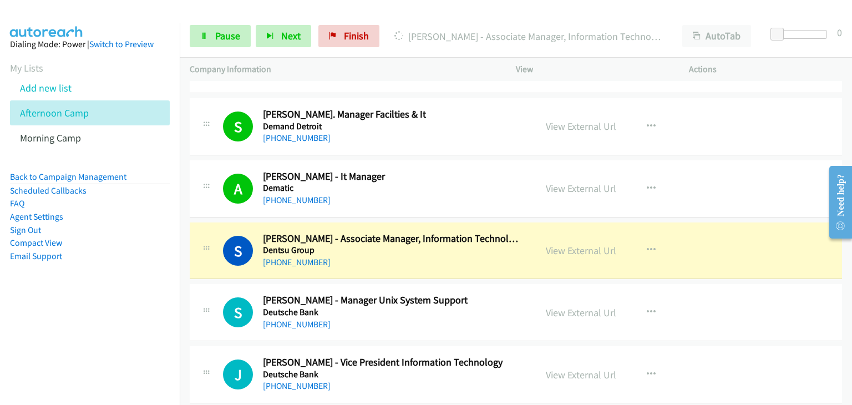
drag, startPoint x: 750, startPoint y: 242, endPoint x: 739, endPoint y: 227, distance: 17.9
click at [750, 242] on div "S Callback Scheduled [PERSON_NAME] - Associate Manager, Information Technology …" at bounding box center [516, 250] width 652 height 57
click at [227, 35] on span "Pause" at bounding box center [227, 35] width 25 height 13
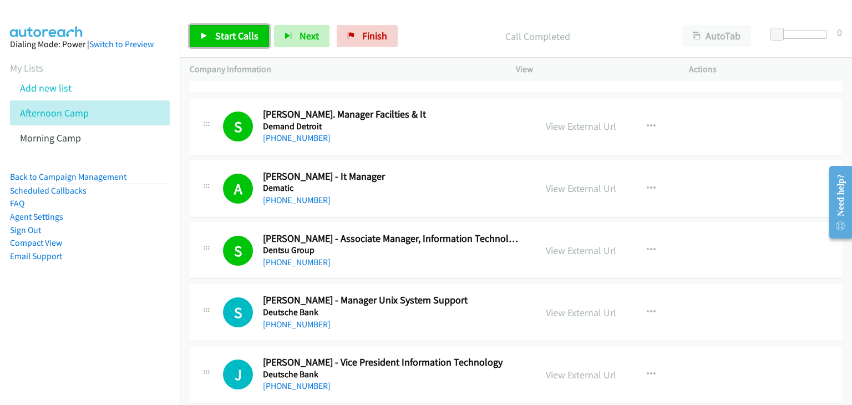
click at [232, 45] on link "Start Calls" at bounding box center [229, 36] width 79 height 22
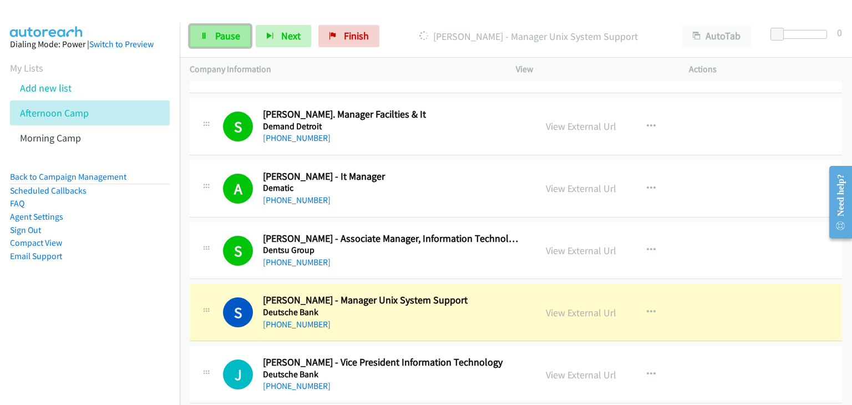
click at [231, 39] on span "Pause" at bounding box center [227, 35] width 25 height 13
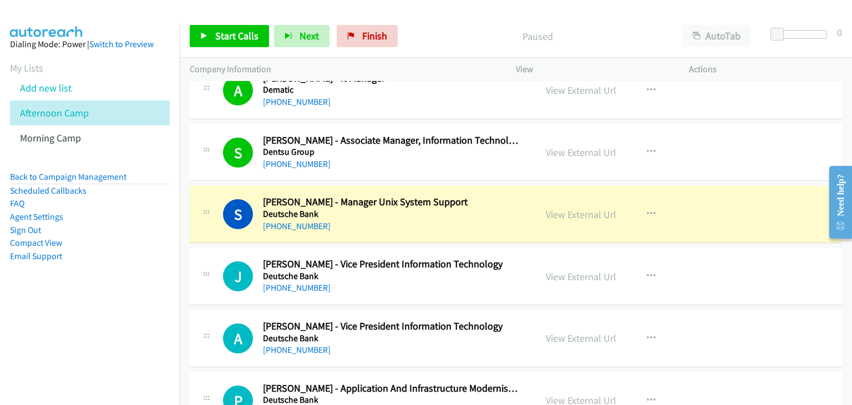
scroll to position [12539, 0]
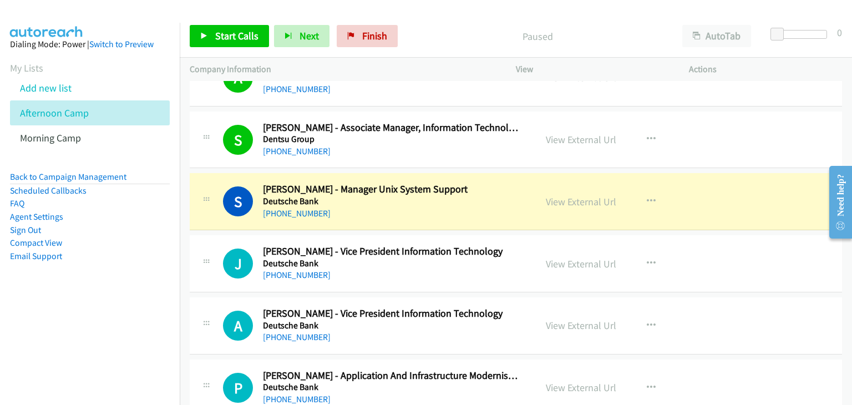
drag, startPoint x: 574, startPoint y: 178, endPoint x: 626, endPoint y: 189, distance: 53.4
